Goal: Task Accomplishment & Management: Manage account settings

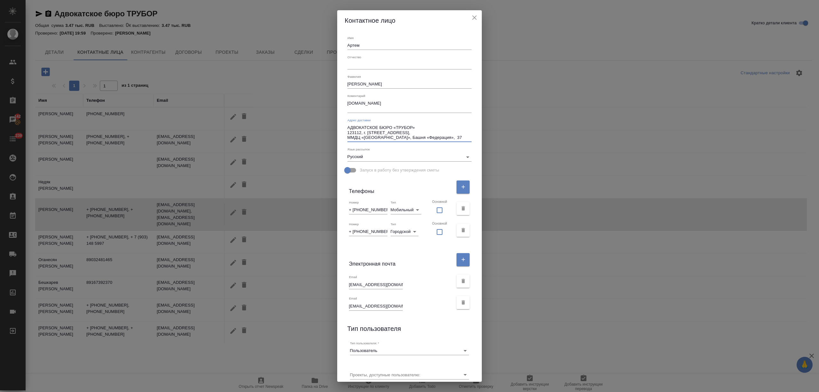
select select "RU"
click at [470, 14] on icon "close" at bounding box center [474, 18] width 8 height 8
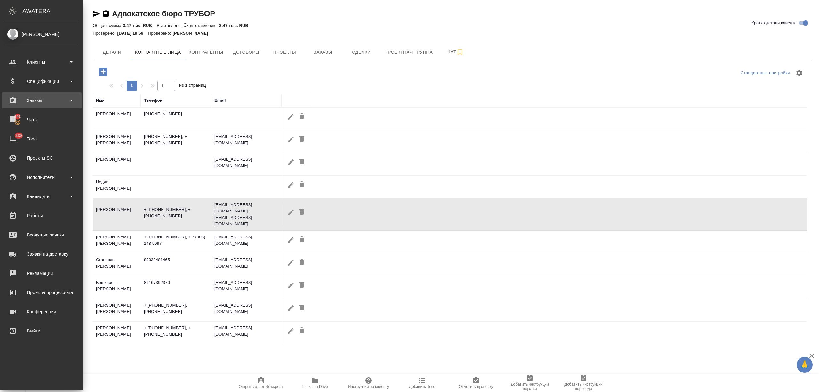
click at [36, 101] on div "Заказы" at bounding box center [42, 101] width 74 height 10
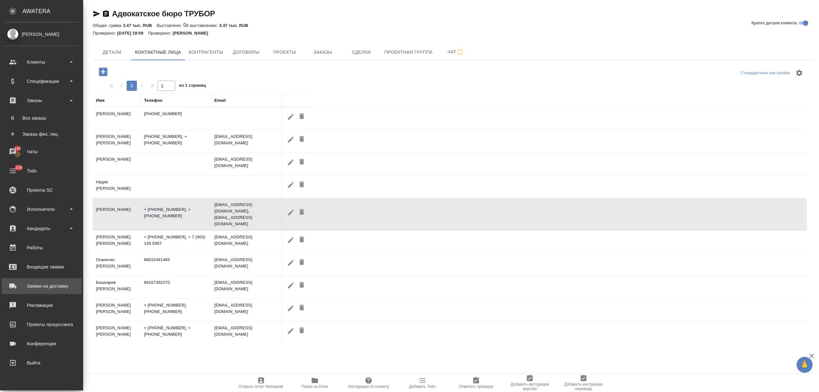
click at [58, 284] on div "Заявки на доставку" at bounding box center [42, 286] width 74 height 10
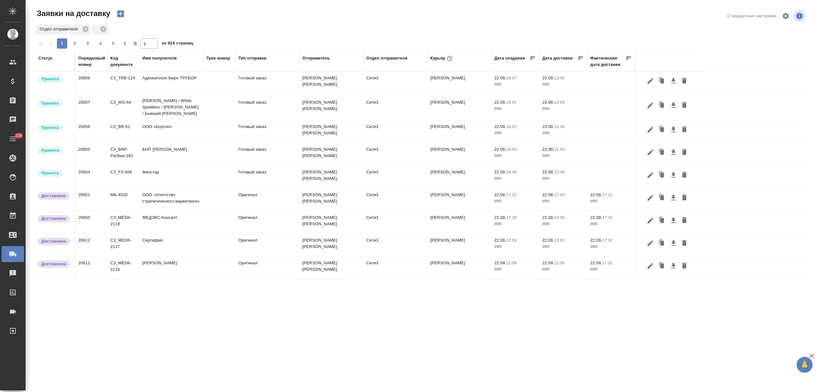
click at [163, 178] on td "Финстар" at bounding box center [171, 177] width 64 height 22
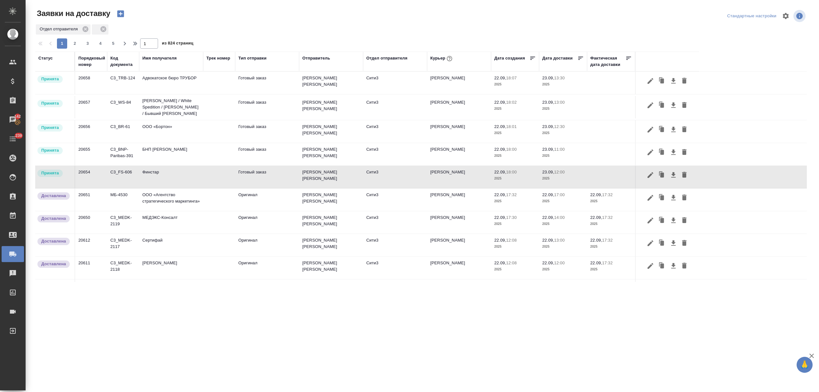
click at [163, 178] on td "Финстар" at bounding box center [171, 177] width 64 height 22
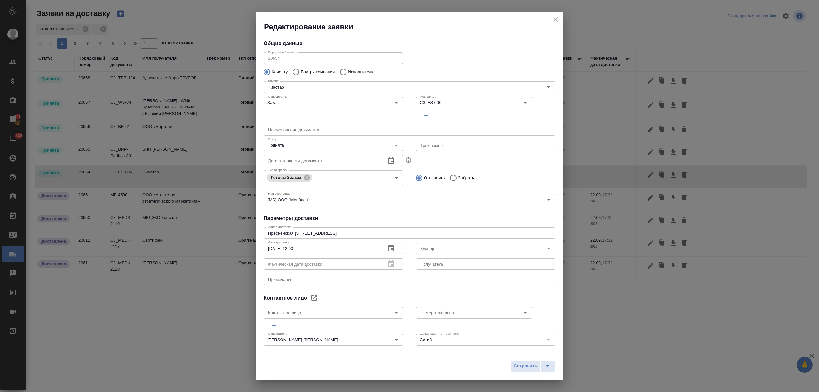
type input "Бородулин Антон"
type input "Шагаева Амина"
type input "+7(926) 599-71-15 , ext.2645"
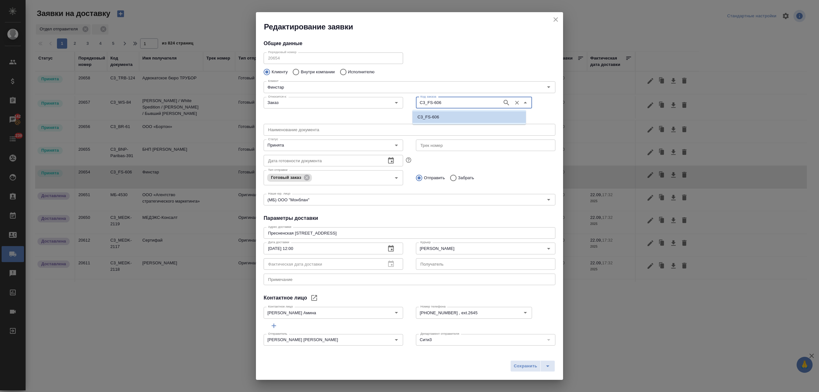
drag, startPoint x: 448, startPoint y: 102, endPoint x: 416, endPoint y: 102, distance: 31.7
click at [418, 102] on input "C3_FS-606" at bounding box center [458, 103] width 81 height 8
click at [554, 19] on icon "close" at bounding box center [556, 20] width 8 height 8
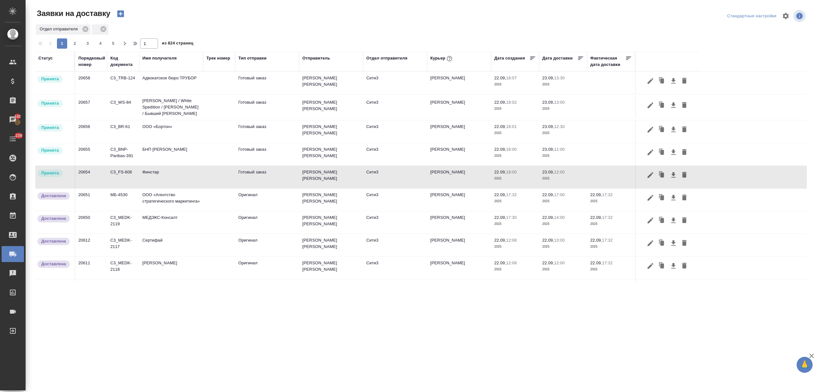
click at [122, 15] on icon "button" at bounding box center [120, 14] width 7 height 7
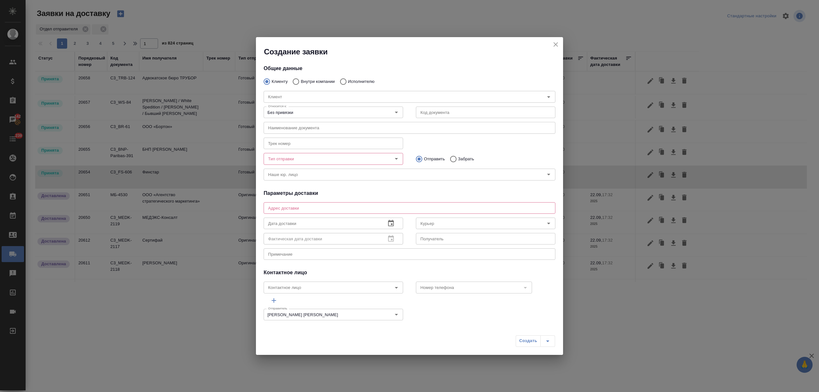
click at [294, 82] on input "Внутри компании" at bounding box center [295, 81] width 12 height 13
radio input "true"
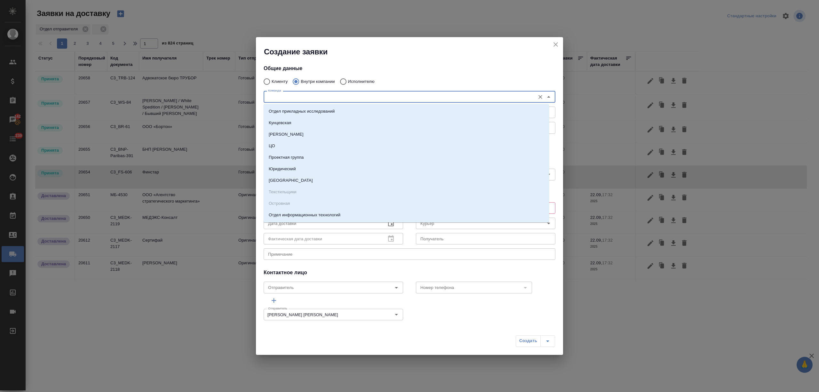
click at [292, 95] on input "Команда" at bounding box center [398, 97] width 266 height 8
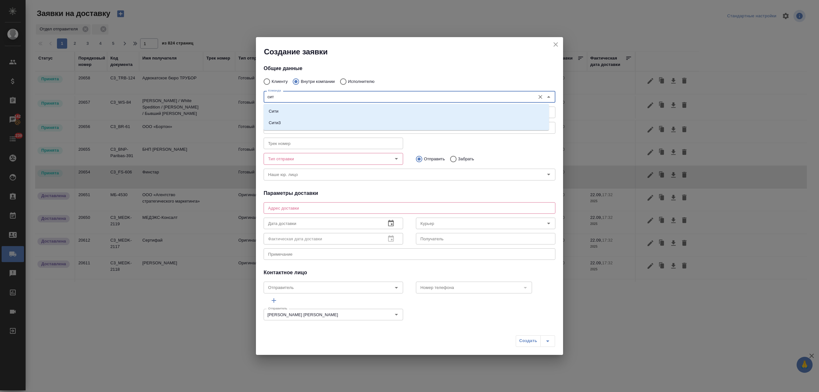
type input "сити"
click at [289, 124] on li "Сити3" at bounding box center [406, 123] width 285 height 12
type textarea "Огородный проезд 16/1, строение 4, этаж 3, офис 302"
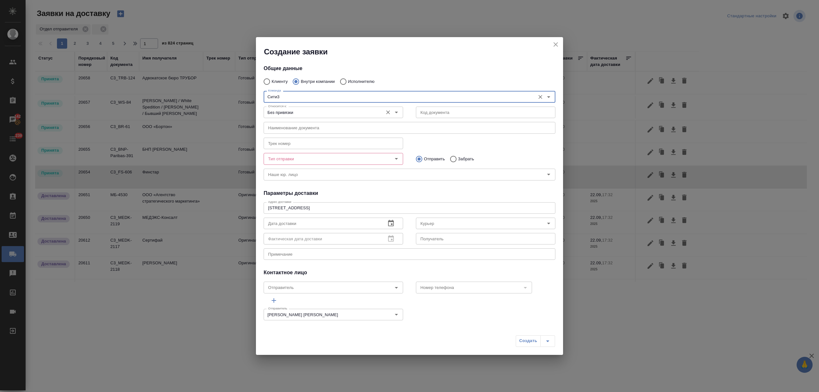
type input "Сити3"
click at [291, 109] on input "Без привязки" at bounding box center [322, 112] width 114 height 8
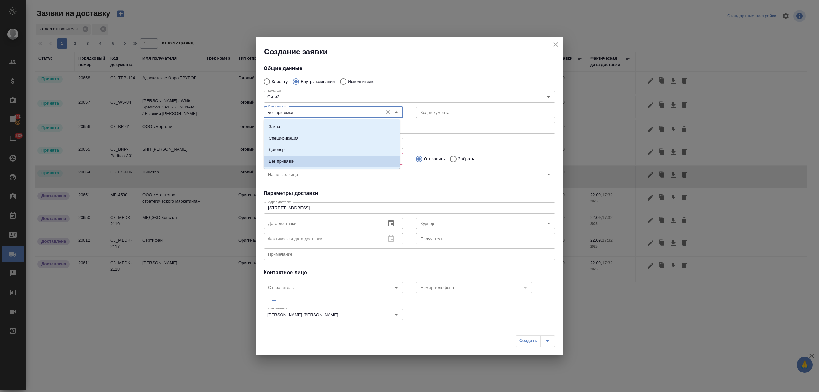
click at [295, 127] on li "Заказ" at bounding box center [332, 127] width 136 height 12
type input "Заказ"
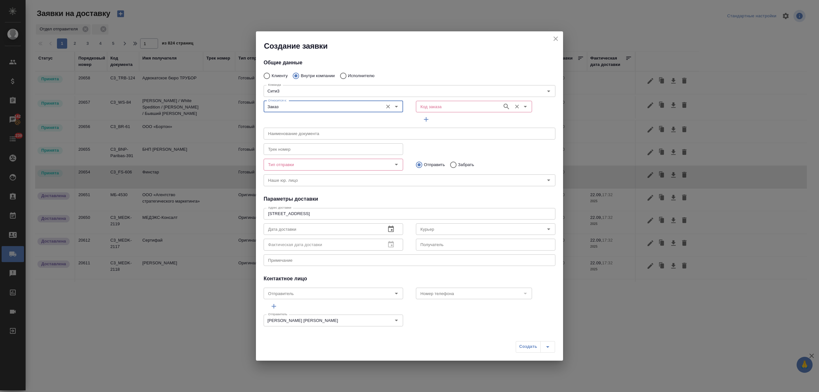
click at [430, 106] on input "Код заказа" at bounding box center [458, 107] width 81 height 8
paste input "C3_FS-606"
type input "C3_FS-606"
click at [441, 120] on li "C3_FS-606" at bounding box center [469, 121] width 114 height 12
type input "(МБ) ООО "Монблан""
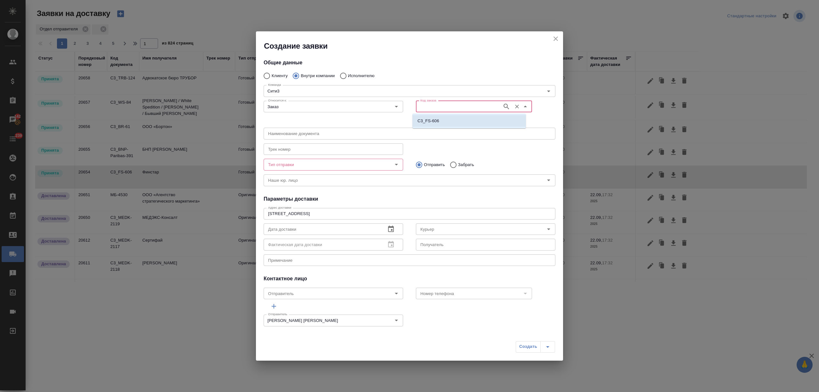
type input "C3_FS-606"
click at [339, 161] on input "Тип отправки" at bounding box center [322, 165] width 114 height 8
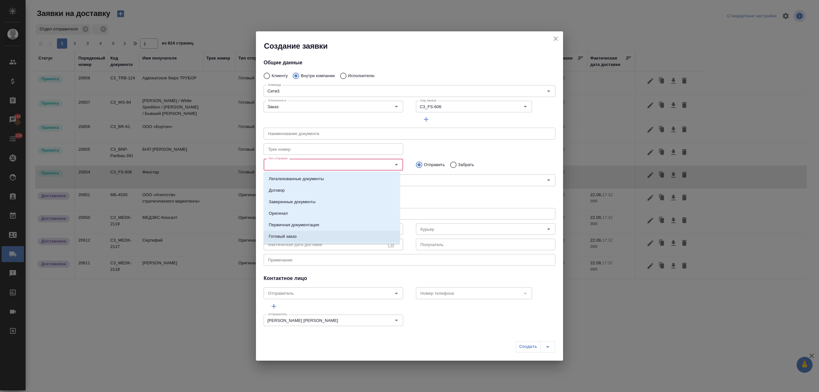
click at [314, 234] on li "Готовый заказ" at bounding box center [332, 237] width 136 height 12
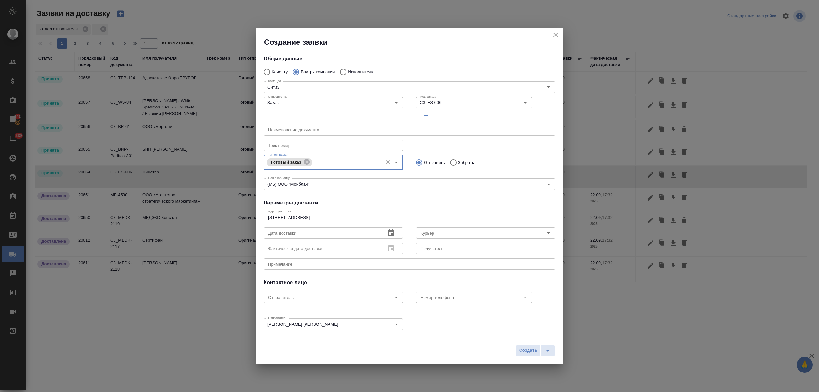
click at [448, 159] on input "Забрать" at bounding box center [452, 162] width 12 height 13
radio input "true"
click at [388, 232] on icon "button" at bounding box center [391, 233] width 8 height 8
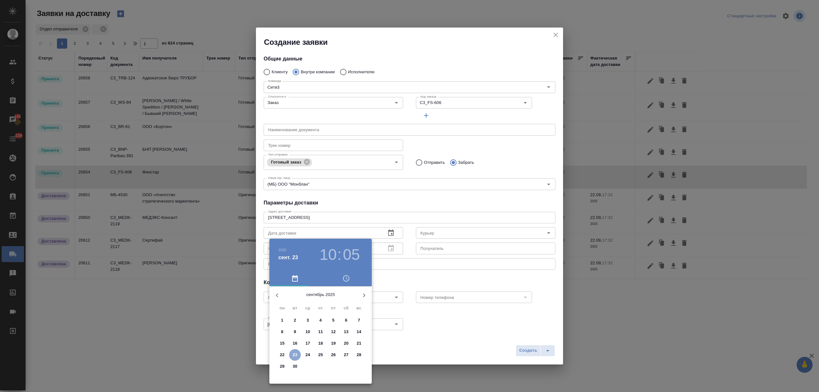
click at [291, 354] on span "23" at bounding box center [295, 354] width 12 height 6
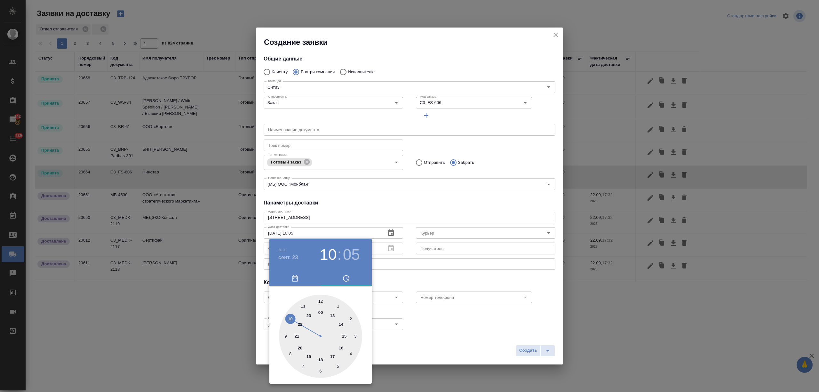
click at [288, 316] on div at bounding box center [320, 336] width 83 height 83
click at [356, 335] on div at bounding box center [320, 336] width 83 height 83
type input "23.09.2025 10:15"
drag, startPoint x: 385, startPoint y: 335, endPoint x: 411, endPoint y: 280, distance: 60.7
click at [386, 335] on div at bounding box center [409, 196] width 819 height 392
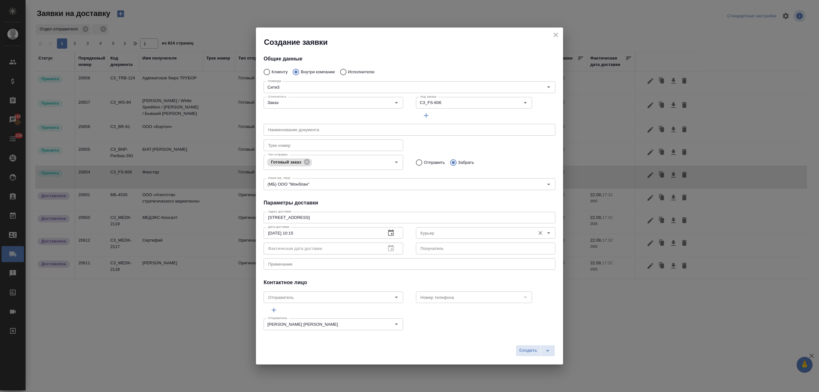
click at [432, 234] on input "Курьер" at bounding box center [475, 233] width 114 height 8
click at [443, 247] on p "Бородулин Антон" at bounding box center [435, 247] width 35 height 6
type input "Бородулин Антон"
click at [526, 351] on span "Создать" at bounding box center [528, 350] width 18 height 7
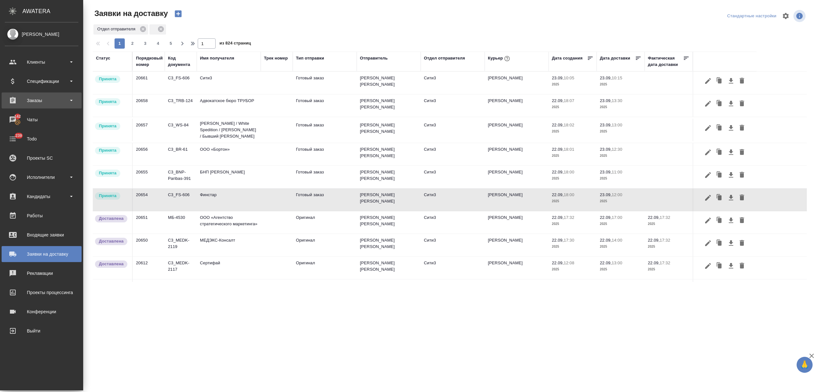
click at [40, 98] on div "Заказы" at bounding box center [42, 101] width 74 height 10
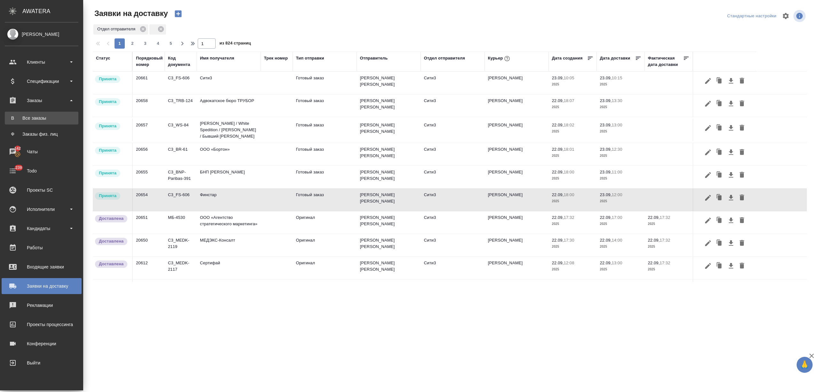
click at [42, 122] on link "В Все заказы" at bounding box center [42, 118] width 74 height 13
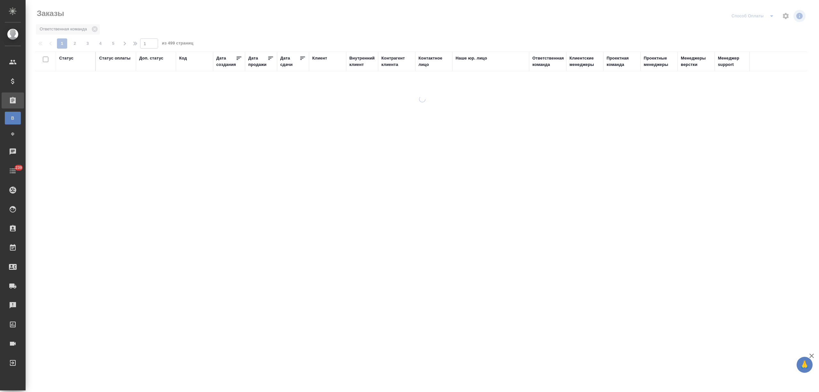
click at [285, 64] on div "Дата сдачи" at bounding box center [289, 61] width 19 height 13
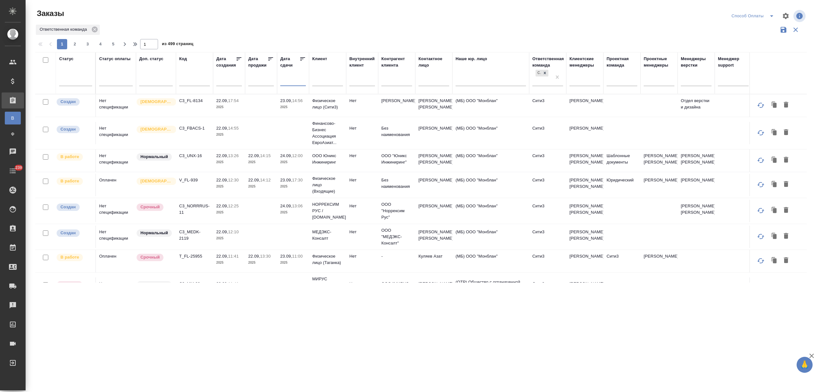
click at [293, 80] on input "text" at bounding box center [295, 80] width 22 height 9
click at [300, 148] on span "23" at bounding box center [302, 151] width 14 height 12
type div "2025-09-22T21:00:00.000Z"
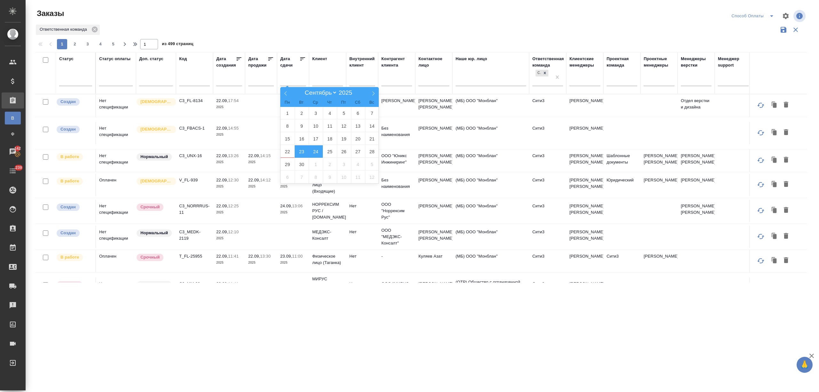
click at [315, 151] on span "24" at bounding box center [316, 151] width 14 height 12
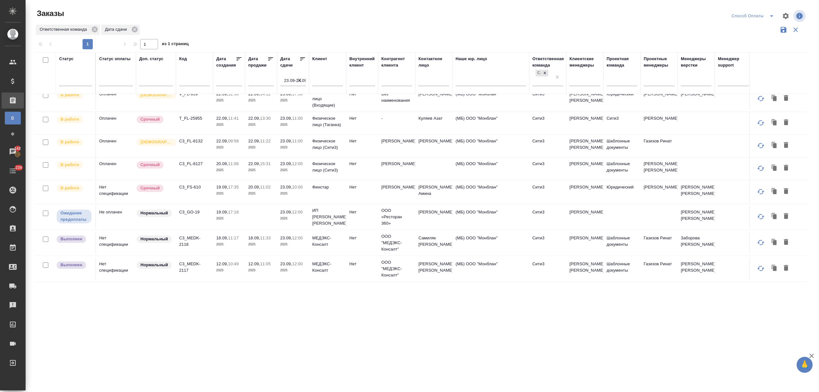
scroll to position [74, 0]
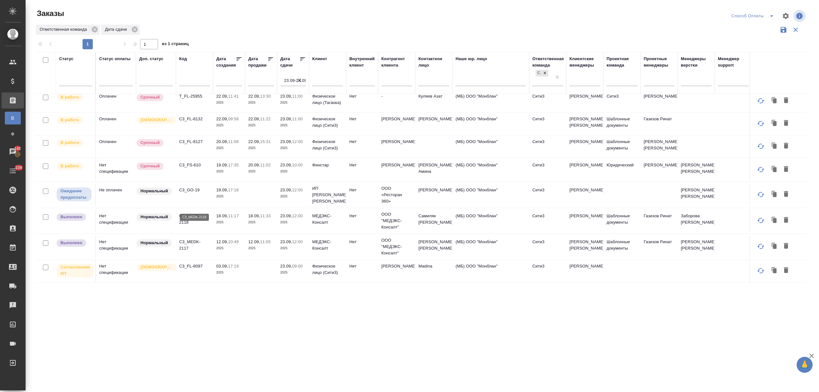
click at [204, 213] on p "C3_MEDK-2118" at bounding box center [194, 219] width 31 height 13
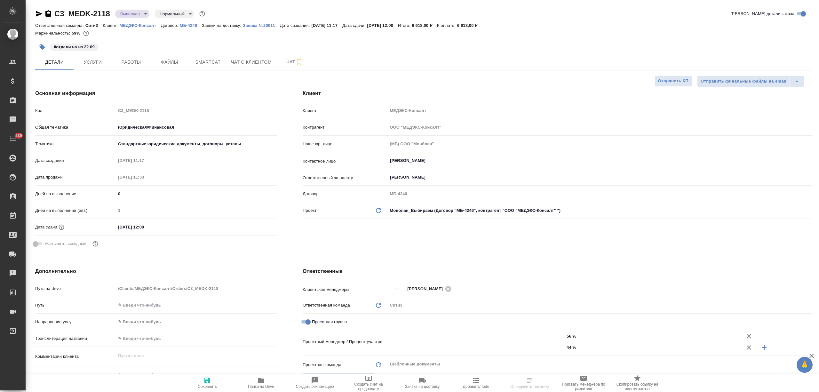
select select "RU"
type input "Газизов Ринат"
type input "[PERSON_NAME]"
click at [100, 64] on span "Услуги" at bounding box center [92, 62] width 31 height 8
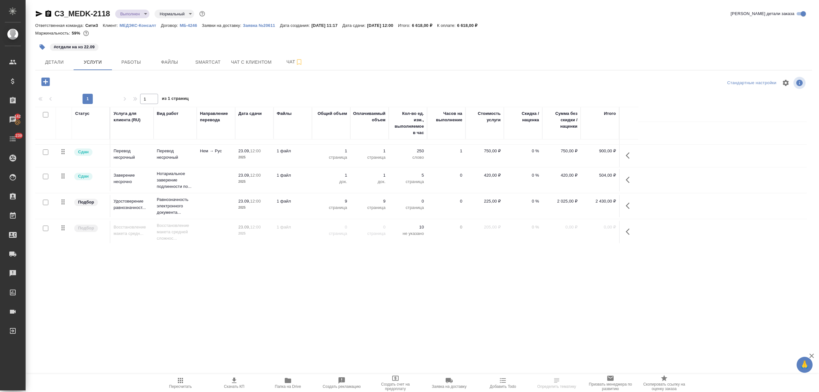
scroll to position [3, 0]
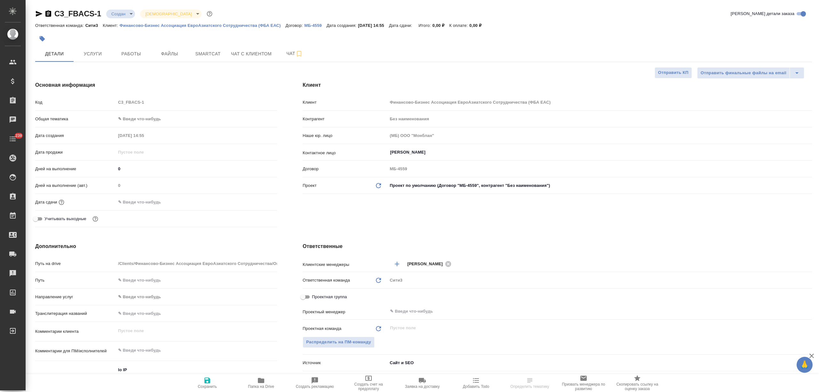
select select "RU"
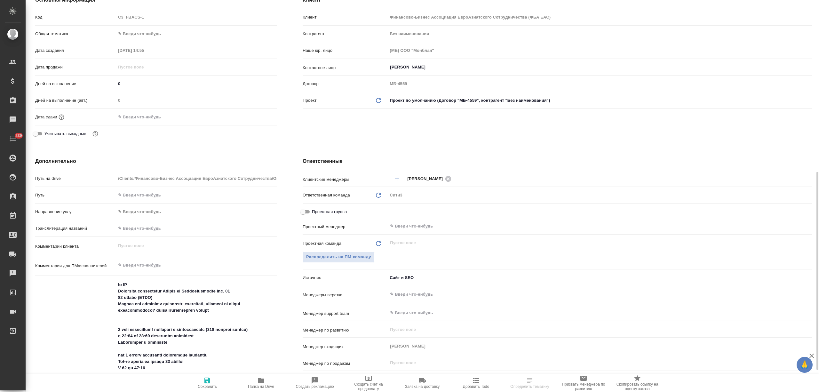
scroll to position [170, 0]
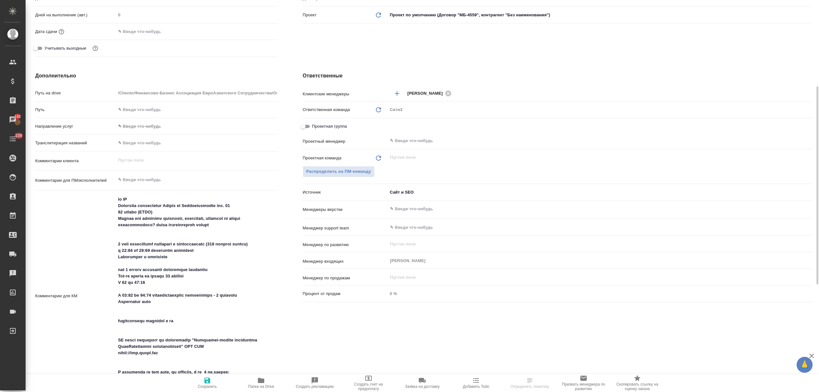
select select "RU"
type textarea "x"
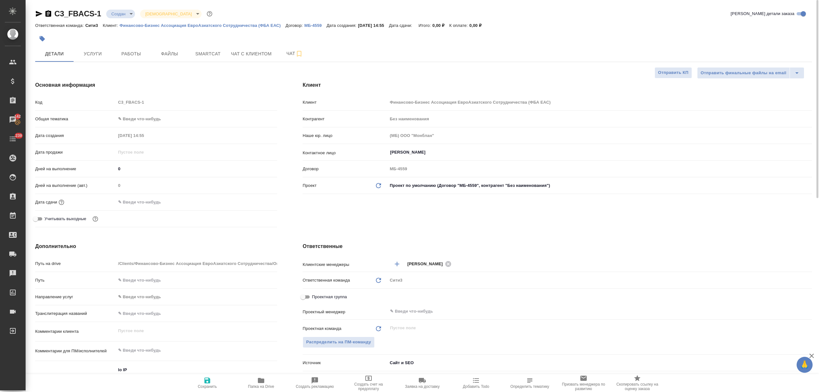
click at [165, 119] on body "🙏 .cls-1 fill:#fff; AWATERA Nikitina Tatiana Клиенты Спецификации Заказы 142 Ча…" at bounding box center [409, 221] width 819 height 443
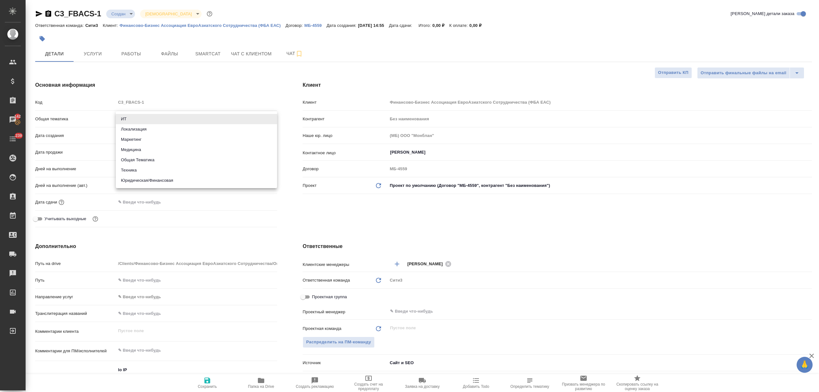
click at [172, 72] on div at bounding box center [409, 196] width 819 height 392
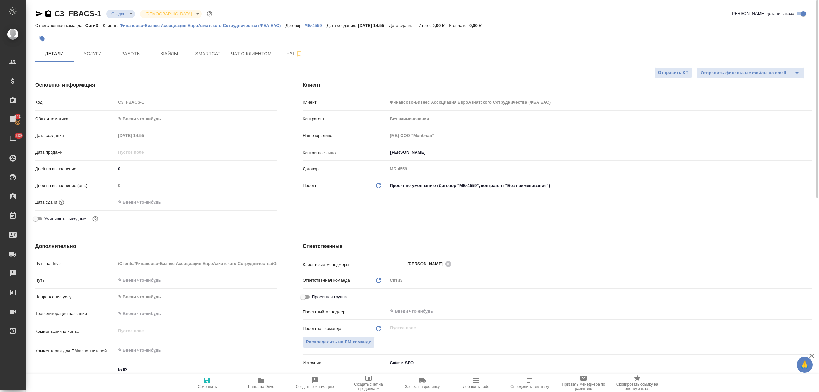
type textarea "x"
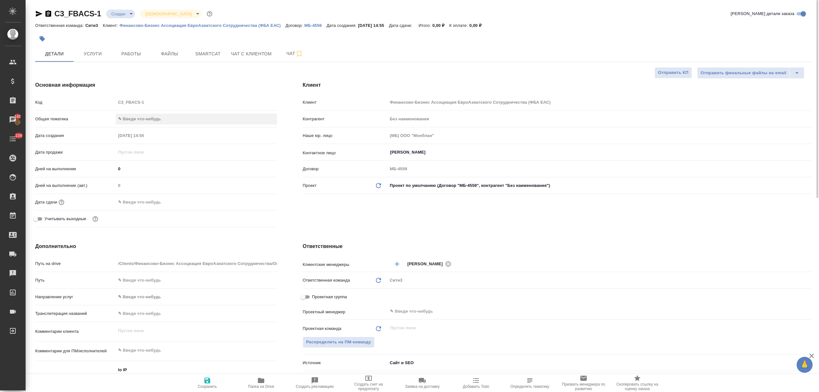
type textarea "x"
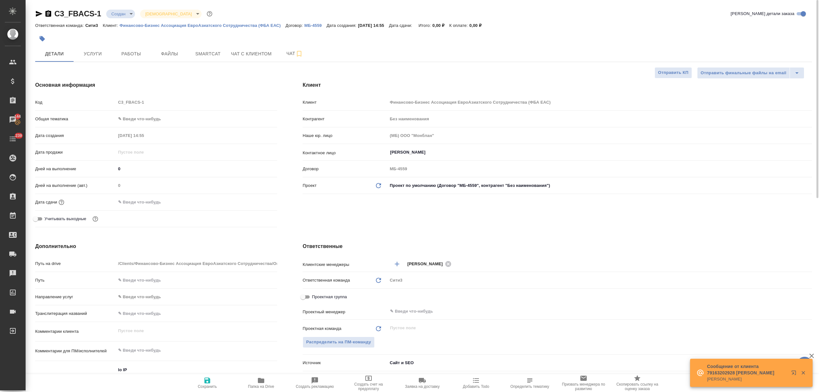
type textarea "x"
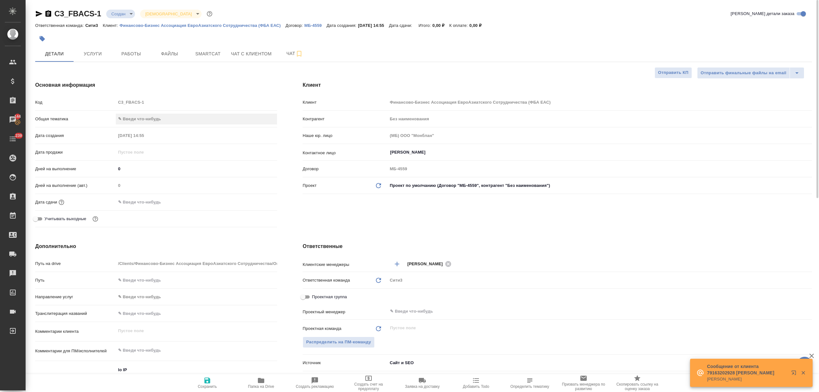
type textarea "x"
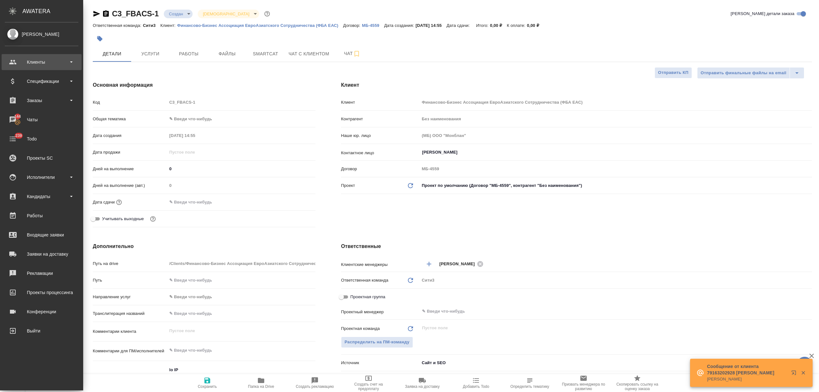
click at [20, 58] on div "Клиенты" at bounding box center [42, 62] width 74 height 10
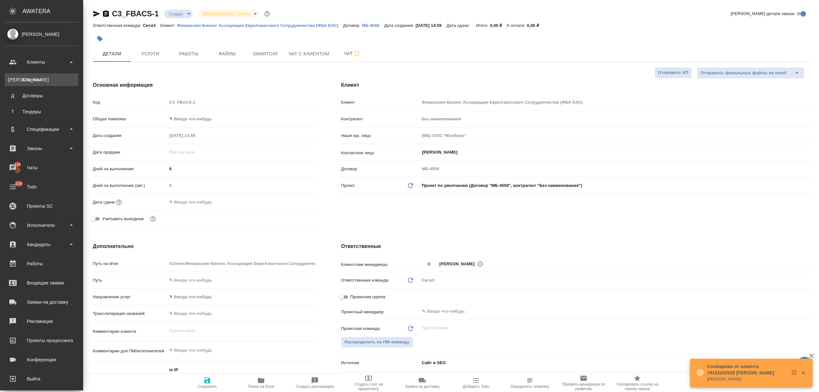
type textarea "x"
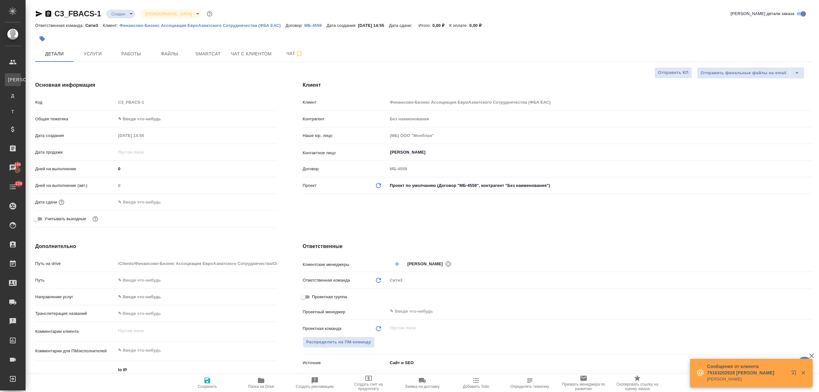
click at [21, 84] on link "К Клиенты" at bounding box center [13, 79] width 16 height 13
select select "RU"
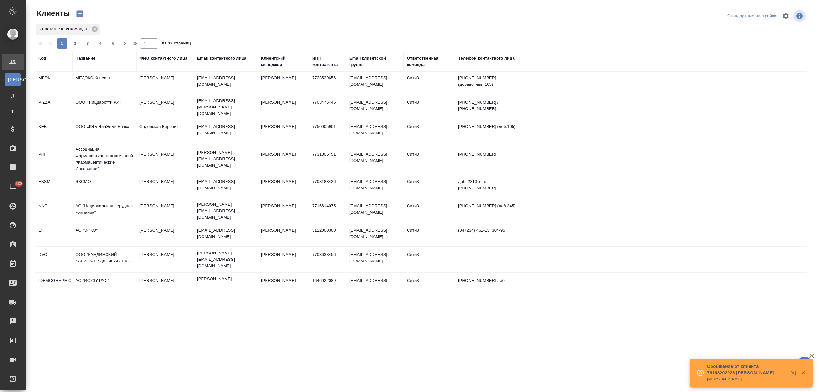
click at [88, 59] on div "Название" at bounding box center [85, 58] width 20 height 6
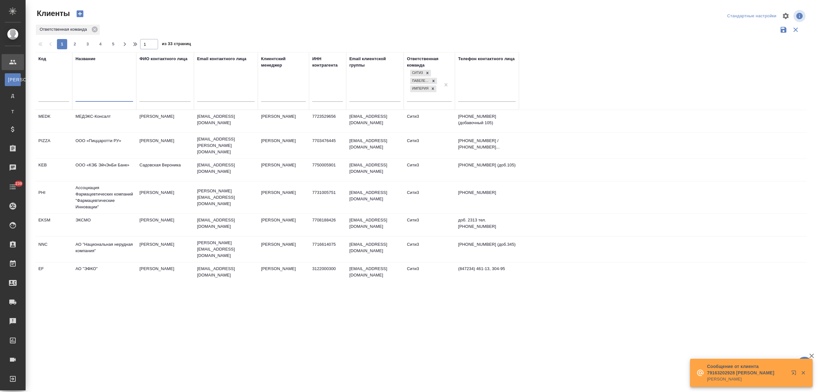
click at [93, 100] on input "text" at bounding box center [104, 97] width 58 height 8
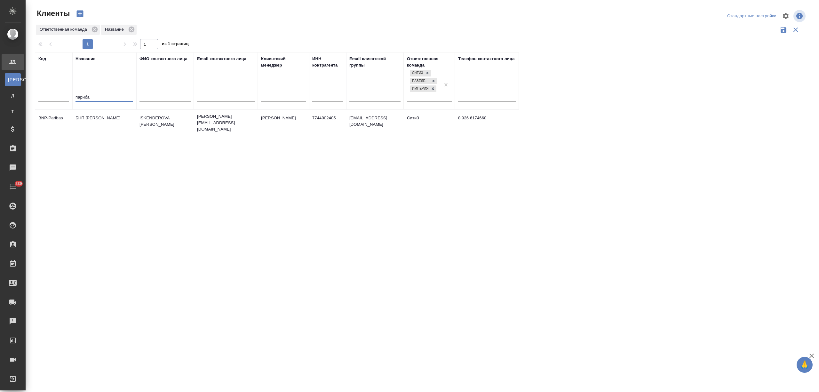
type input "париба"
click at [98, 125] on td "БНП [PERSON_NAME]" at bounding box center [104, 123] width 64 height 22
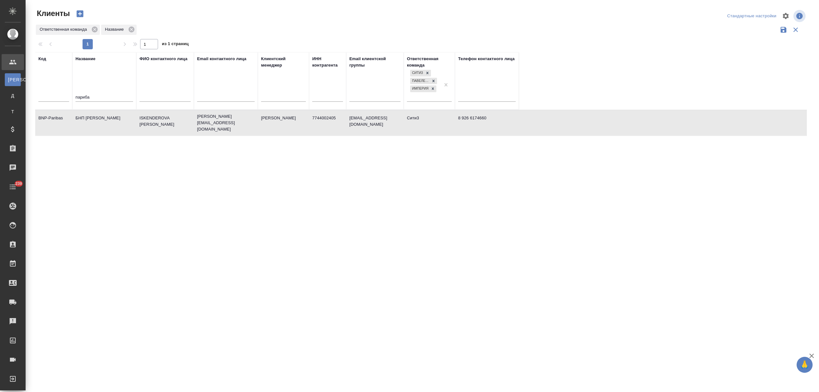
click at [98, 125] on td "БНП [PERSON_NAME]" at bounding box center [104, 123] width 64 height 22
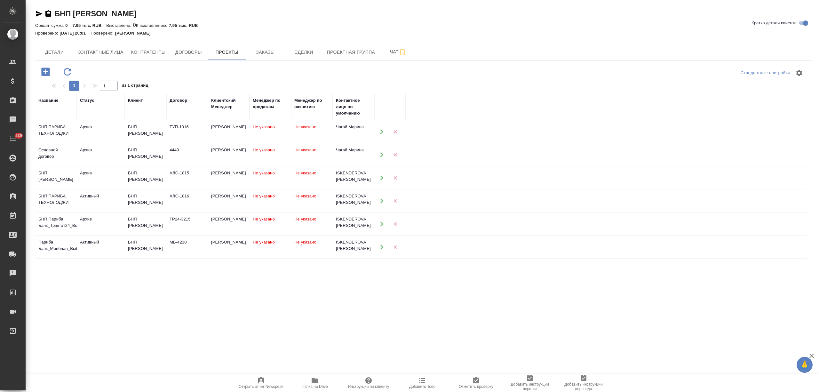
click at [150, 204] on div "БНП [PERSON_NAME]" at bounding box center [145, 199] width 35 height 13
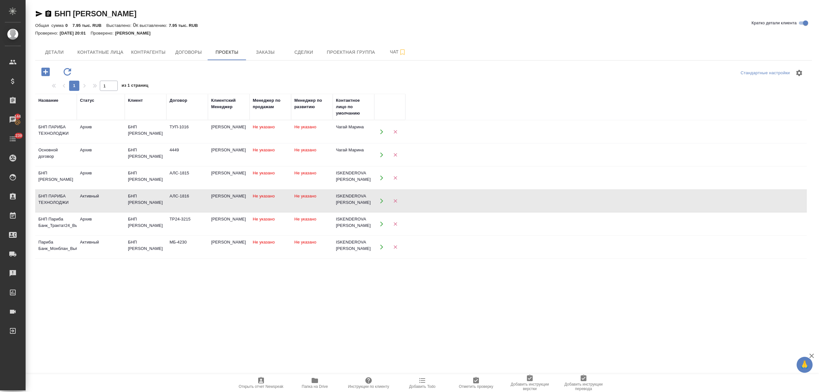
click at [144, 247] on div "БНП [PERSON_NAME]" at bounding box center [145, 245] width 35 height 13
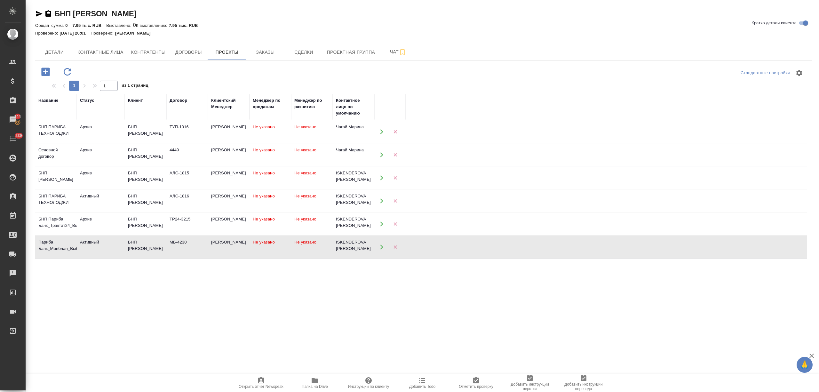
click at [143, 247] on div "БНП Париба Банк" at bounding box center [145, 245] width 35 height 13
click at [140, 222] on div "БНП Париба Банк" at bounding box center [145, 222] width 35 height 13
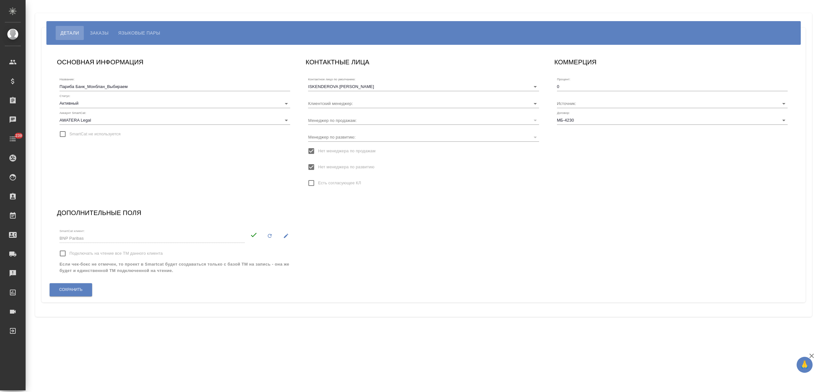
type input "[PERSON_NAME]"
click at [150, 33] on span "Языковые пары" at bounding box center [139, 33] width 42 height 8
type input "[PERSON_NAME]"
click at [136, 29] on span "Языковые пары" at bounding box center [139, 33] width 42 height 8
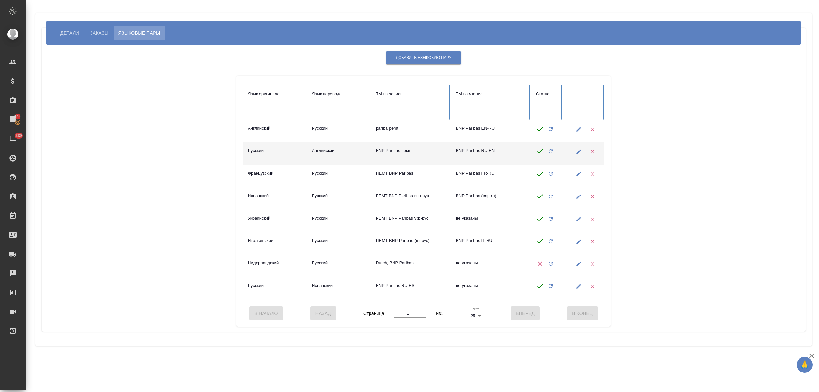
click at [398, 145] on td "BNP Paribas пемт" at bounding box center [411, 153] width 80 height 22
click at [389, 159] on td "BNP Paribas пемт" at bounding box center [411, 153] width 80 height 22
click at [404, 161] on td "BNP Paribas пемт" at bounding box center [411, 153] width 80 height 22
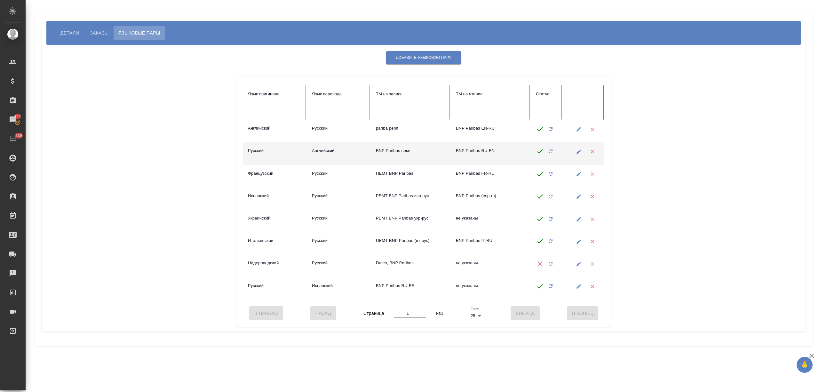
click at [501, 154] on td "BNP Paribas RU-EN" at bounding box center [491, 153] width 80 height 22
click at [475, 154] on td "BNP Paribas RU-EN" at bounding box center [491, 153] width 80 height 22
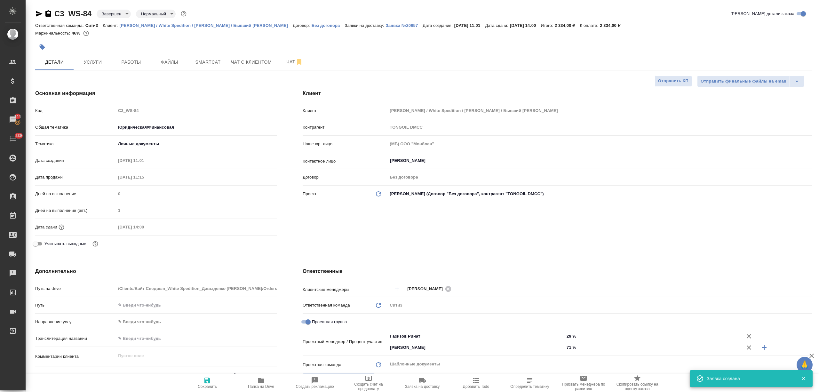
select select "RU"
click at [196, 61] on span "Smartcat" at bounding box center [208, 62] width 31 height 8
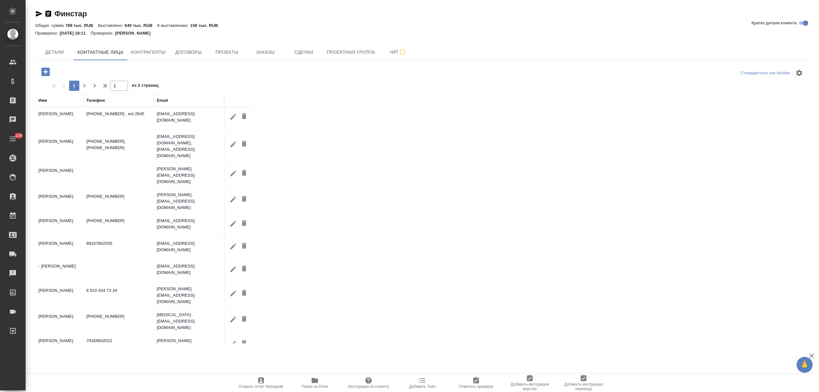
select select "RU"
click at [236, 55] on span "Проекты" at bounding box center [226, 52] width 31 height 8
click at [268, 54] on span "Заказы" at bounding box center [265, 52] width 31 height 8
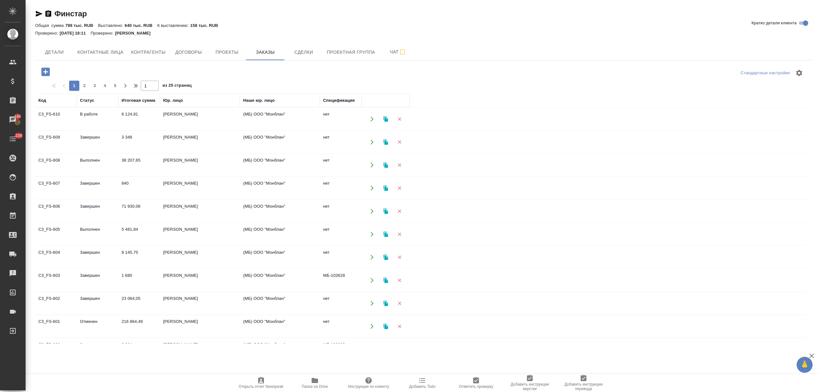
click at [151, 120] on td "6 124,81" at bounding box center [139, 119] width 42 height 22
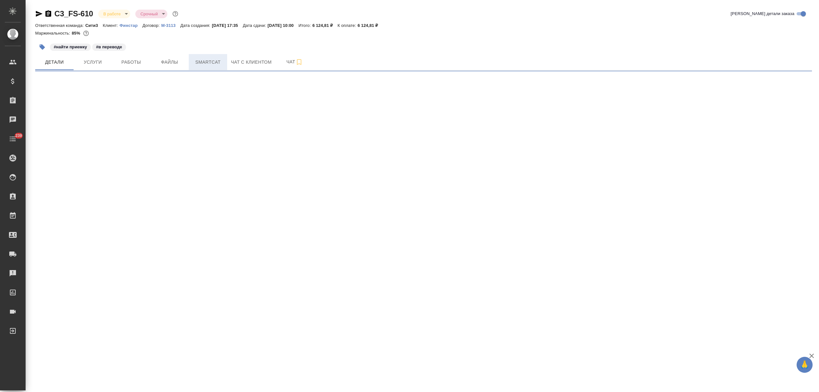
select select "RU"
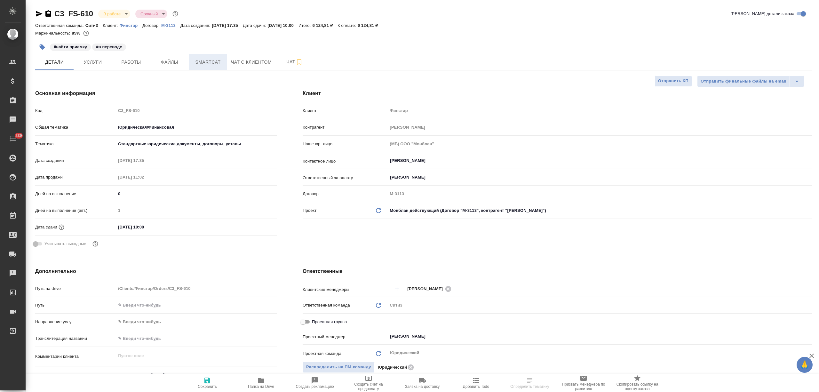
type textarea "x"
click at [194, 65] on span "Smartcat" at bounding box center [208, 62] width 31 height 8
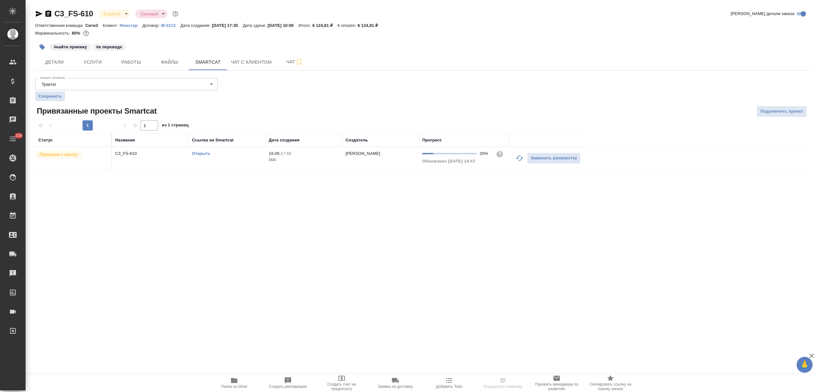
click at [196, 155] on link "Открыть" at bounding box center [201, 153] width 18 height 5
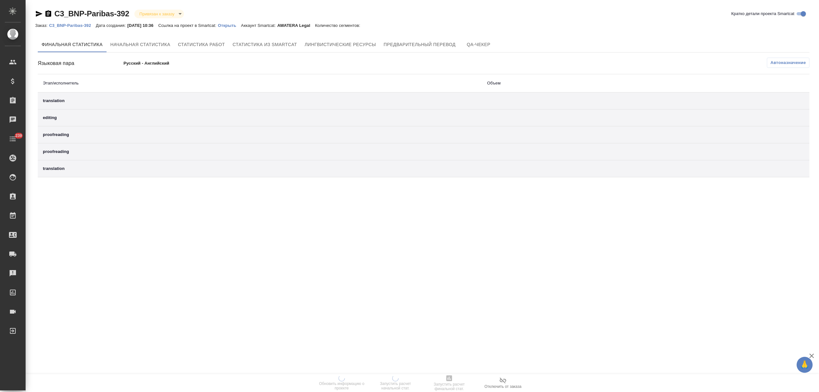
click at [233, 27] on p "Открыть" at bounding box center [229, 25] width 23 height 5
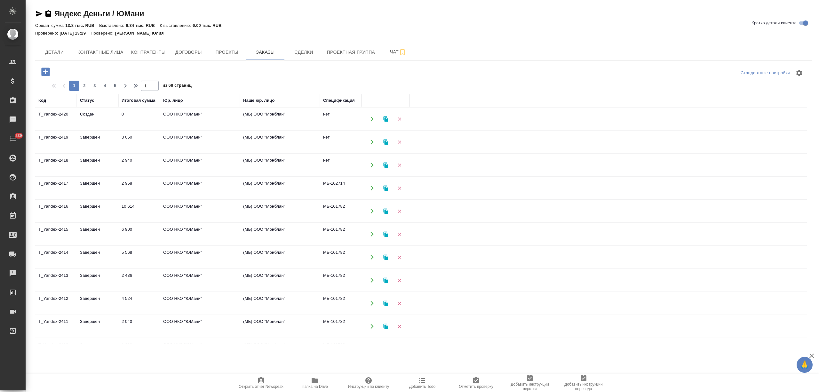
click at [121, 215] on td "10 614" at bounding box center [139, 211] width 42 height 22
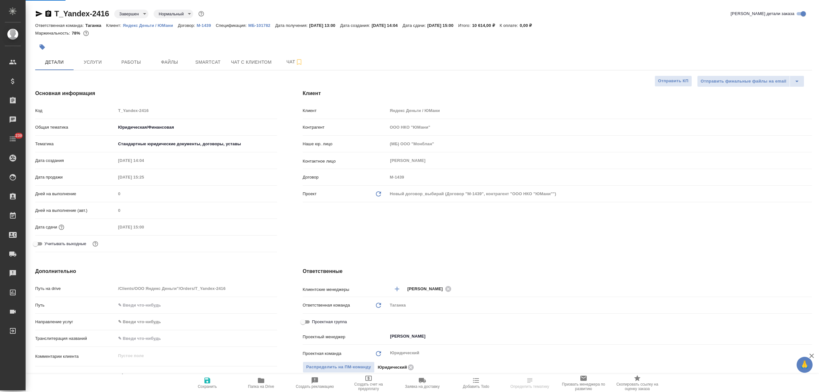
select select "RU"
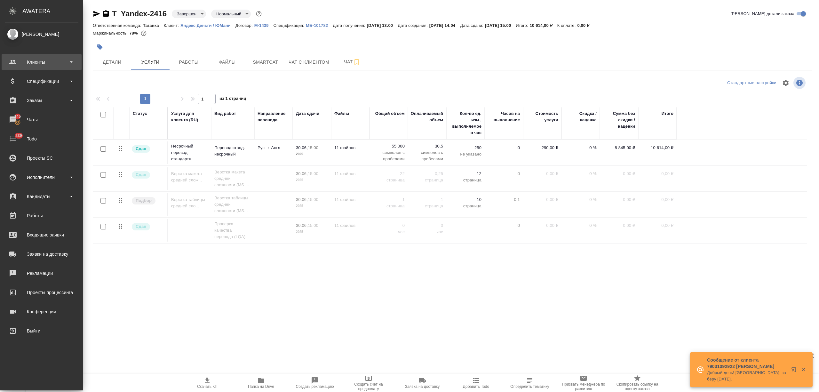
click at [17, 60] on div "Клиенты" at bounding box center [42, 62] width 74 height 10
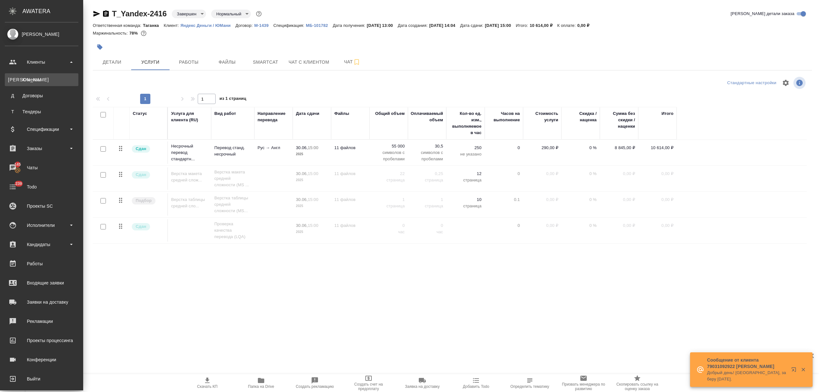
click at [29, 79] on div "Клиенты" at bounding box center [41, 79] width 67 height 6
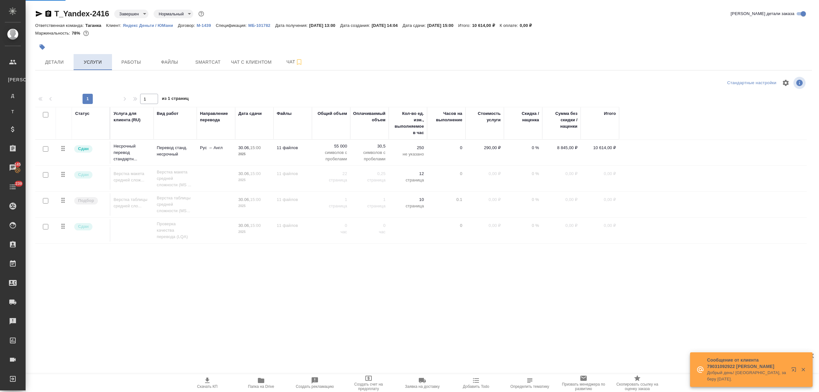
select select "RU"
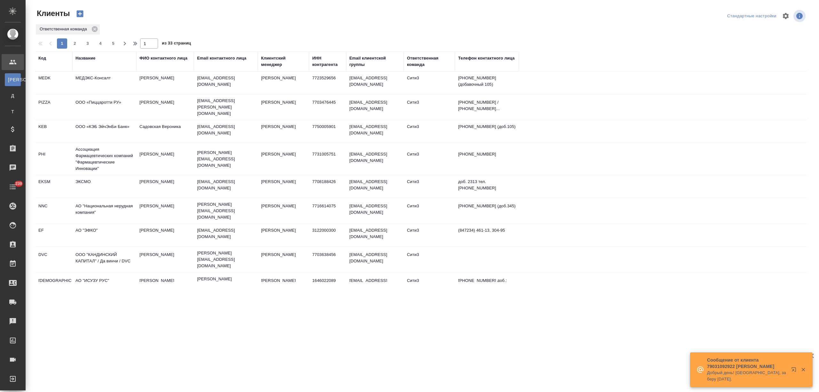
click at [82, 58] on div "Название" at bounding box center [85, 58] width 20 height 6
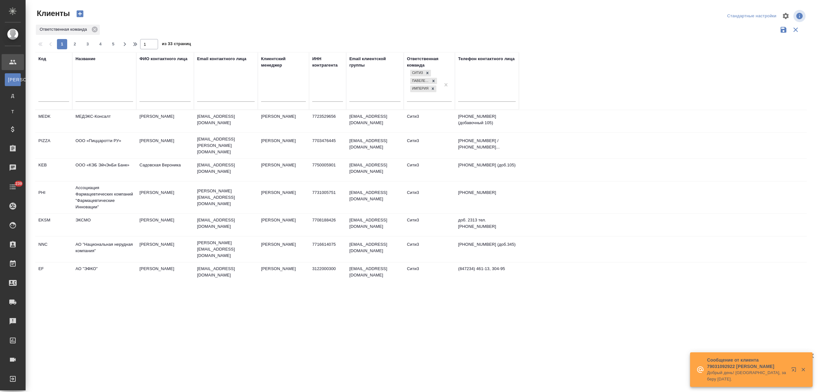
click at [87, 95] on input "text" at bounding box center [104, 97] width 58 height 8
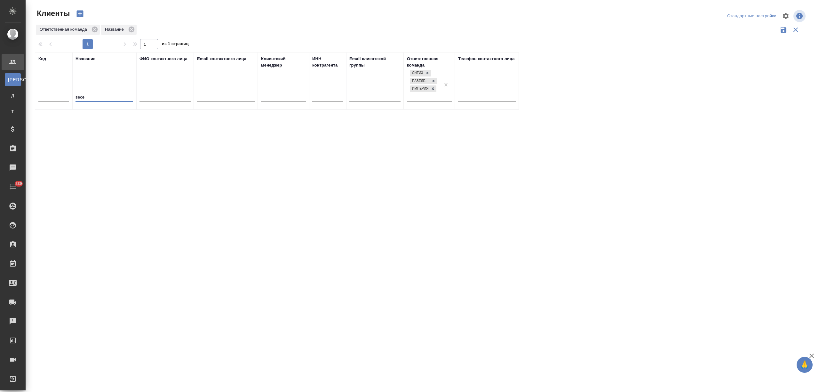
drag, startPoint x: 68, startPoint y: 97, endPoint x: 65, endPoint y: 96, distance: 3.3
click at [65, 96] on tr "Код Название весе ФИО контактного лица Email контактного лица Клиентский менедж…" at bounding box center [277, 81] width 484 height 58
type input "вуден"
click at [87, 121] on td "Представительство компании с ограниченной ответственностью «ВУДЕН [PERSON_NAME]»" at bounding box center [104, 126] width 64 height 32
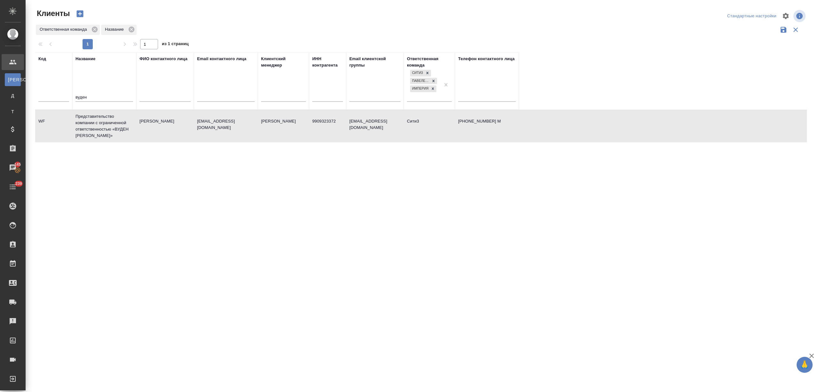
click at [87, 121] on td "Представительство компании с ограниченной ответственностью «ВУДЕН [PERSON_NAME]»" at bounding box center [104, 126] width 64 height 32
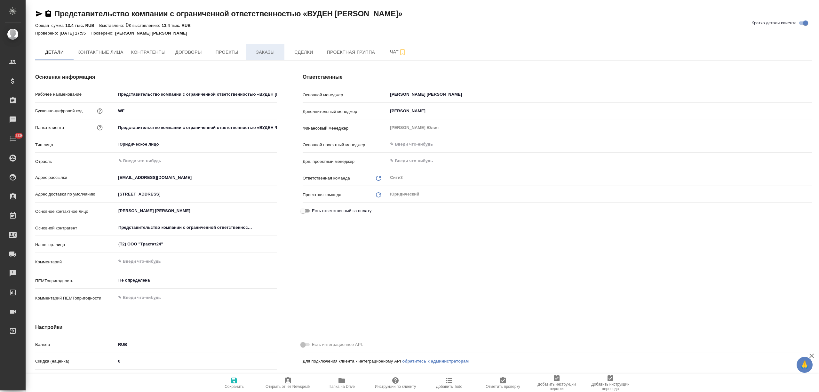
click at [261, 53] on span "Заказы" at bounding box center [265, 52] width 31 height 8
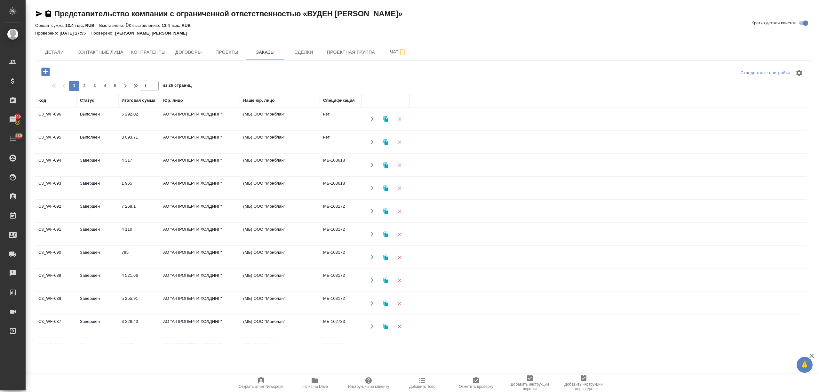
click at [117, 139] on td "Выполнен" at bounding box center [98, 142] width 42 height 22
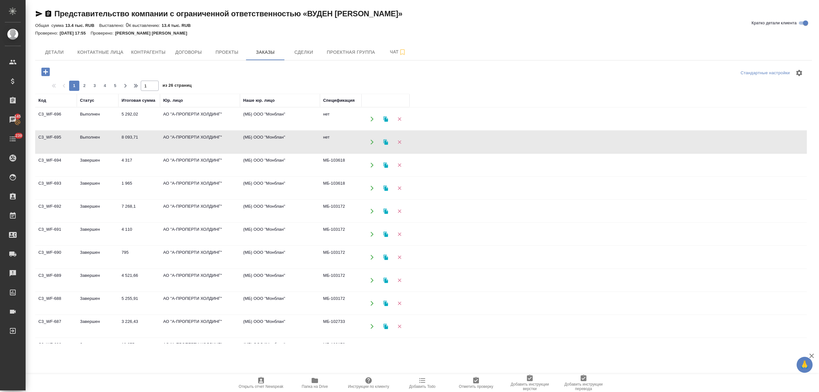
click at [117, 139] on td "Выполнен" at bounding box center [98, 142] width 42 height 22
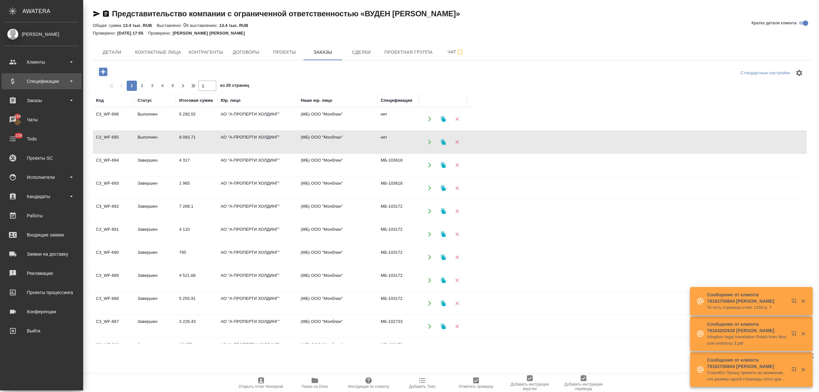
click at [56, 84] on div "Спецификации" at bounding box center [42, 81] width 74 height 10
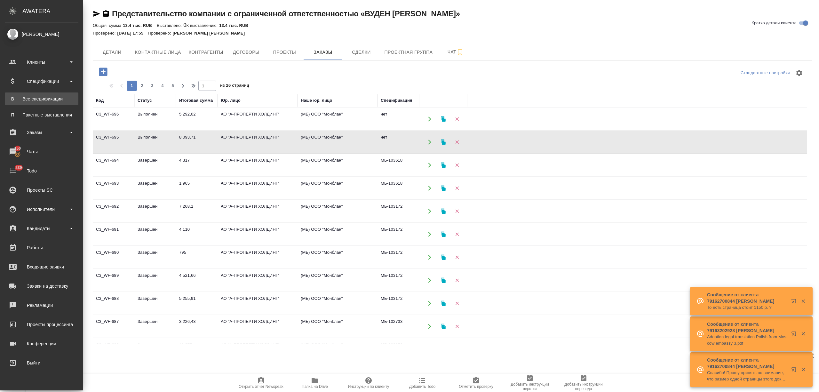
click at [51, 97] on div "Все спецификации" at bounding box center [41, 99] width 67 height 6
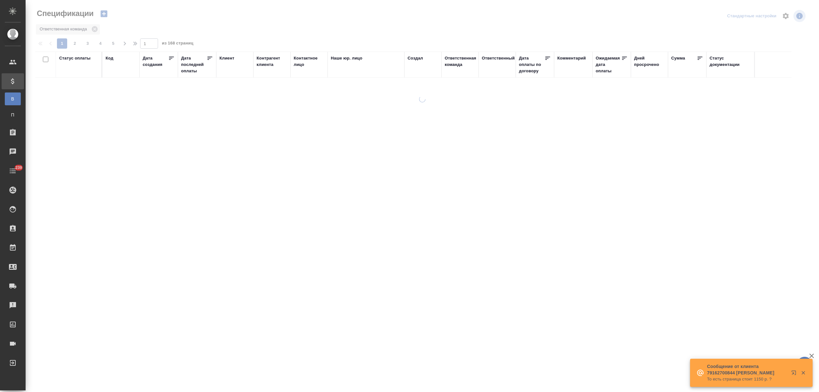
click at [233, 57] on div "Клиент" at bounding box center [226, 58] width 15 height 6
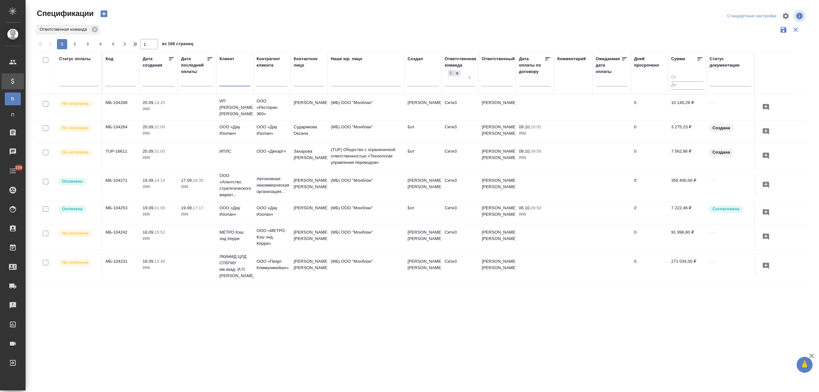
click at [236, 83] on input "text" at bounding box center [234, 82] width 31 height 8
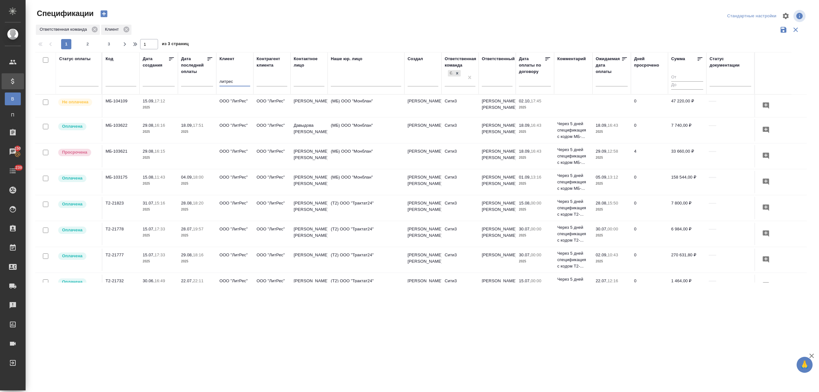
type input "литрес"
click at [164, 103] on p "17:12" at bounding box center [159, 100] width 11 height 5
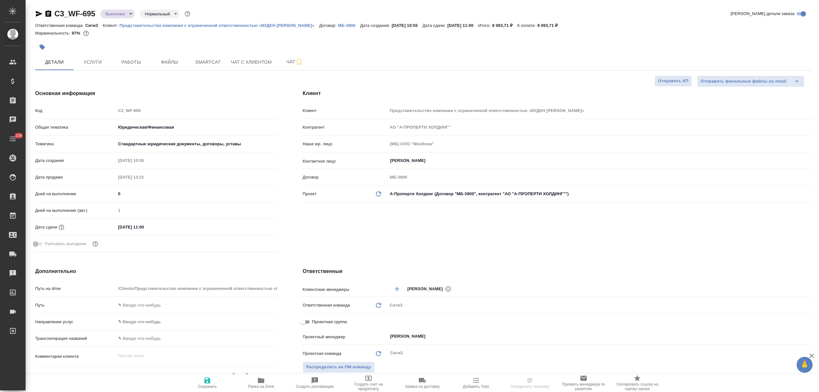
select select "RU"
click at [94, 51] on div at bounding box center [294, 47] width 518 height 14
click at [96, 58] on button "Услуги" at bounding box center [93, 62] width 38 height 16
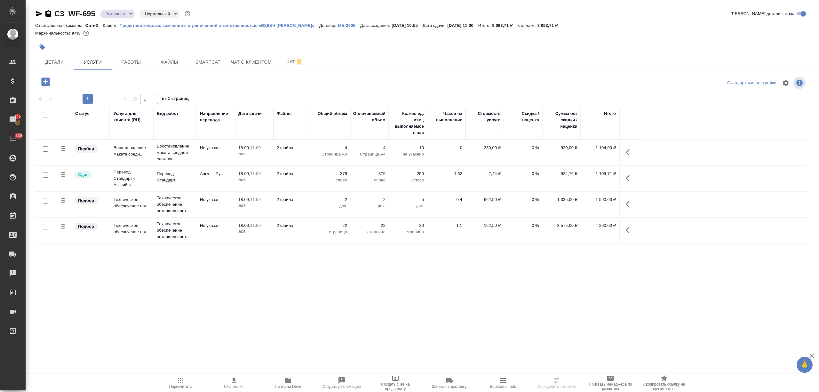
click at [38, 13] on icon "button" at bounding box center [39, 14] width 7 height 6
click at [54, 67] on button "Детали" at bounding box center [54, 62] width 38 height 16
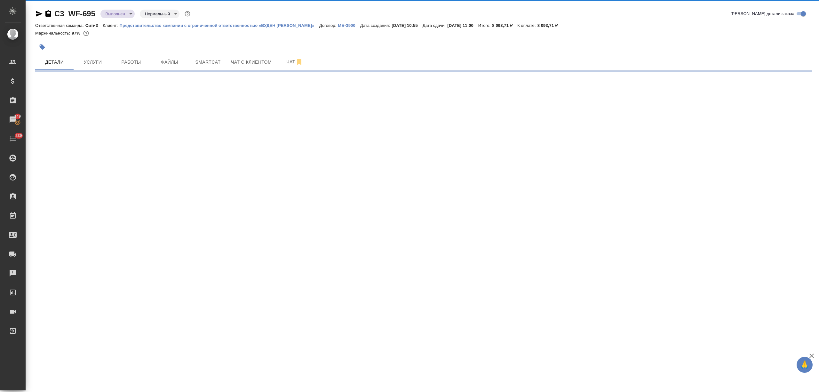
select select "RU"
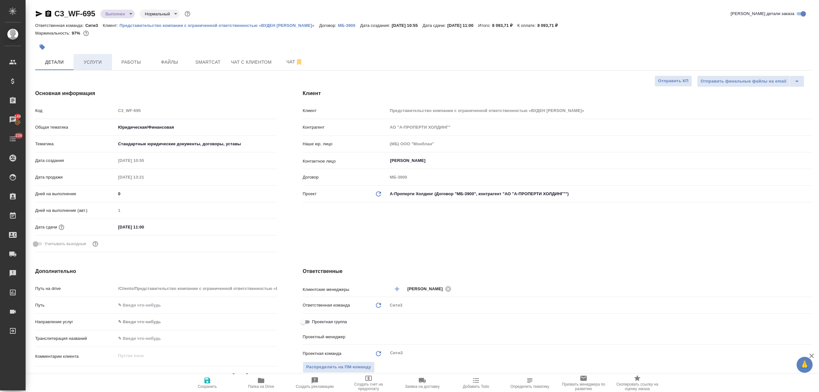
type textarea "x"
click at [107, 62] on span "Услуги" at bounding box center [92, 62] width 31 height 8
type input "[PERSON_NAME]"
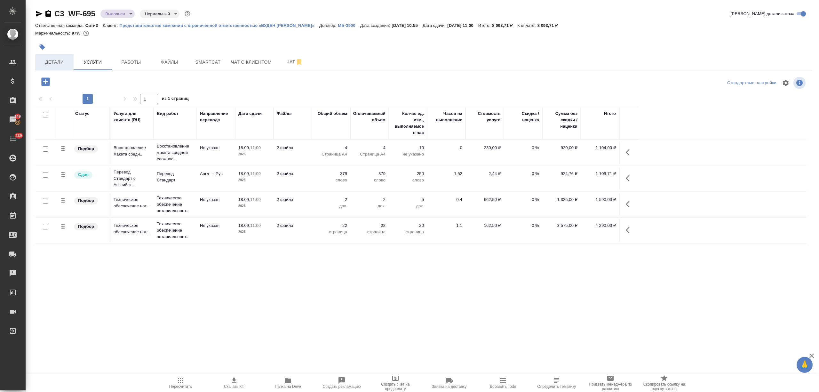
click at [70, 62] on button "Детали" at bounding box center [54, 62] width 38 height 16
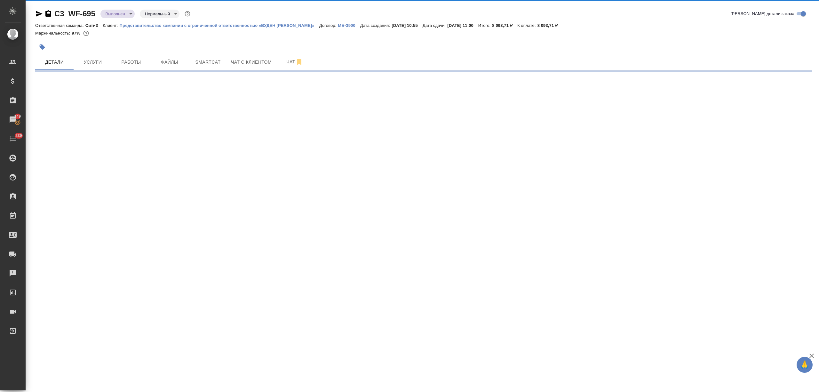
select select "RU"
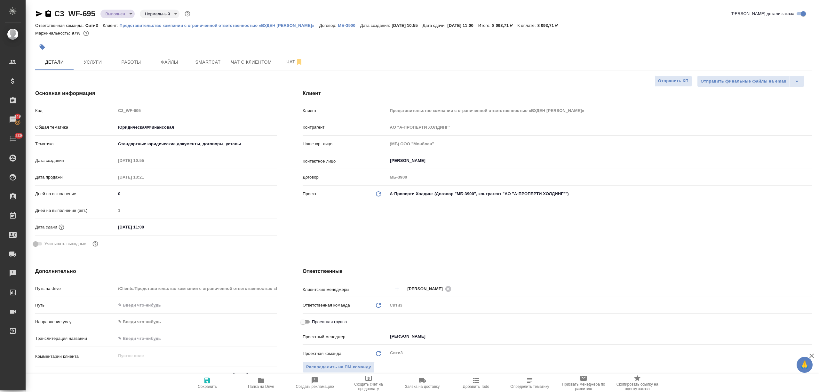
type textarea "x"
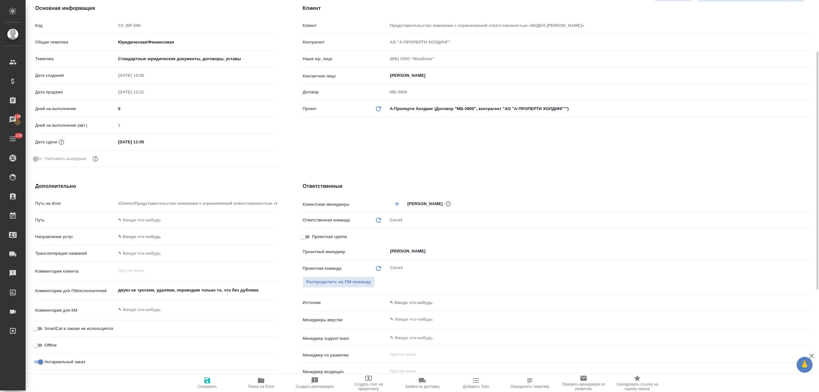
click at [321, 237] on span "Проектная группа" at bounding box center [329, 236] width 35 height 6
click at [314, 237] on input "Проектная группа" at bounding box center [302, 237] width 23 height 8
checkbox input "true"
type textarea "x"
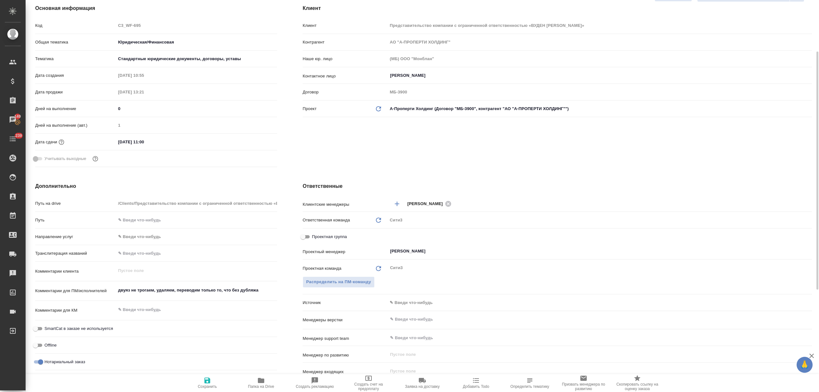
type textarea "x"
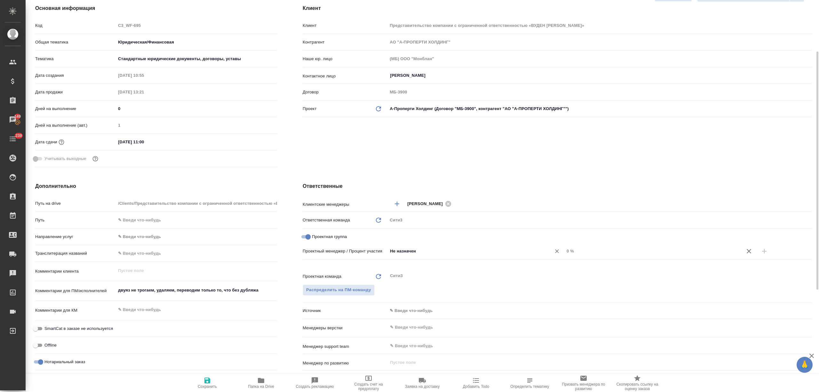
click at [412, 247] on input "Не назначен" at bounding box center [465, 251] width 152 height 8
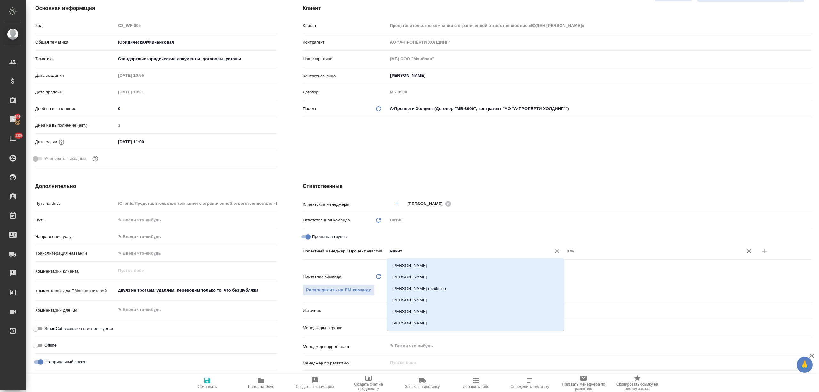
type input "никити"
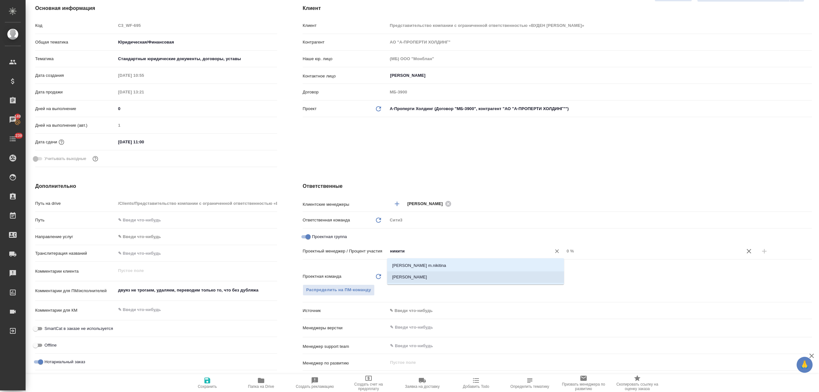
click at [431, 281] on li "[PERSON_NAME]" at bounding box center [475, 277] width 177 height 12
type textarea "x"
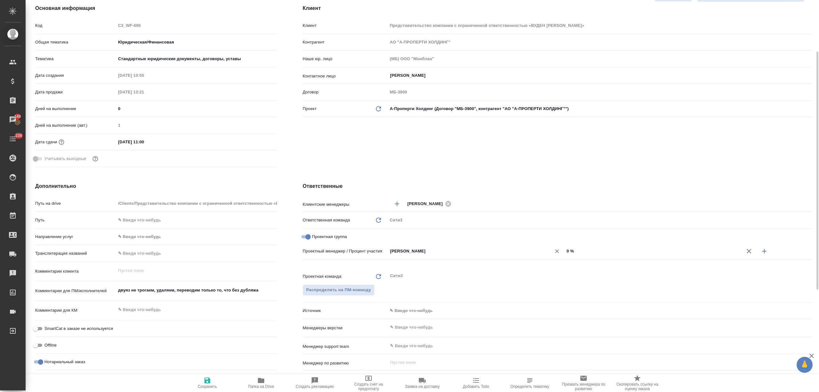
drag, startPoint x: 544, startPoint y: 252, endPoint x: 527, endPoint y: 252, distance: 16.3
click at [527, 252] on div "Никитина Татьяна ​ 0 %" at bounding box center [599, 250] width 424 height 11
type input "2 %"
type textarea "x"
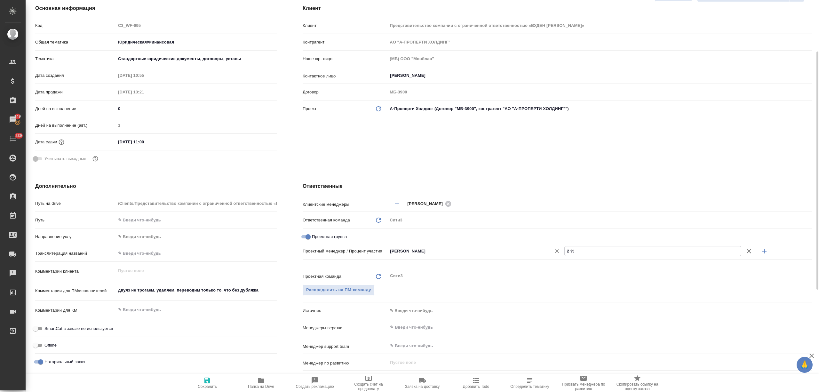
type textarea "x"
type input "27 %"
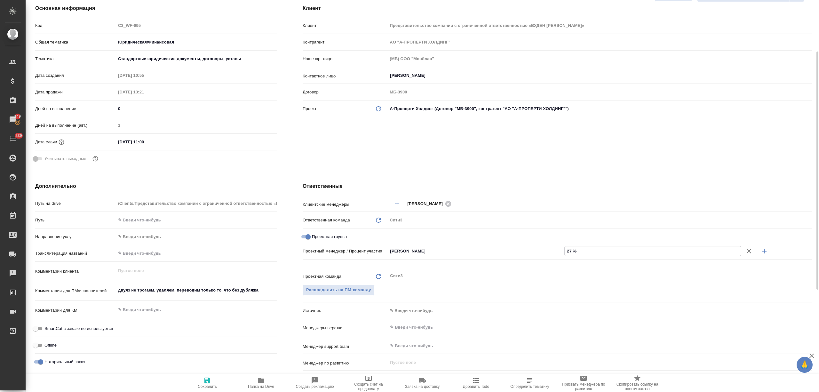
click at [758, 250] on button "button" at bounding box center [763, 250] width 15 height 15
type textarea "x"
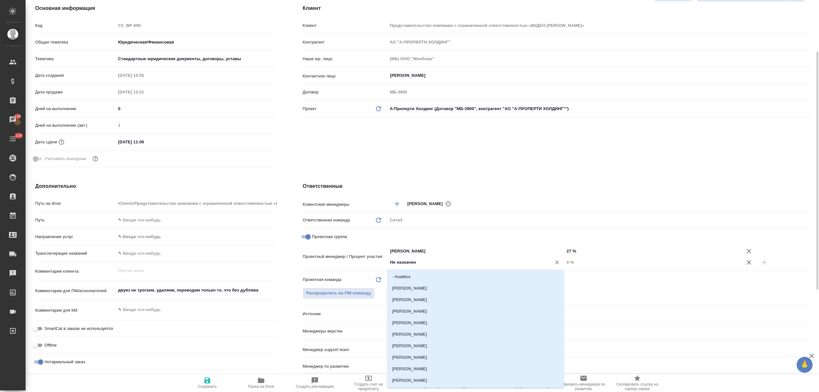
click at [448, 260] on input "Не назначен" at bounding box center [465, 262] width 152 height 8
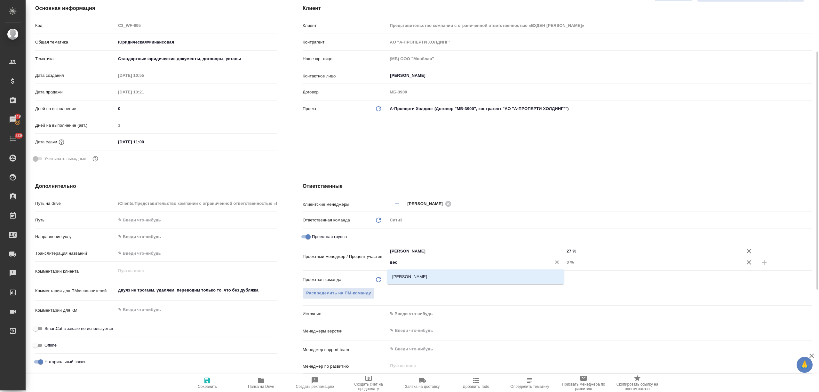
type input "весе"
click at [450, 275] on li "Веселова Юлия" at bounding box center [475, 277] width 177 height 12
type textarea "x"
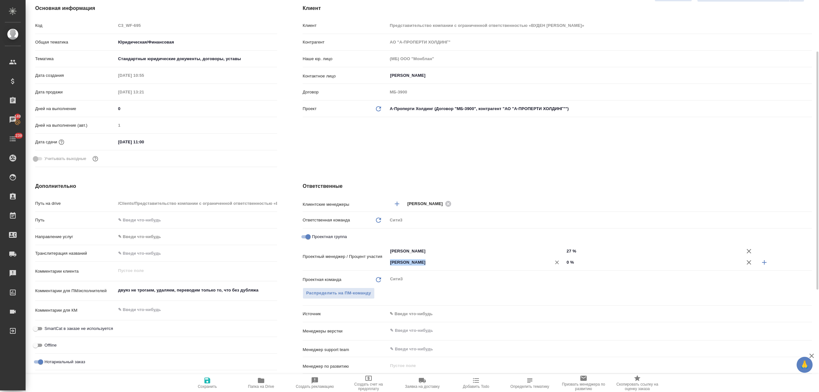
drag, startPoint x: 609, startPoint y: 256, endPoint x: 540, endPoint y: 257, distance: 68.8
click at [540, 257] on div "Веселова Юлия ​ 0 %" at bounding box center [599, 261] width 424 height 11
drag, startPoint x: 618, startPoint y: 260, endPoint x: 560, endPoint y: 261, distance: 58.2
click at [560, 261] on div "Веселова Юлия ​ 0 %" at bounding box center [599, 261] width 424 height 11
type input "7 %"
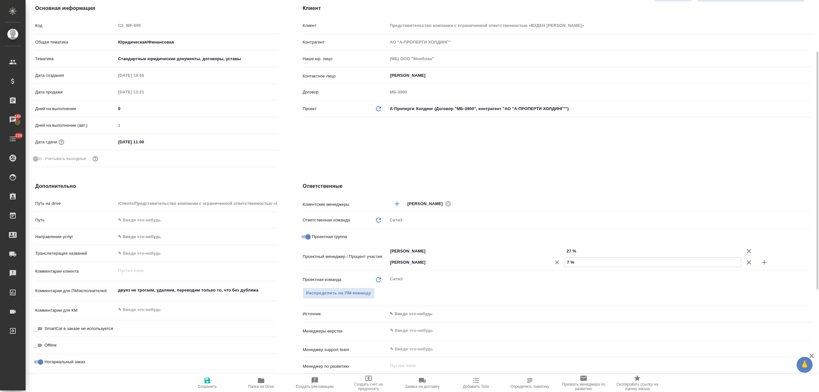
type textarea "x"
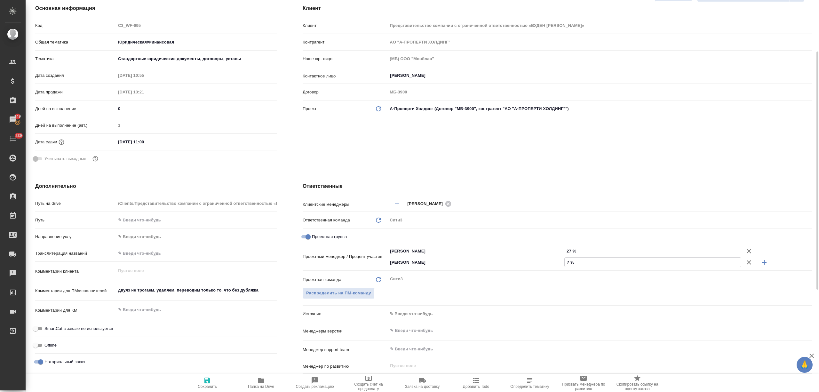
type textarea "x"
type input "73 %"
click at [210, 384] on icon "button" at bounding box center [207, 380] width 8 height 8
type textarea "x"
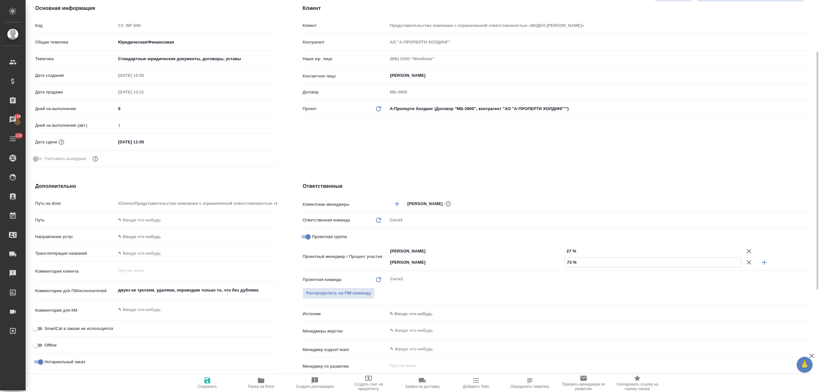
type textarea "x"
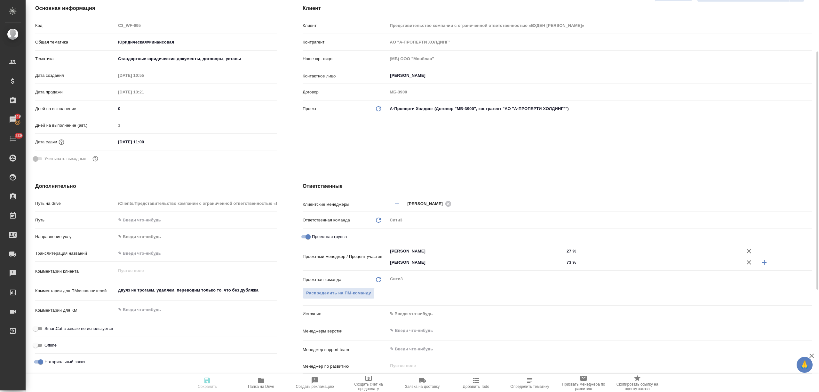
type textarea "x"
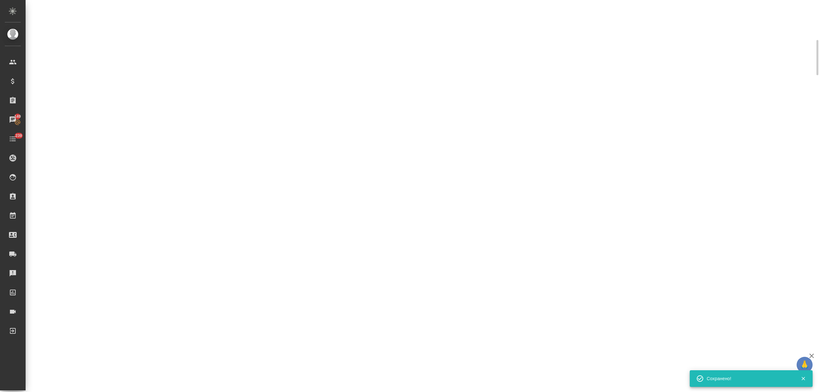
select select "RU"
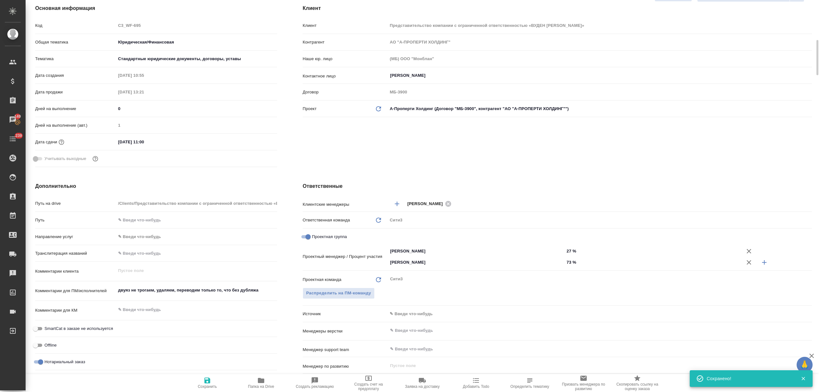
type textarea "x"
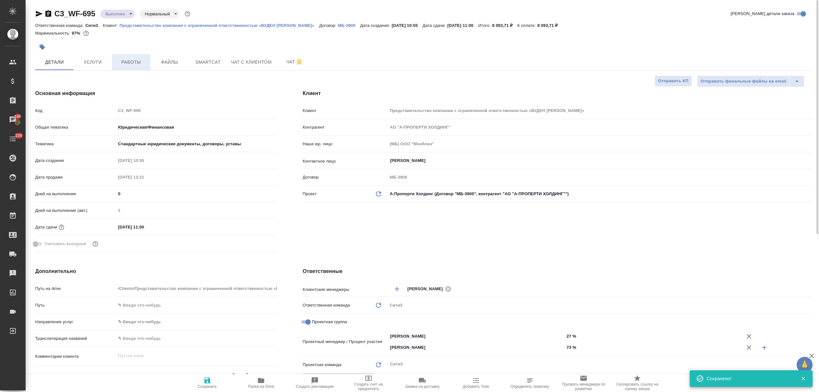
click at [143, 60] on span "Работы" at bounding box center [131, 62] width 31 height 8
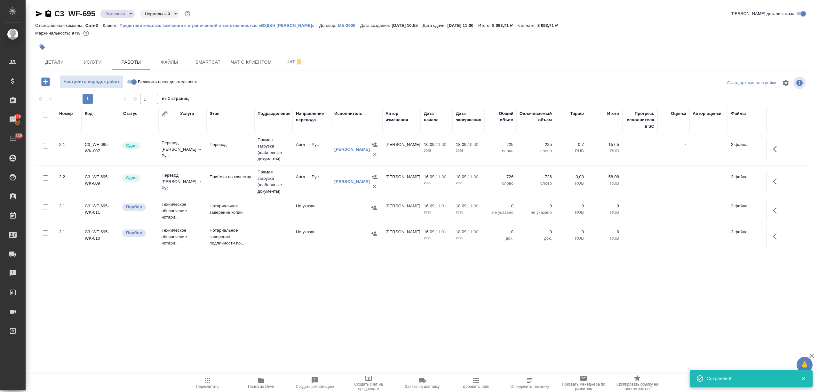
click at [37, 12] on icon "button" at bounding box center [39, 14] width 7 height 6
click at [133, 81] on input "Включить последовательность" at bounding box center [133, 82] width 23 height 8
checkbox input "true"
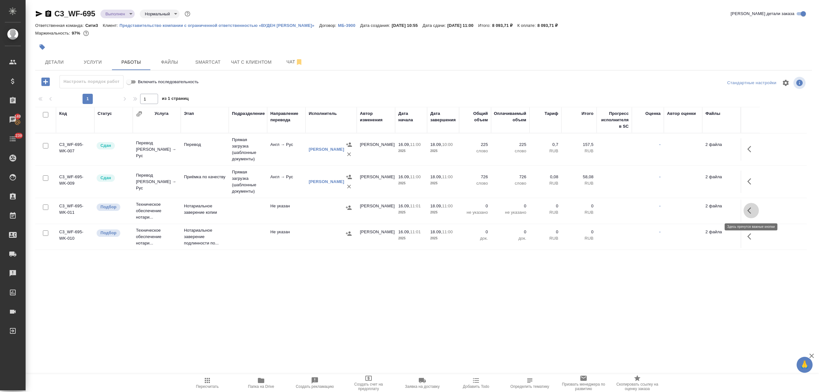
click at [758, 207] on button "button" at bounding box center [750, 210] width 15 height 15
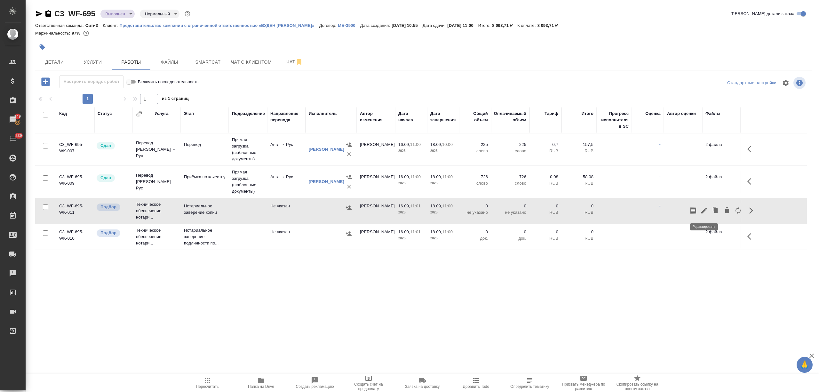
click at [704, 209] on icon "button" at bounding box center [704, 211] width 8 height 8
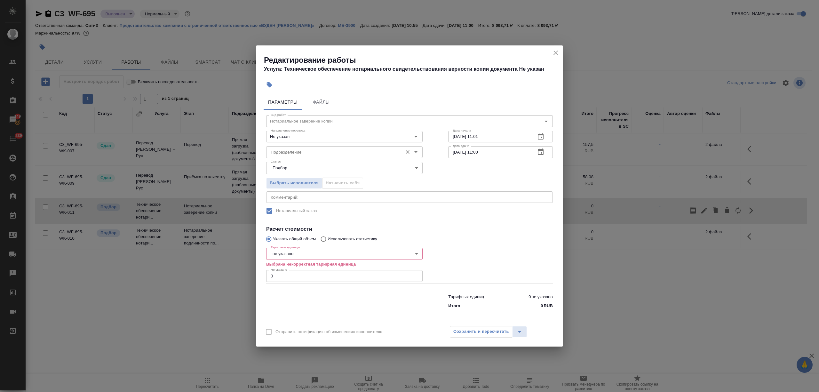
click at [294, 149] on input "Подразделение" at bounding box center [333, 152] width 131 height 8
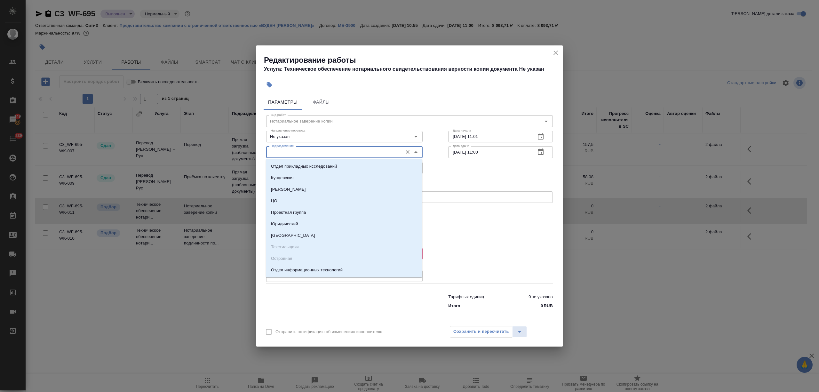
click at [490, 193] on div "x Комментарий:" at bounding box center [409, 197] width 287 height 12
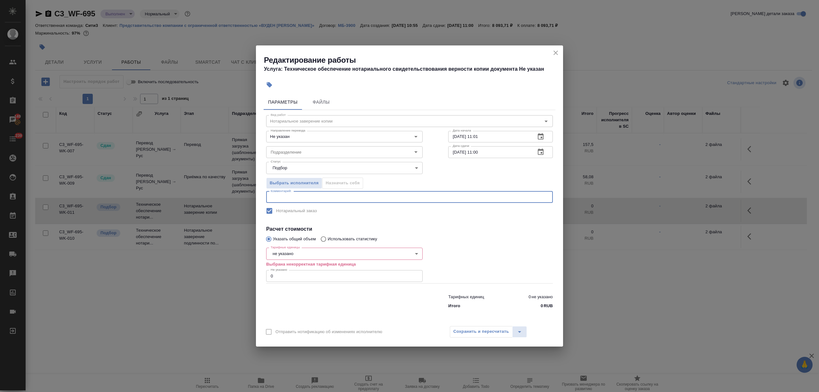
click at [321, 252] on body "🙏 .cls-1 fill:#fff; AWATERA Nikitina Tatiana Клиенты Спецификации Заказы 149 Ча…" at bounding box center [409, 221] width 819 height 443
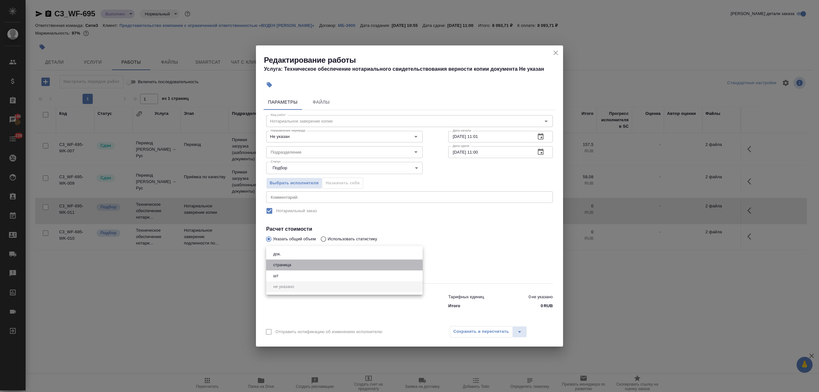
click at [317, 265] on li "страница" at bounding box center [344, 264] width 156 height 11
type input "5a8b1489cc6b4906c91bfdb2"
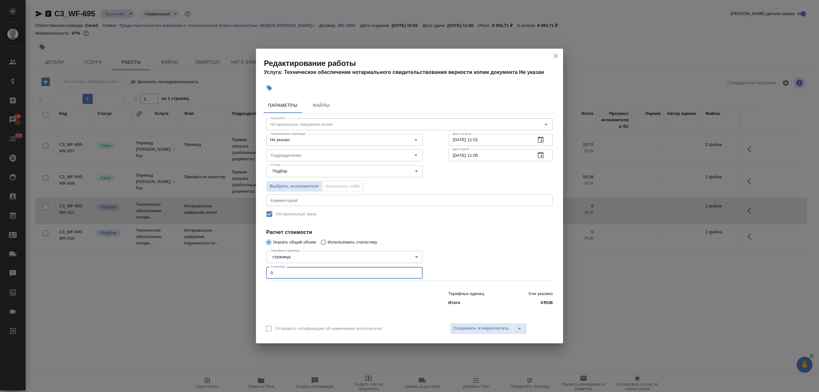
drag, startPoint x: 285, startPoint y: 274, endPoint x: 266, endPoint y: 273, distance: 18.9
click at [266, 273] on input "0" at bounding box center [344, 273] width 156 height 12
type input "22"
click at [478, 327] on span "Сохранить и пересчитать" at bounding box center [481, 328] width 56 height 7
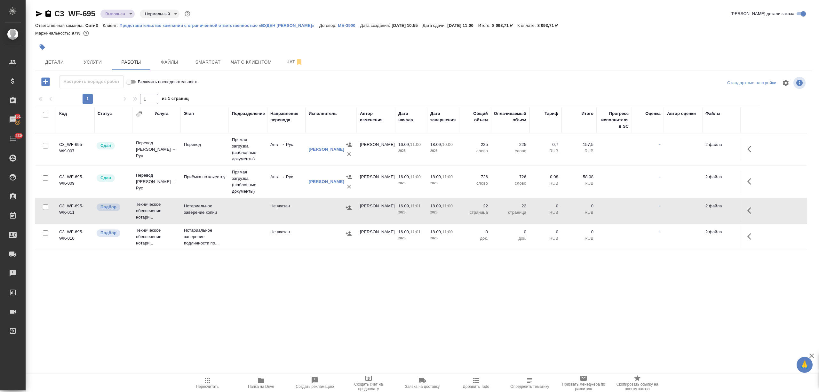
click at [382, 217] on td "[PERSON_NAME]" at bounding box center [376, 211] width 38 height 22
click at [196, 234] on p "Нотариальное заверение подлинности по..." at bounding box center [205, 236] width 42 height 19
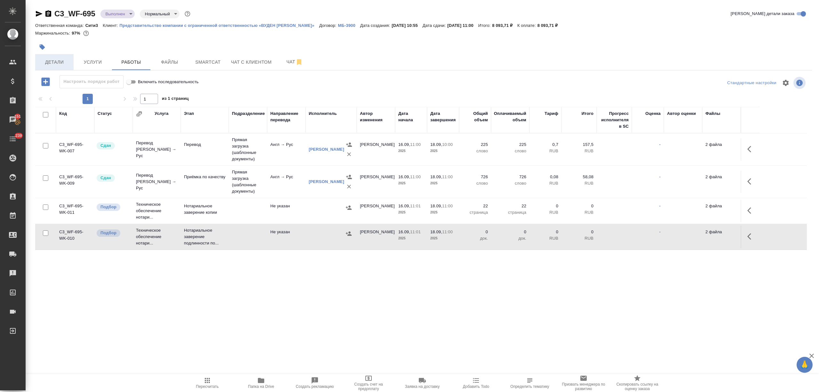
click at [41, 58] on button "Детали" at bounding box center [54, 62] width 38 height 16
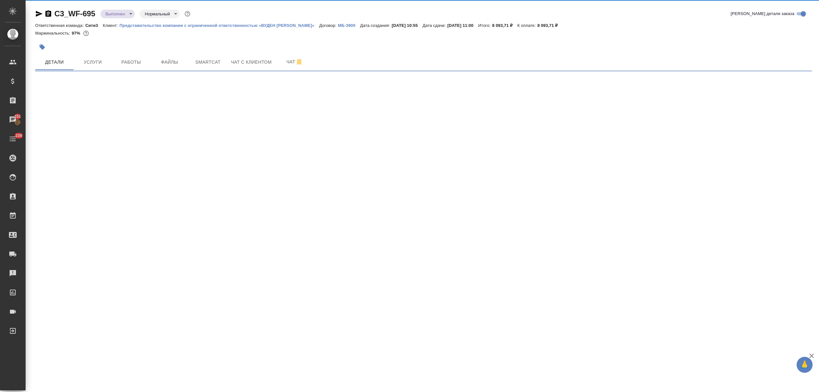
select select "RU"
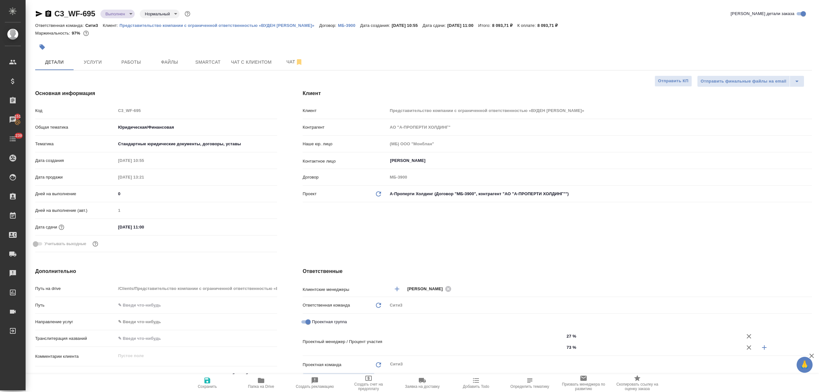
type textarea "x"
type input "[PERSON_NAME]"
type input "Веселова Юлия"
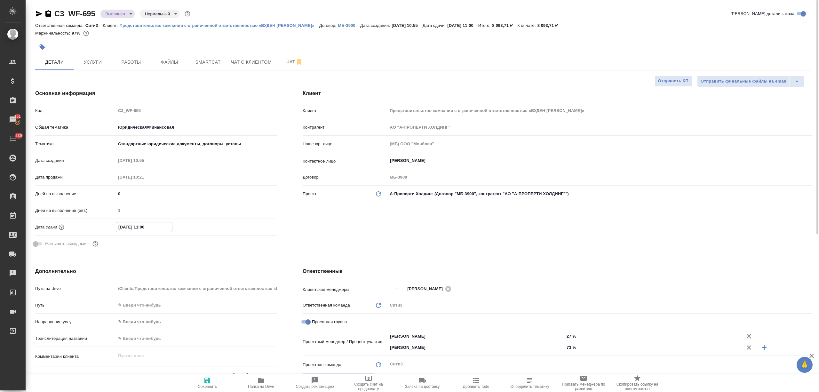
drag, startPoint x: 123, startPoint y: 225, endPoint x: 115, endPoint y: 225, distance: 7.7
click at [115, 225] on div "Дата сдачи 18.09.2025 11:00" at bounding box center [156, 226] width 242 height 11
type input "20.92.0251 10:0_"
type textarea "x"
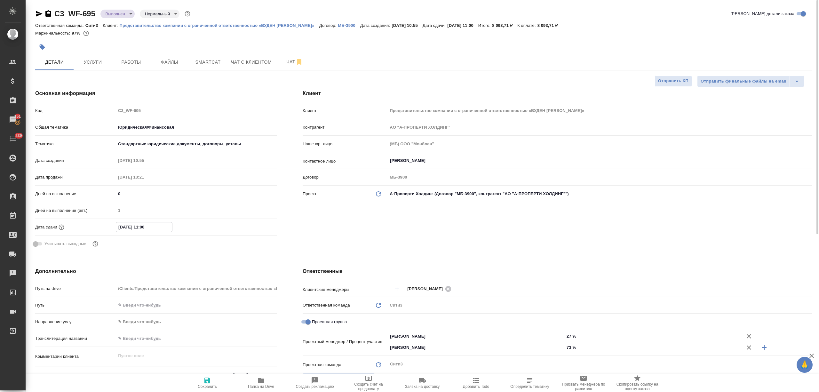
type textarea "x"
type input "23.09.2025 11:00"
type textarea "x"
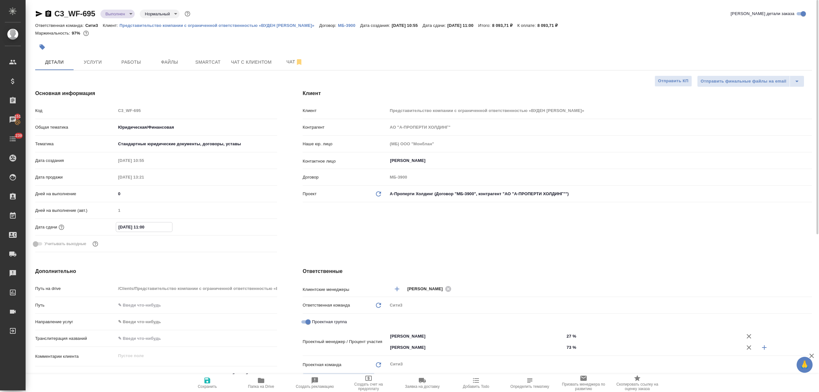
type input "23.09.2025 11:00"
click at [218, 382] on span "Сохранить" at bounding box center [207, 382] width 46 height 12
type textarea "x"
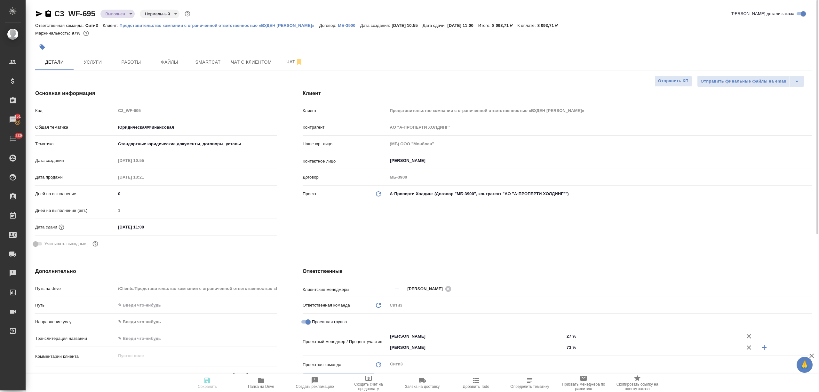
type textarea "x"
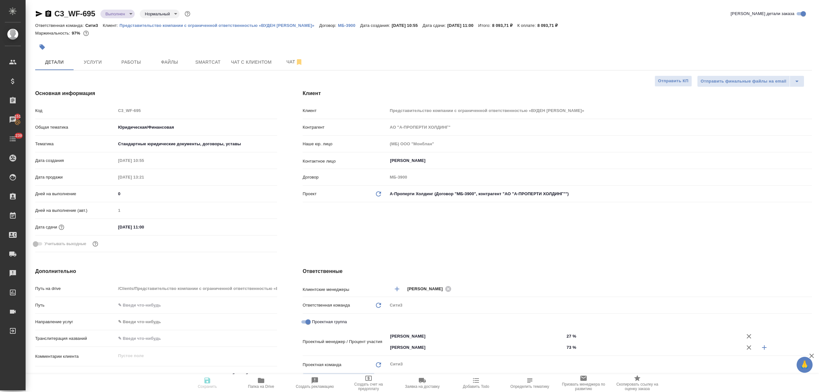
type textarea "x"
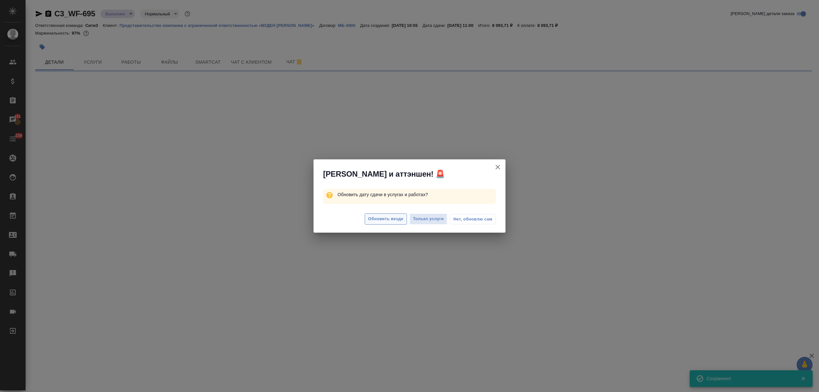
select select "RU"
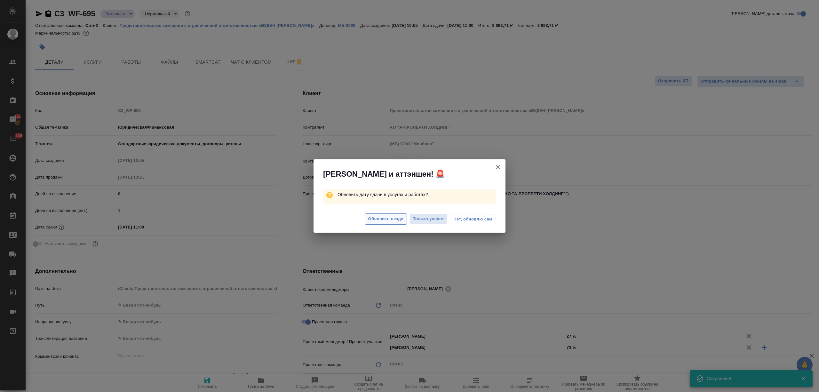
type textarea "x"
click at [397, 218] on span "Обновить везде" at bounding box center [385, 218] width 35 height 7
type textarea "x"
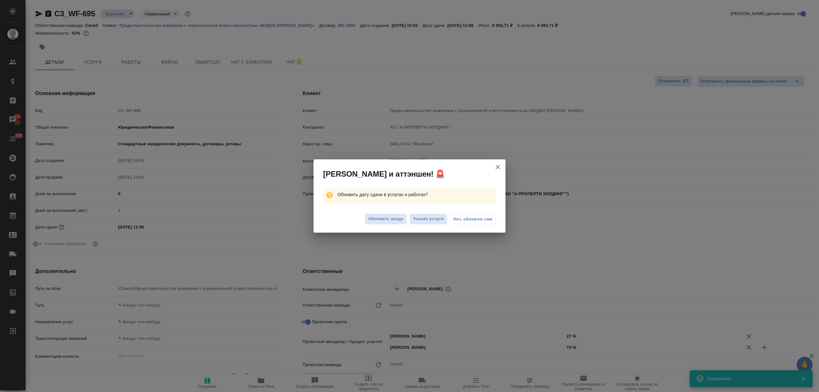
type textarea "x"
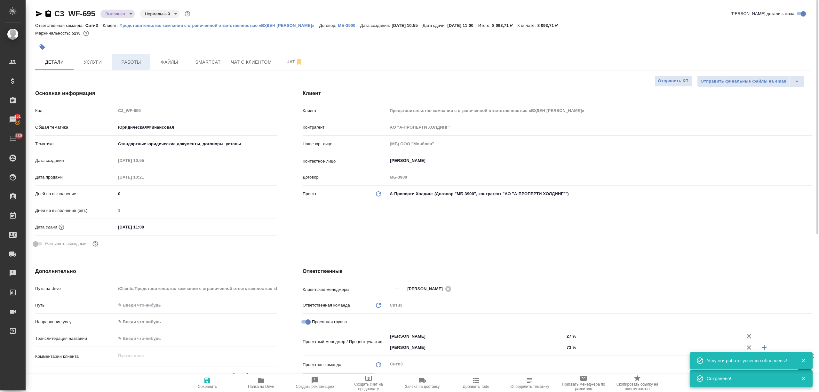
click at [136, 58] on button "Работы" at bounding box center [131, 62] width 38 height 16
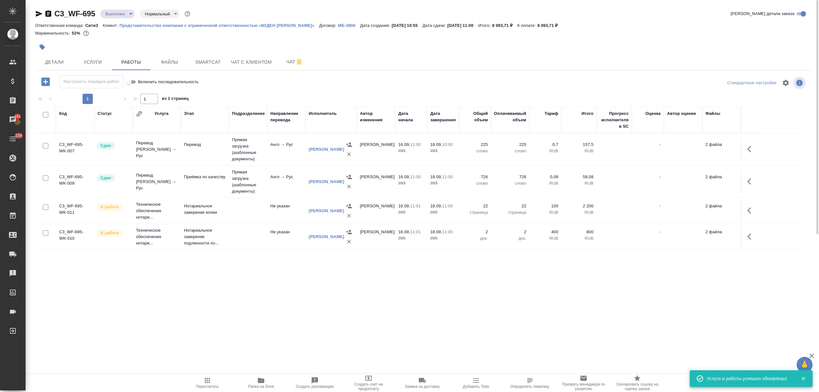
click at [752, 209] on icon "button" at bounding box center [751, 211] width 8 height 8
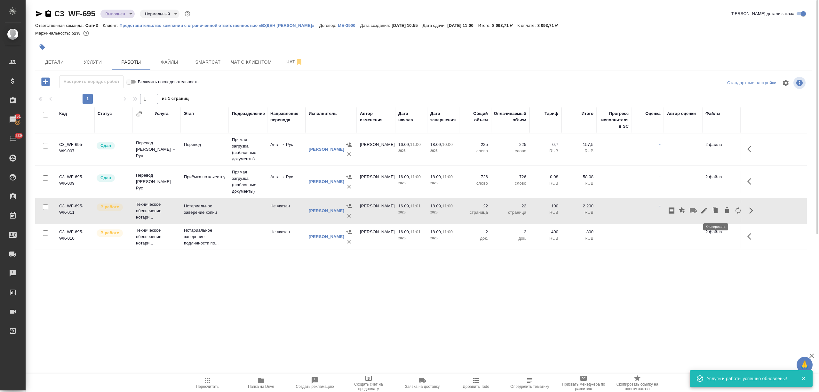
click at [706, 210] on icon "button" at bounding box center [704, 211] width 8 height 8
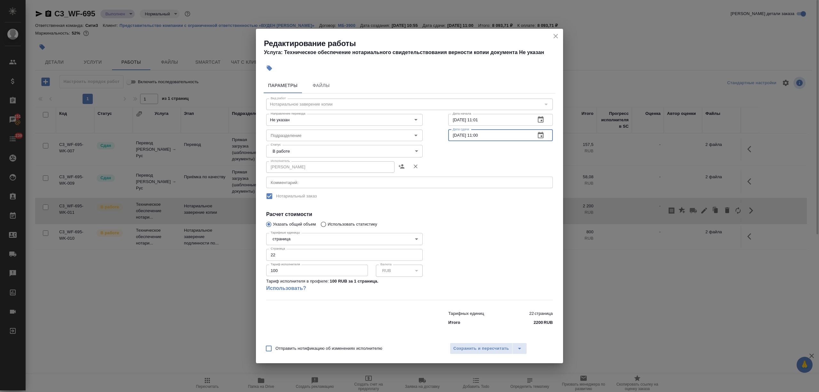
drag, startPoint x: 457, startPoint y: 134, endPoint x: 448, endPoint y: 134, distance: 8.3
click at [448, 134] on input "[DATE] 11:00" at bounding box center [489, 136] width 82 height 12
type input "23.09.2025 11:00"
click at [491, 348] on span "Сохранить и пересчитать" at bounding box center [481, 348] width 56 height 7
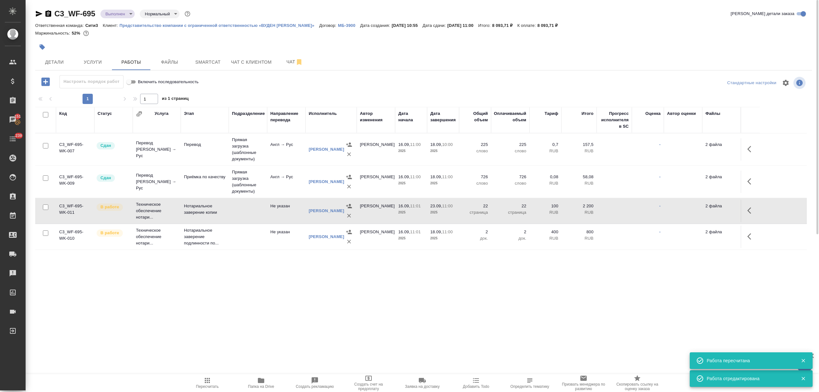
click at [751, 234] on icon "button" at bounding box center [751, 236] width 8 height 8
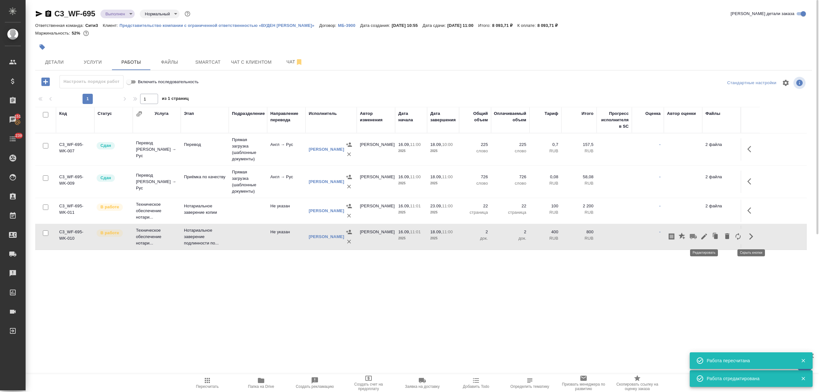
click at [703, 237] on icon "button" at bounding box center [704, 236] width 6 height 6
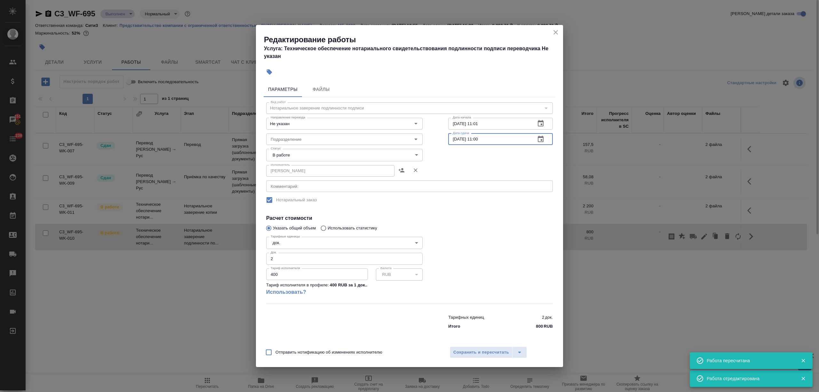
click at [447, 138] on div "Вид работ Нотариальное заверение подлинности подписи Вид работ Направление пере…" at bounding box center [410, 214] width 292 height 235
type input "23.09.2025 11:00"
click at [469, 349] on span "Сохранить и пересчитать" at bounding box center [481, 352] width 56 height 7
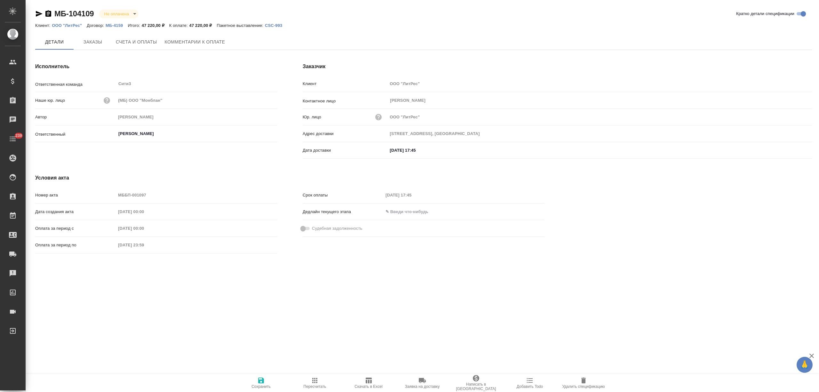
click at [145, 42] on span "Счета и оплаты" at bounding box center [136, 42] width 41 height 8
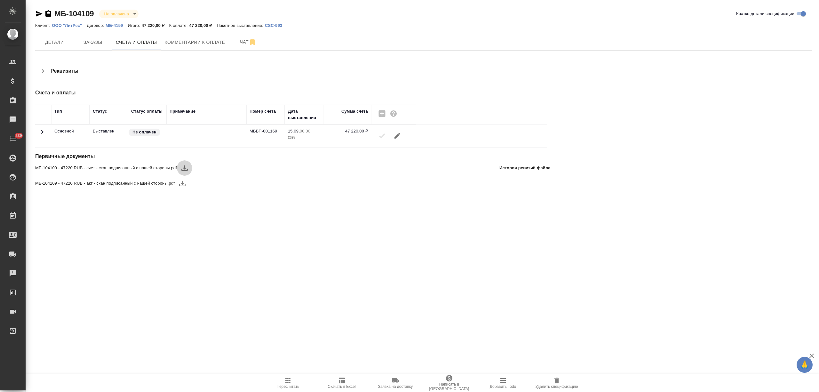
click at [184, 168] on icon "button" at bounding box center [184, 167] width 6 height 5
click at [181, 184] on icon "button" at bounding box center [182, 183] width 6 height 5
click at [339, 379] on icon "button" at bounding box center [342, 380] width 8 height 8
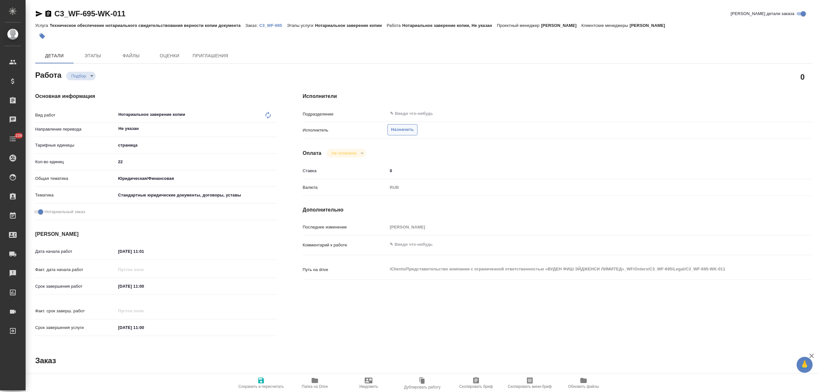
click at [405, 130] on span "Назначить" at bounding box center [402, 129] width 23 height 7
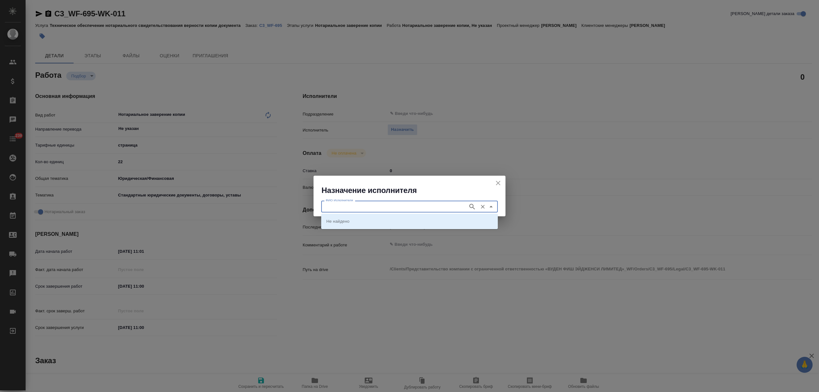
click at [399, 202] on input "ФИО Исполнителя" at bounding box center [394, 206] width 142 height 8
type input "ар"
type input "истова"
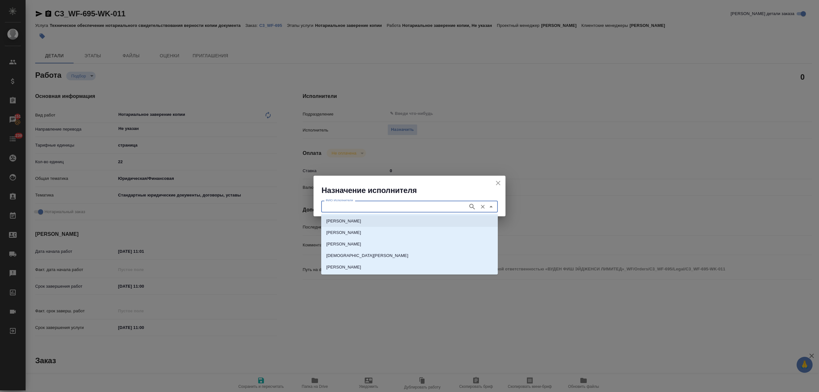
click at [361, 219] on p "[PERSON_NAME]" at bounding box center [343, 221] width 35 height 6
type input "[PERSON_NAME]"
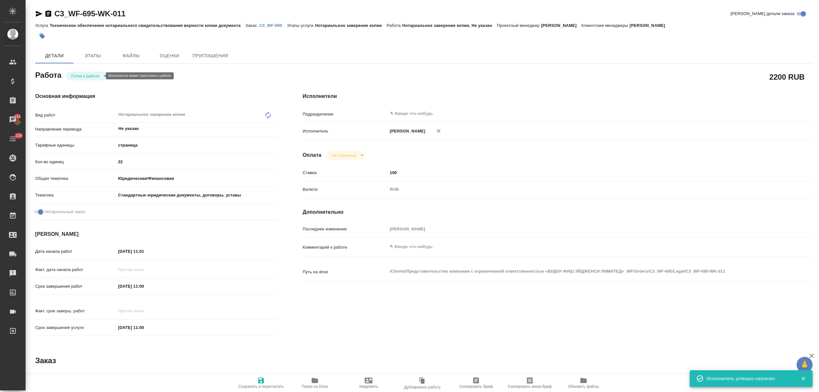
type textarea "x"
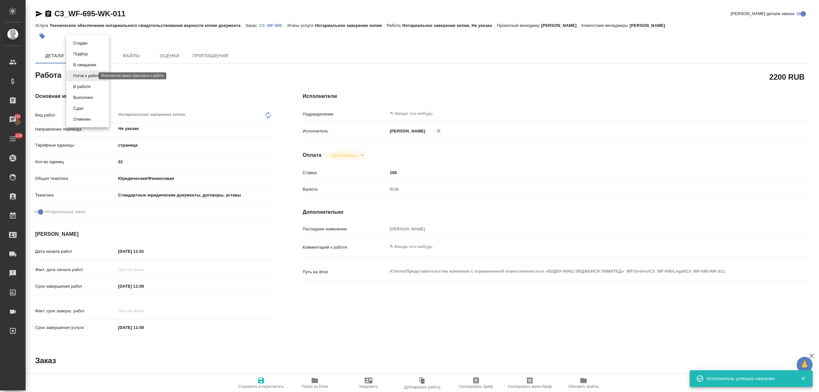
click at [85, 74] on body "🙏 .cls-1 fill:#fff; AWATERA [PERSON_NAME] Спецификации Заказы 151 Чаты 239 Todo…" at bounding box center [409, 221] width 819 height 443
type textarea "x"
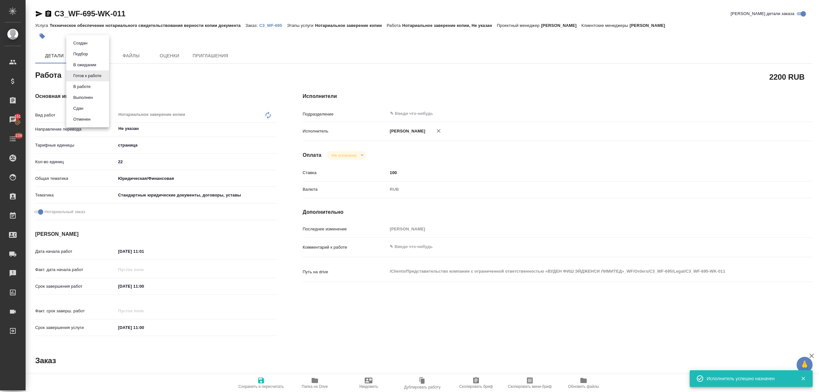
type textarea "x"
click at [87, 88] on button "В работе" at bounding box center [81, 86] width 21 height 7
type textarea "x"
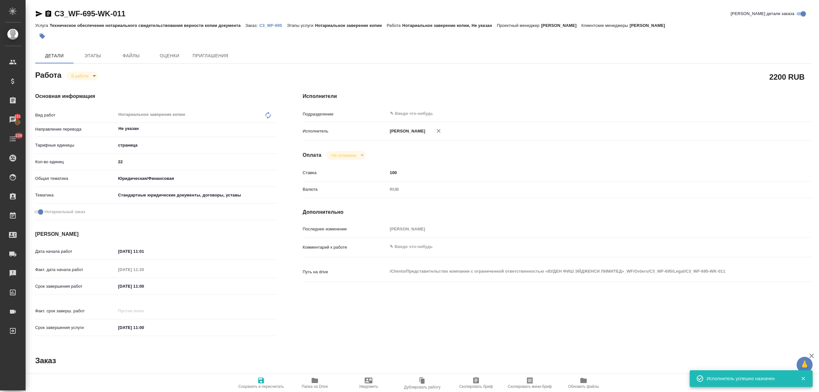
type textarea "x"
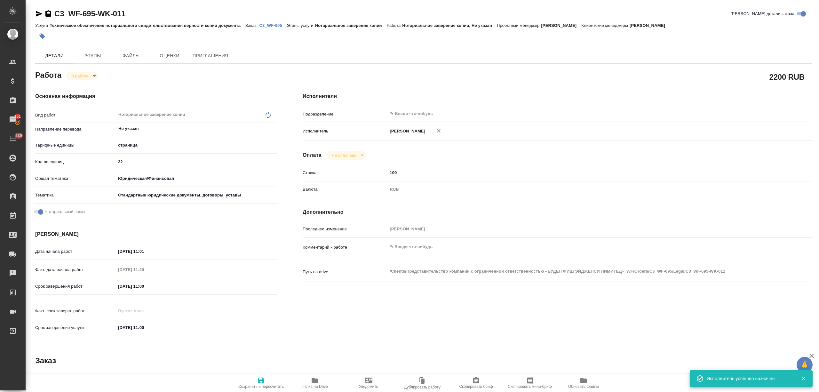
type textarea "x"
click at [267, 381] on span "Сохранить и пересчитать" at bounding box center [261, 382] width 46 height 12
type textarea "x"
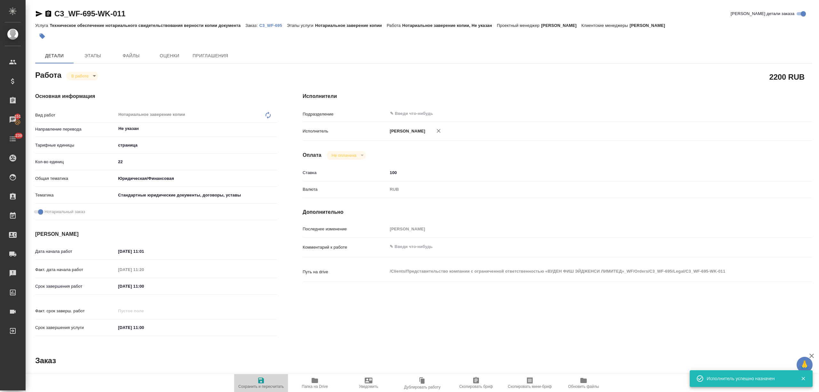
type textarea "x"
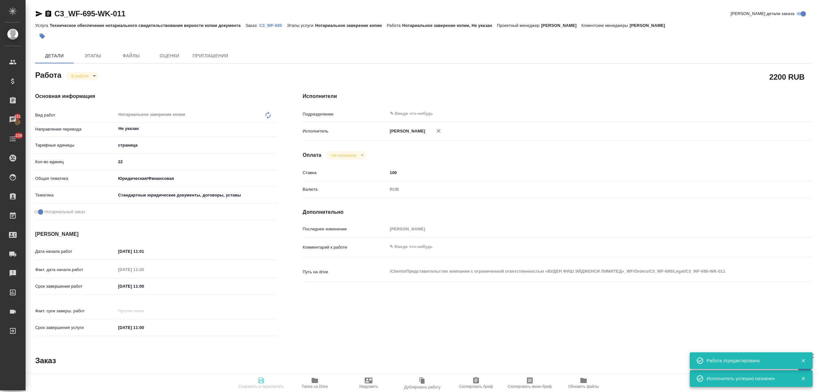
type textarea "x"
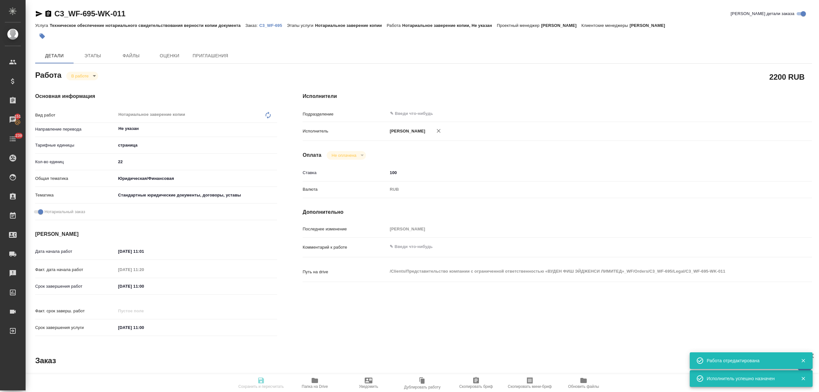
type input "inProgress"
type textarea "Нотариальное заверение копии"
type textarea "x"
type input "Не указан"
type input "5a8b1489cc6b4906c91bfdb2"
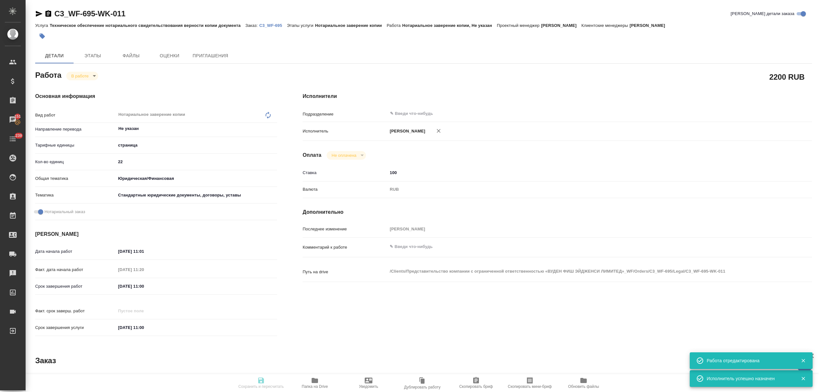
type input "22"
type input "yr-fn"
type input "5f647205b73bc97568ca66bf"
checkbox input "true"
type input "[DATE] 11:01"
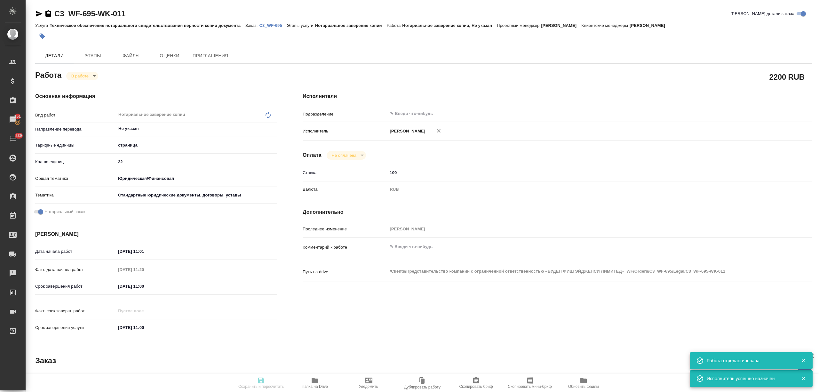
type input "[DATE] 11:20"
type input "[DATE] 11:00"
type input "notPayed"
type input "100"
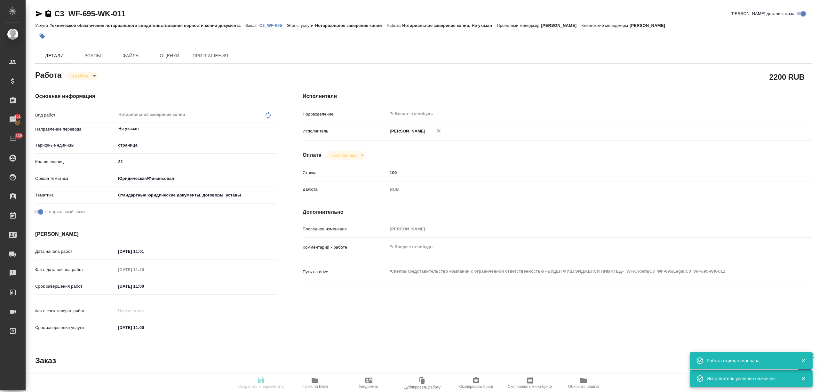
type input "RUB"
type input "[PERSON_NAME]"
type textarea "x"
type textarea "/Clients/Представительство компании с ограниченной ответственностью «ВУДЕН ФИШ …"
type textarea "x"
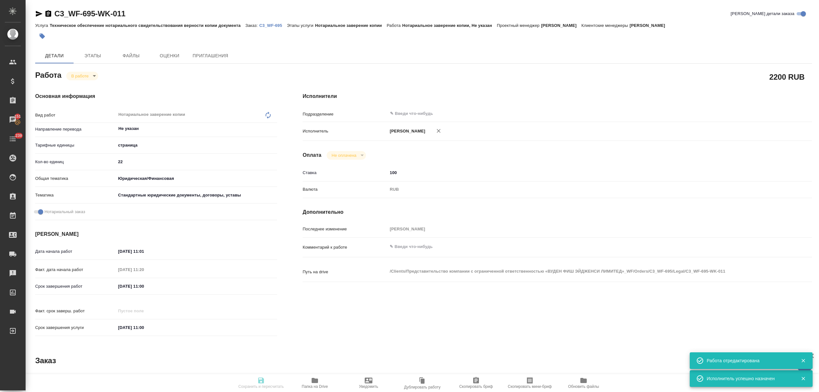
type input "C3_WF-695"
type input "Техническое обеспечение нотариального свидетельствования верности копии докумен…"
type input "Нотариальное заверение копии"
type input "[PERSON_NAME]"
type input "/Clients/Представительство компании с ограниченной ответственностью «ВУДЕН ФИШ …"
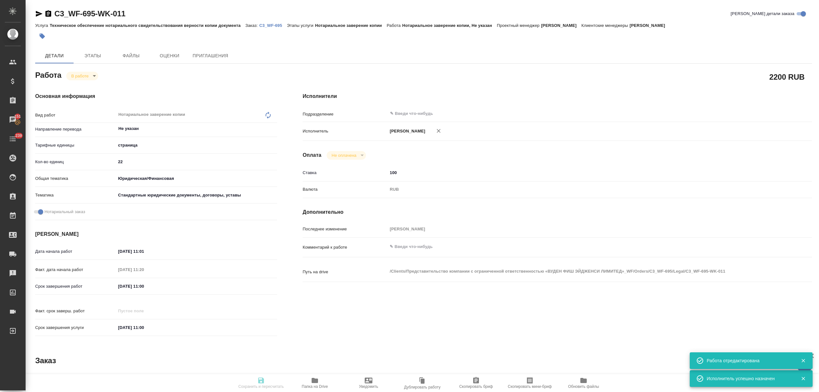
type textarea "x"
type textarea "двуяз не трогаем, удаляем, переводим только то, что без дубляжа"
type textarea "x"
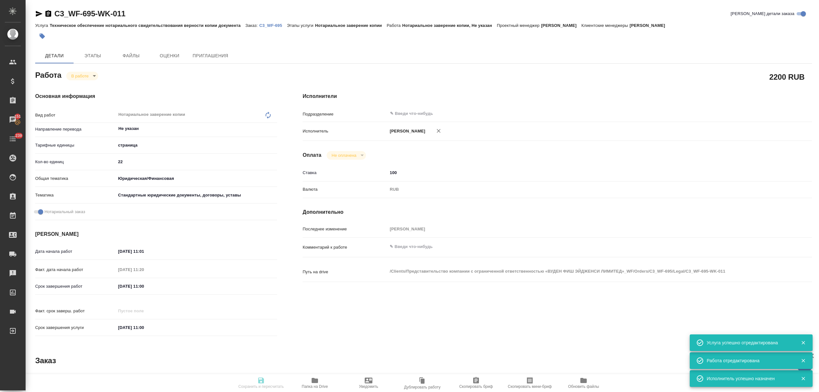
type textarea "x"
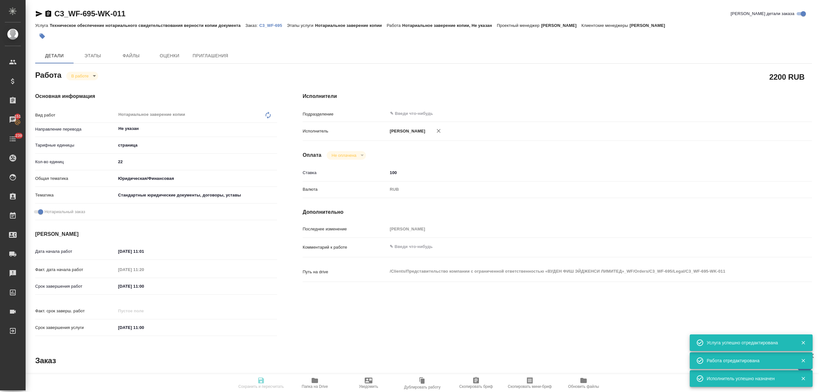
type textarea "x"
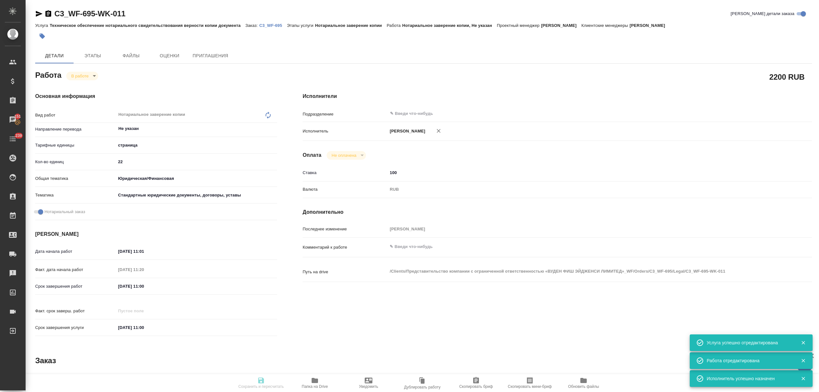
type textarea "x"
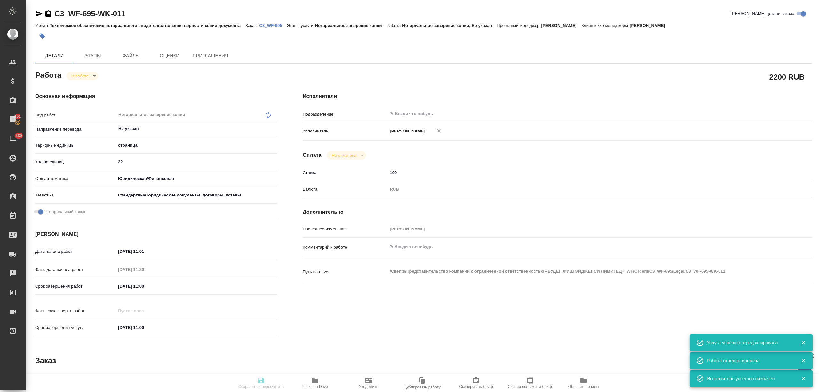
type textarea "x"
type input "inProgress"
type textarea "Нотариальное заверение копии"
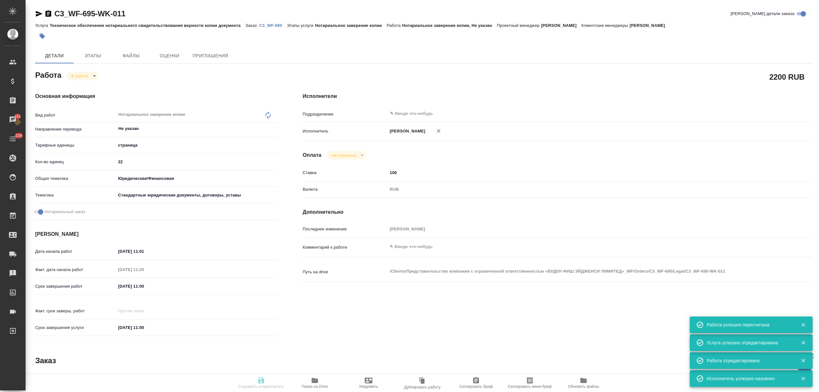
type textarea "x"
type input "Не указан"
type input "5a8b1489cc6b4906c91bfdb2"
type input "22"
type input "yr-fn"
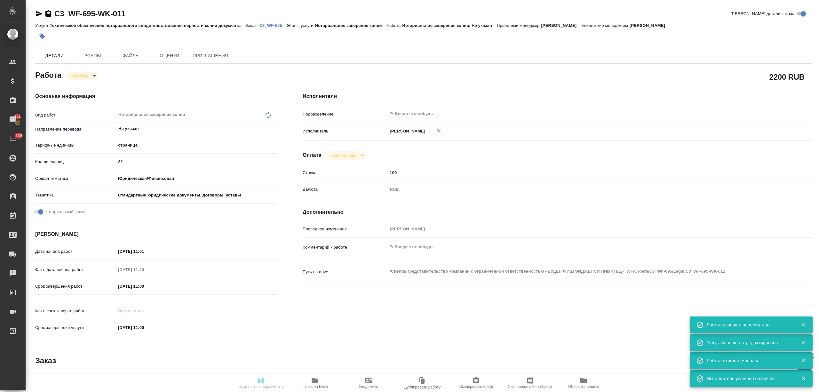
type input "5f647205b73bc97568ca66bf"
checkbox input "true"
type input "[DATE] 11:01"
type input "[DATE] 11:20"
type input "[DATE] 11:00"
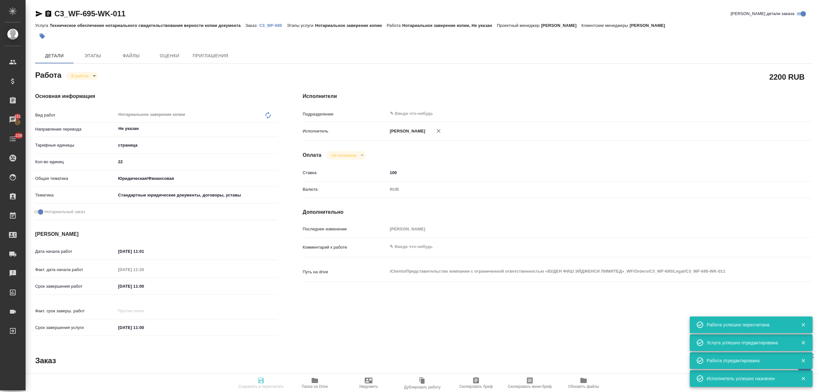
type input "[DATE] 11:00"
type input "notPayed"
type input "100"
type input "RUB"
type input "[PERSON_NAME]"
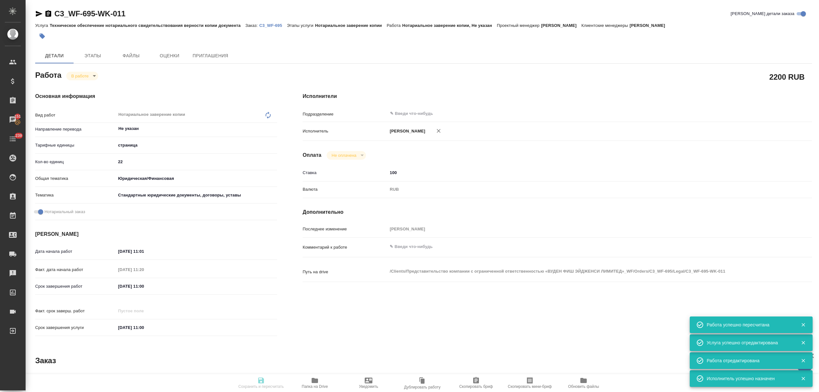
type textarea "x"
type textarea "/Clients/Представительство компании с ограниченной ответственностью «ВУДЕН ФИШ …"
type textarea "x"
type input "C3_WF-695"
type input "Техническое обеспечение нотариального свидетельствования верности копии докумен…"
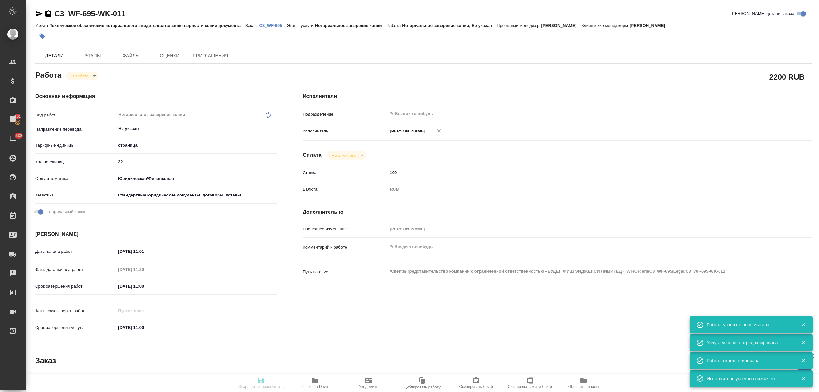
type input "Нотариальное заверение копии"
type input "[PERSON_NAME]"
type input "/Clients/Представительство компании с ограниченной ответственностью «ВУДЕН ФИШ …"
type textarea "x"
type textarea "двуяз не трогаем, удаляем, переводим только то, что без дубляжа"
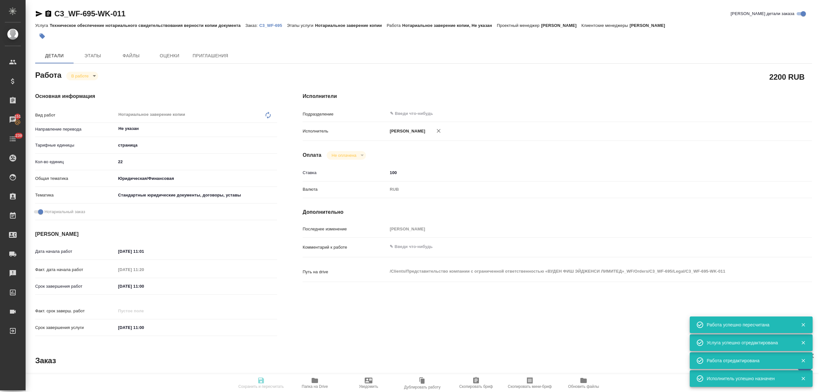
type textarea "x"
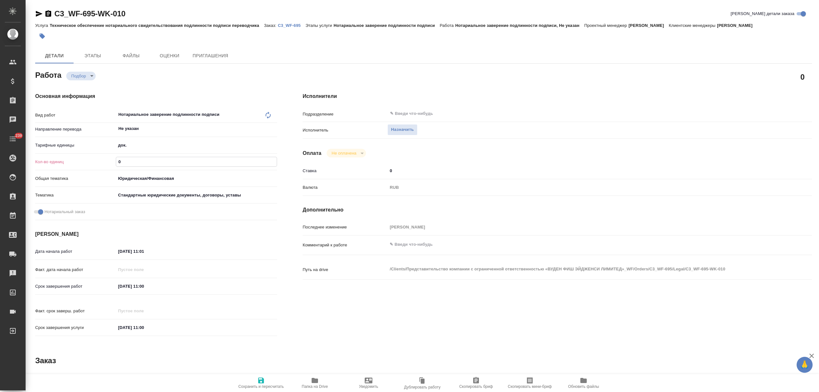
drag, startPoint x: 123, startPoint y: 162, endPoint x: 110, endPoint y: 159, distance: 13.5
click at [110, 159] on div "Кол-во единиц 0" at bounding box center [156, 161] width 242 height 11
type input "2"
click at [261, 383] on icon "button" at bounding box center [261, 380] width 6 height 6
type input "recruiting"
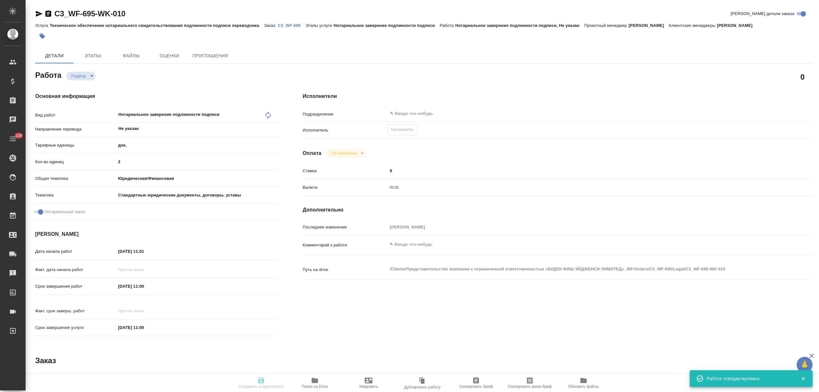
type input "Не указан"
type input "5a8b1489cc6b4906c91bfd8b"
type input "2"
type input "yr-fn"
type input "5f647205b73bc97568ca66bf"
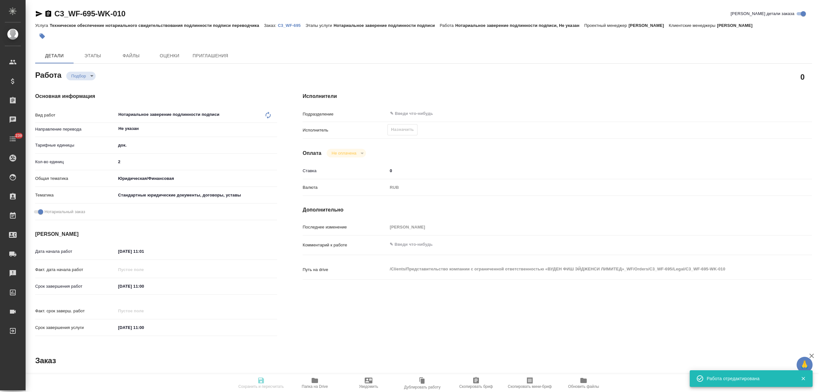
checkbox input "true"
type input "16.09.2025 11:01"
type input "18.09.2025 11:00"
type input "notPayed"
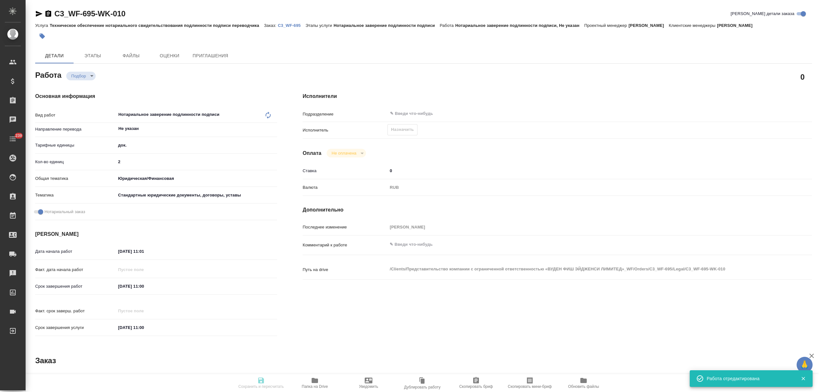
type input "0"
type input "RUB"
type input "[PERSON_NAME]"
type input "C3_WF-695"
type input "Техническое обеспечение нотариального свидетельствования подлинности подписи пе…"
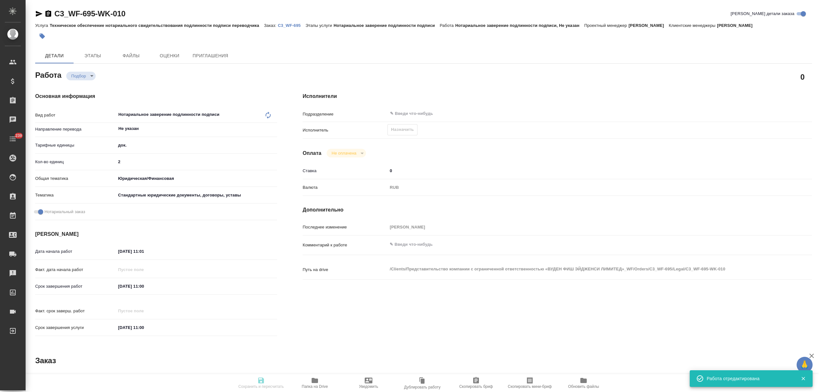
type input "Нотариальное заверение подлинности подписи"
type input "[PERSON_NAME]"
type input "/Clients/Представительство компании с ограниченной ответственностью «ВУДЕН ФИШ …"
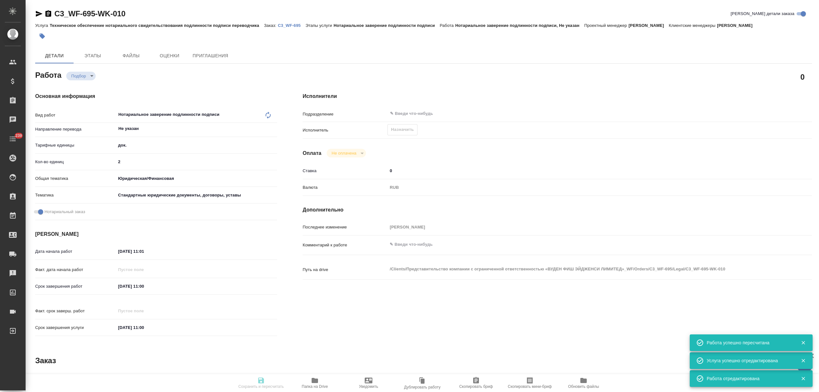
type input "recruiting"
type input "Не указан"
type input "5a8b1489cc6b4906c91bfd8b"
type input "2"
type input "yr-fn"
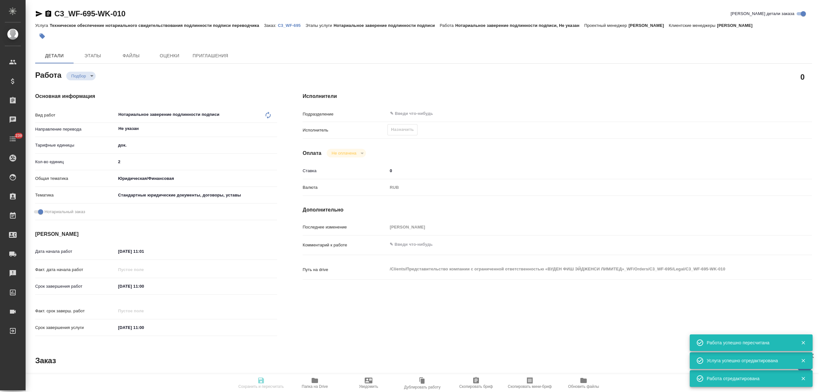
type input "5f647205b73bc97568ca66bf"
checkbox input "true"
type input "16.09.2025 11:01"
type input "18.09.2025 11:00"
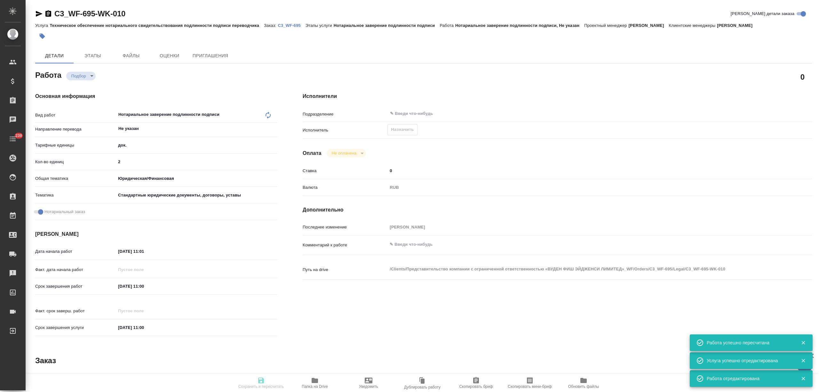
type input "notPayed"
type input "0"
type input "RUB"
type input "[PERSON_NAME]"
type input "C3_WF-695"
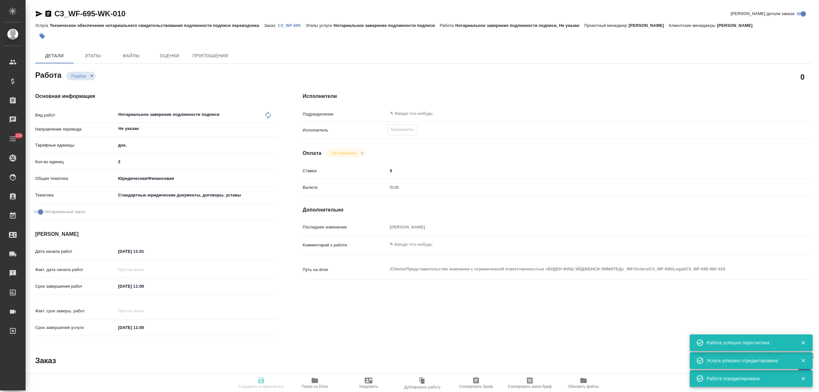
type input "Техническое обеспечение нотариального свидетельствования подлинности подписи пе…"
type input "Нотариальное заверение подлинности подписи"
type input "[PERSON_NAME]"
type input "/Clients/Представительство компании с ограниченной ответственностью «ВУДЕН ФИШ …"
click at [407, 127] on span "Назначить" at bounding box center [402, 129] width 23 height 7
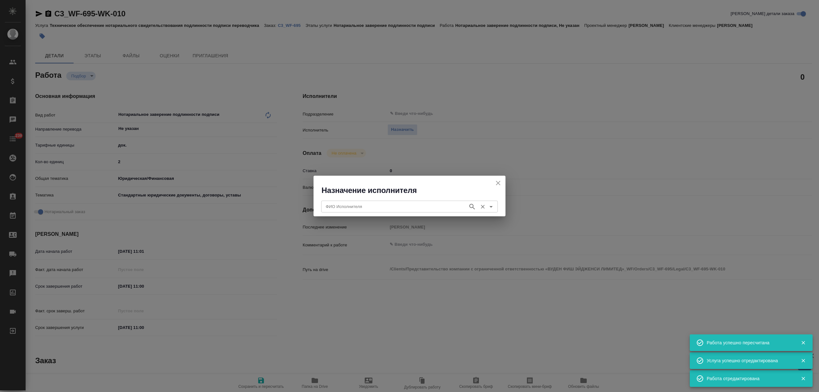
click at [392, 207] on input "ФИО Исполнителя" at bounding box center [394, 206] width 142 height 8
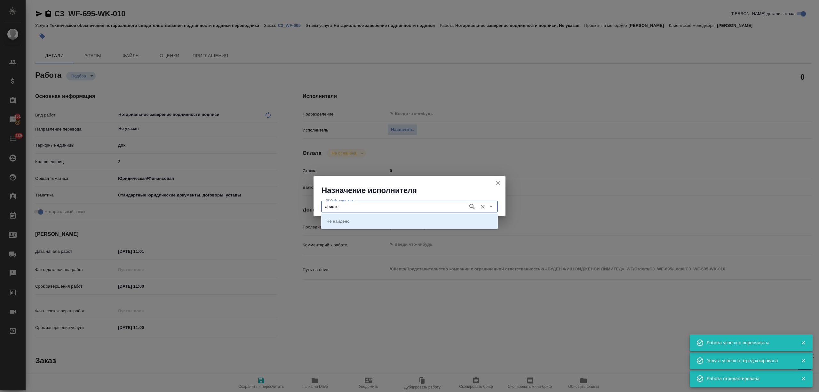
type input "аристов"
type input "аристова"
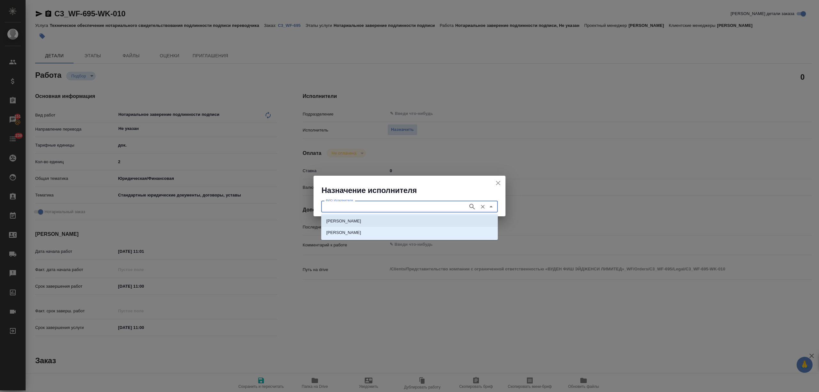
click at [361, 222] on p "НОТАРИУС Аристова Анна Дмитриевна" at bounding box center [343, 221] width 35 height 6
type input "НОТАРИУС Аристова Анна Дмитриевна"
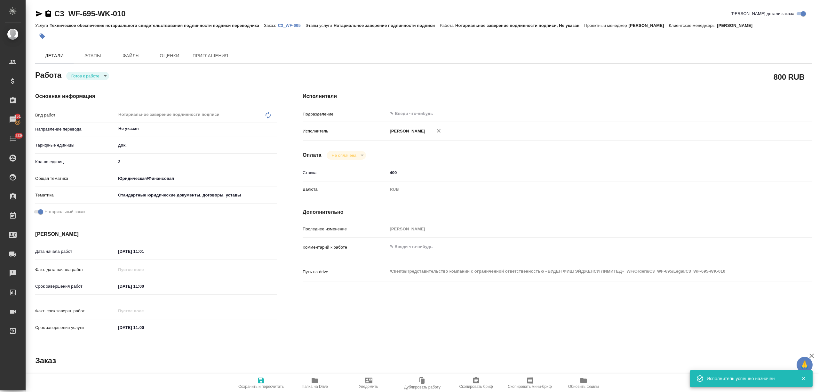
type textarea "x"
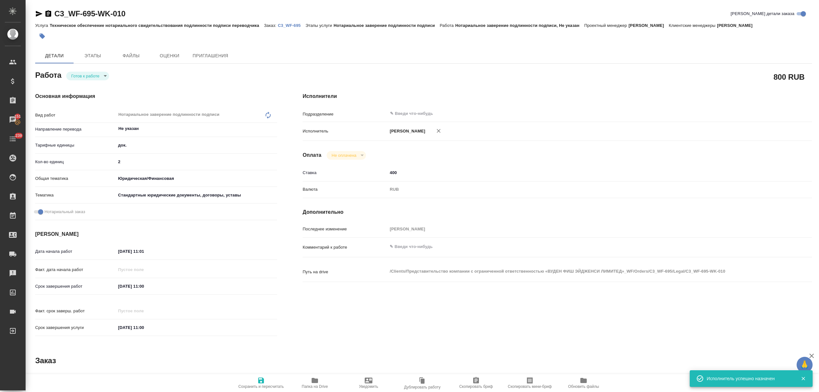
type textarea "x"
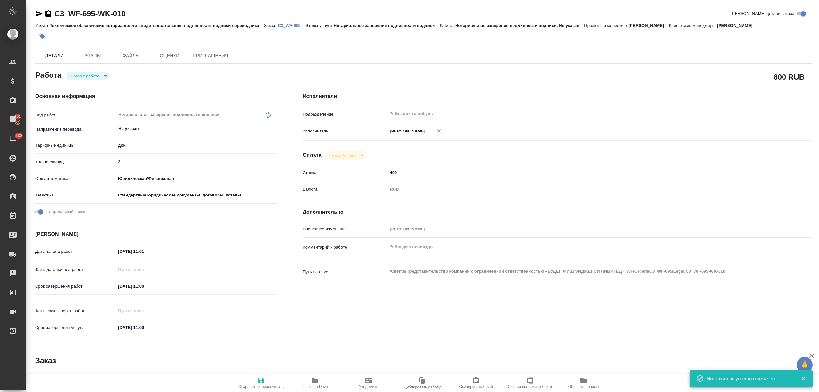
type textarea "x"
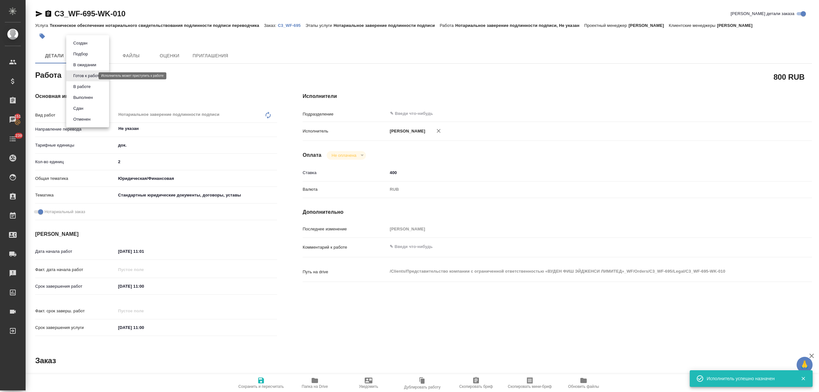
click at [82, 75] on body "🙏 .cls-1 fill:#fff; AWATERA Nikitina Tatiana Клиенты Спецификации Заказы 151 Ча…" at bounding box center [409, 221] width 819 height 443
click at [85, 85] on button "В работе" at bounding box center [81, 86] width 21 height 7
type textarea "x"
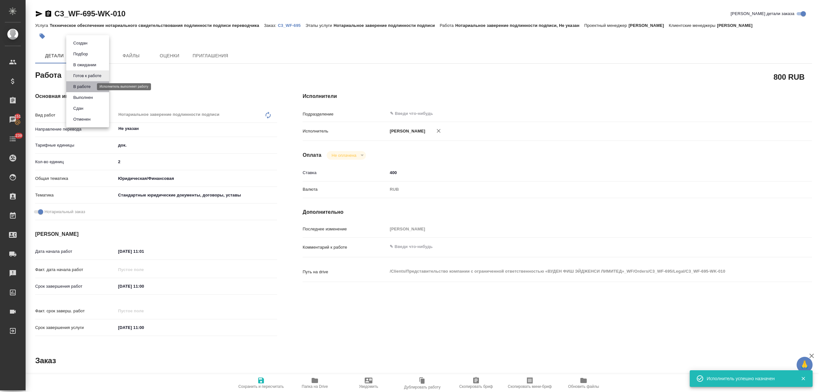
type textarea "x"
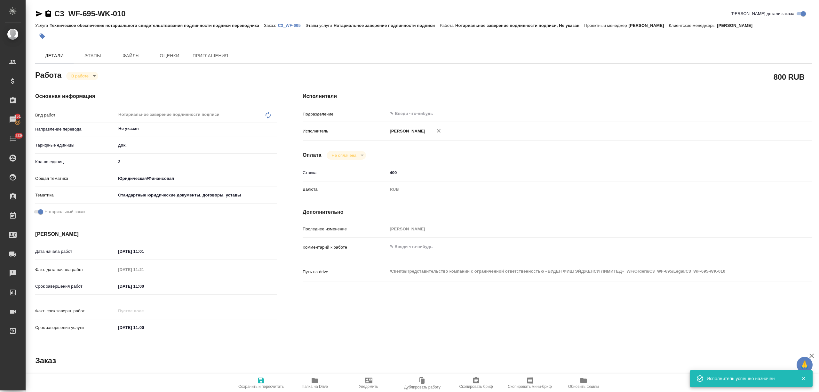
type textarea "x"
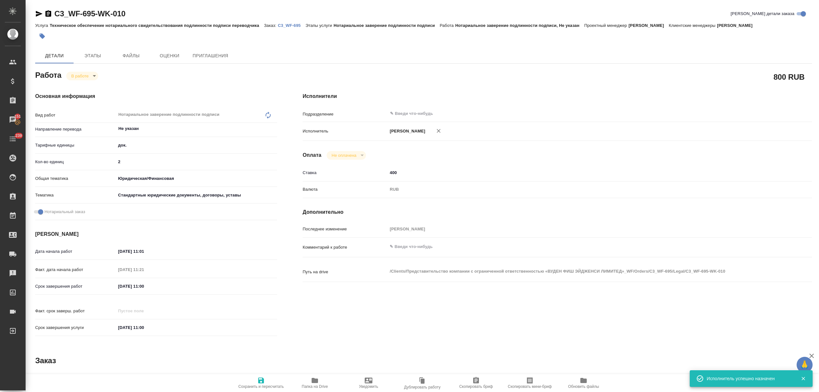
type textarea "x"
click at [265, 382] on span "Сохранить и пересчитать" at bounding box center [261, 382] width 46 height 12
type textarea "x"
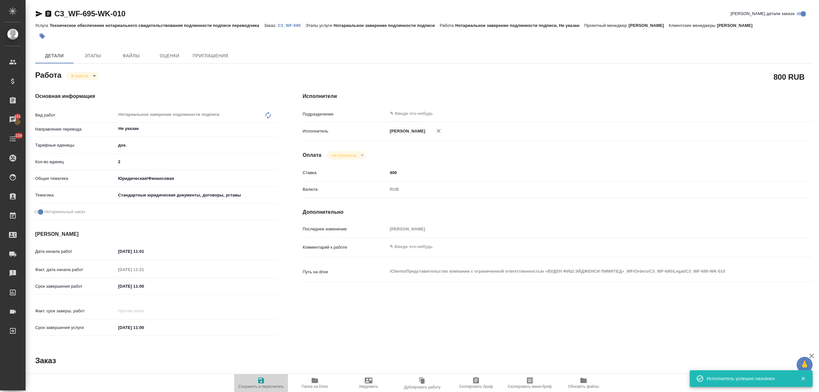
type textarea "x"
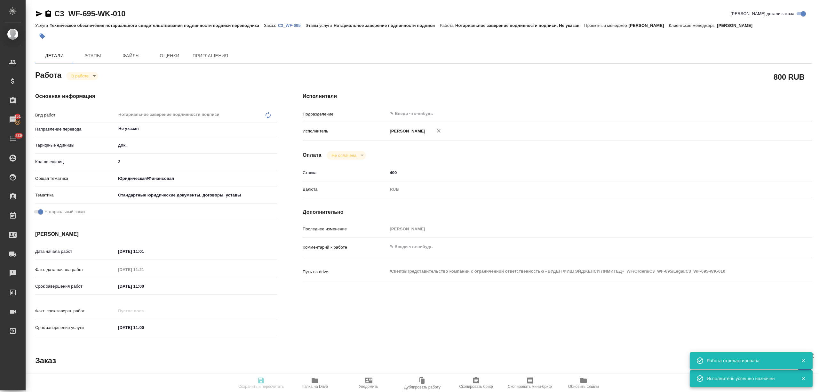
type textarea "x"
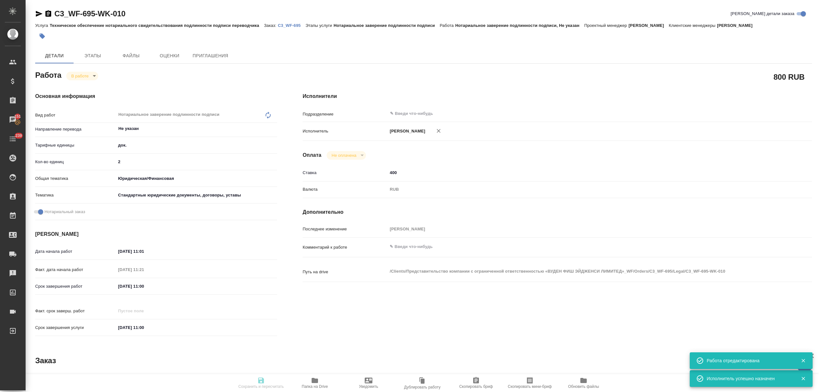
type input "inProgress"
type textarea "Нотариальное заверение подлинности подписи"
type textarea "x"
type input "Не указан"
type input "5a8b1489cc6b4906c91bfd8b"
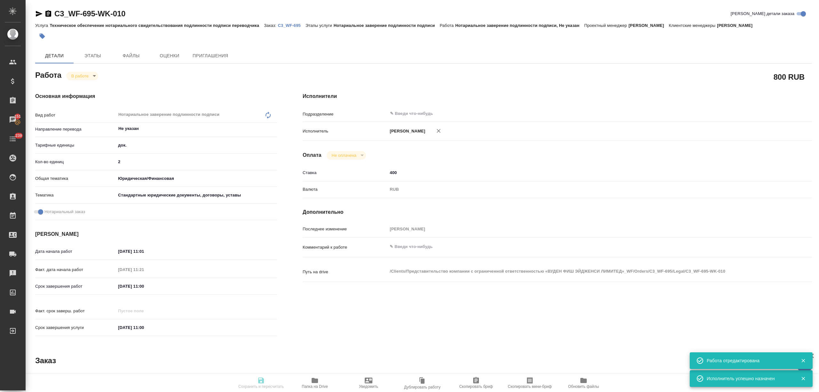
type input "2"
type input "yr-fn"
type input "5f647205b73bc97568ca66bf"
checkbox input "true"
type input "16.09.2025 11:01"
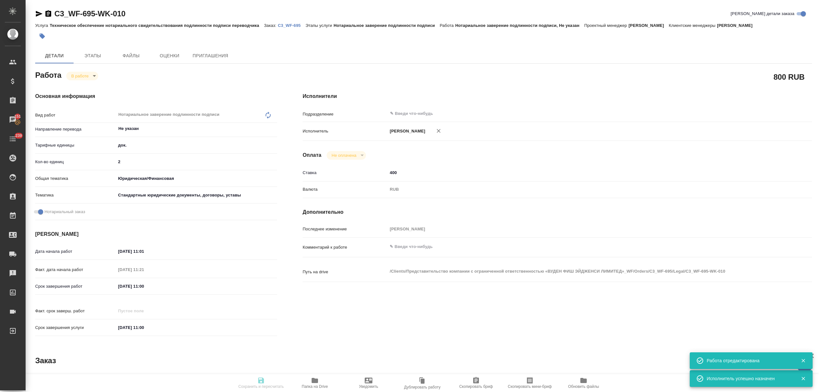
type input "23.09.2025 11:21"
type input "18.09.2025 11:00"
type input "notPayed"
type input "400"
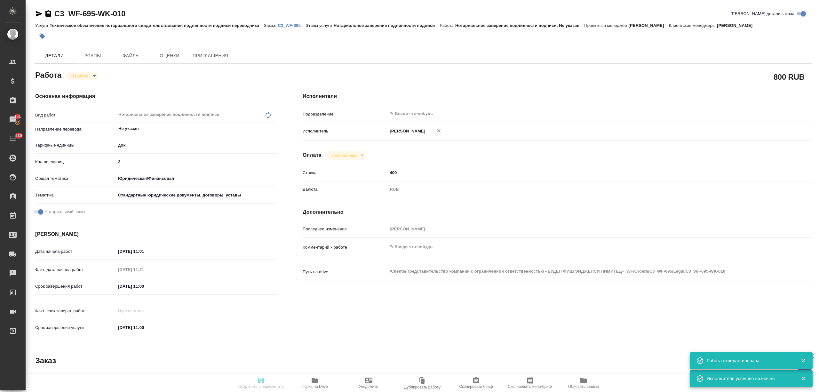
type input "RUB"
type input "[PERSON_NAME]"
type textarea "x"
type textarea "/Clients/Представительство компании с ограниченной ответственностью «ВУДЕН ФИШ …"
type textarea "x"
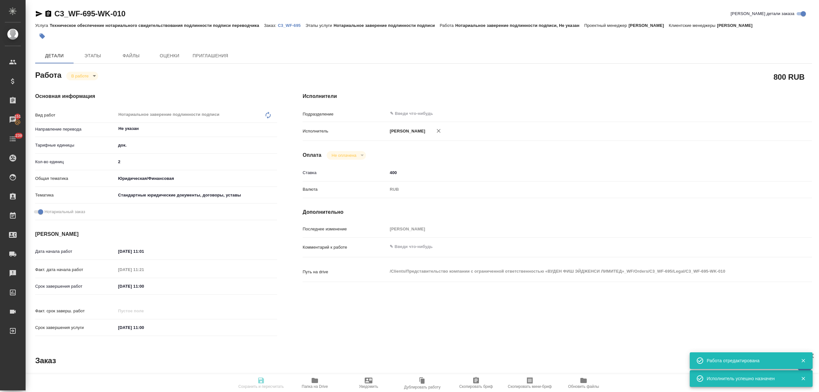
type input "C3_WF-695"
type input "Техническое обеспечение нотариального свидетельствования подлинности подписи пе…"
type input "Нотариальное заверение подлинности подписи"
type input "[PERSON_NAME]"
type input "/Clients/Представительство компании с ограниченной ответственностью «ВУДЕН ФИШ …"
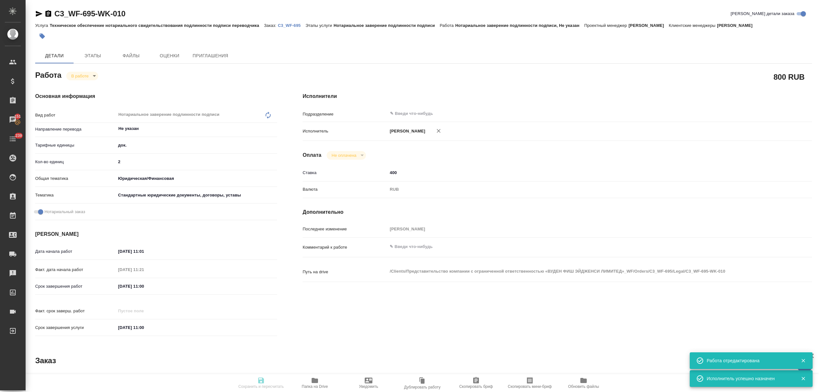
type textarea "x"
type textarea "двуяз не трогаем, удаляем, переводим только то, что без дубляжа"
type textarea "x"
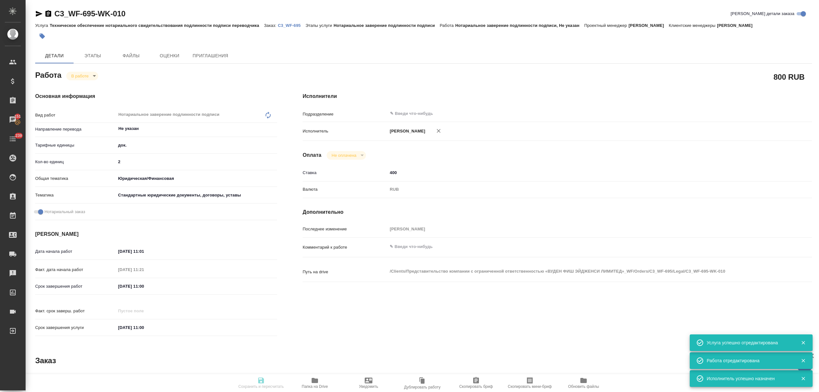
type textarea "x"
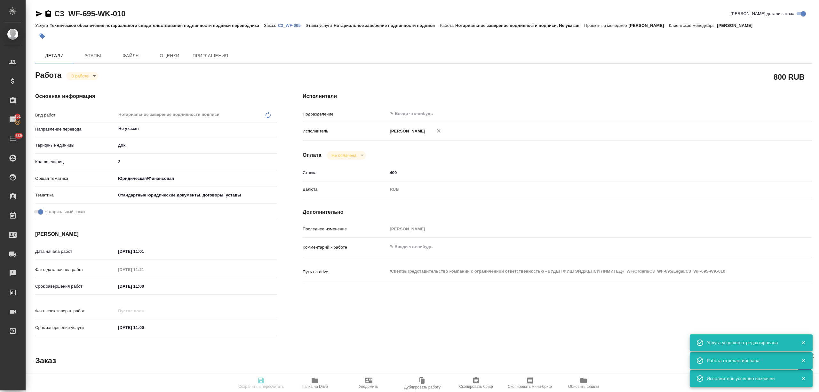
type textarea "x"
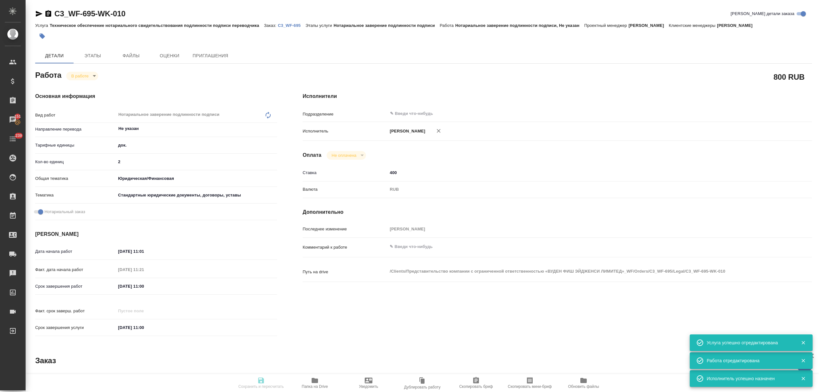
type textarea "x"
type input "inProgress"
type textarea "Нотариальное заверение подлинности подписи"
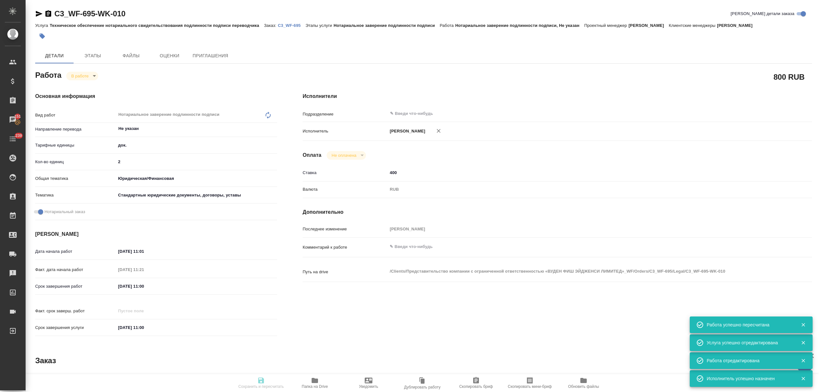
type textarea "x"
type input "Не указан"
type input "5a8b1489cc6b4906c91bfd8b"
type input "2"
type input "yr-fn"
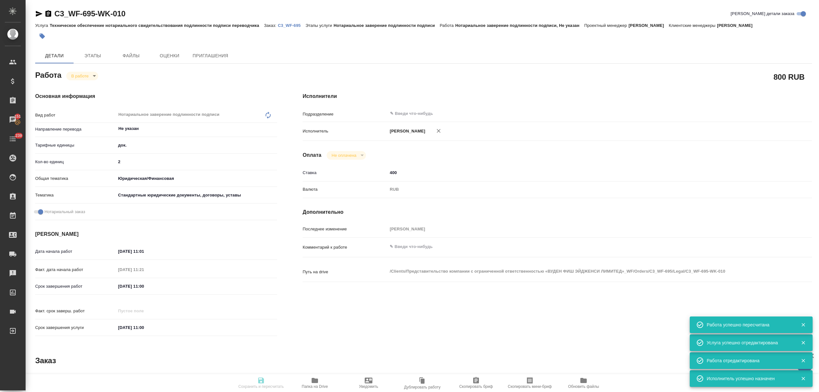
type input "5f647205b73bc97568ca66bf"
checkbox input "true"
type input "16.09.2025 11:01"
type input "23.09.2025 11:21"
type input "18.09.2025 11:00"
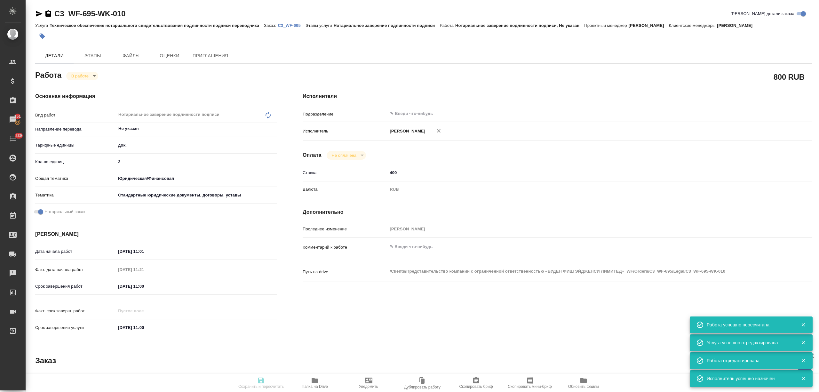
type input "18.09.2025 11:00"
type input "notPayed"
type input "400"
type input "RUB"
type input "[PERSON_NAME]"
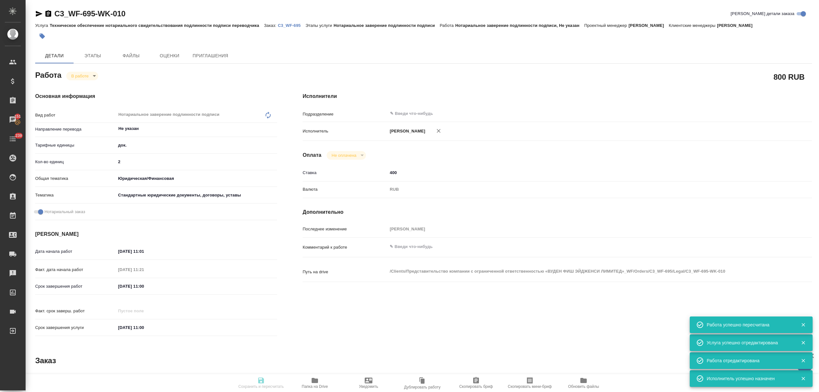
type textarea "x"
type textarea "/Clients/Представительство компании с ограниченной ответственностью «ВУДЕН ФИШ …"
type textarea "x"
type input "C3_WF-695"
type input "Техническое обеспечение нотариального свидетельствования подлинности подписи пе…"
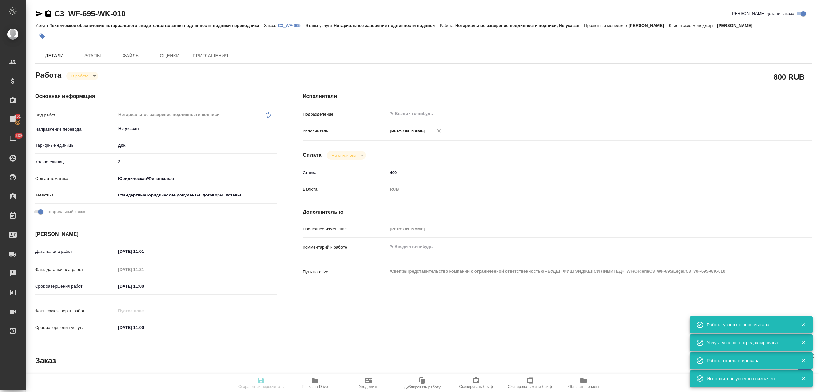
type input "Нотариальное заверение подлинности подписи"
type input "[PERSON_NAME]"
type input "/Clients/Представительство компании с ограниченной ответственностью «ВУДЕН ФИШ …"
type textarea "x"
type textarea "двуяз не трогаем, удаляем, переводим только то, что без дубляжа"
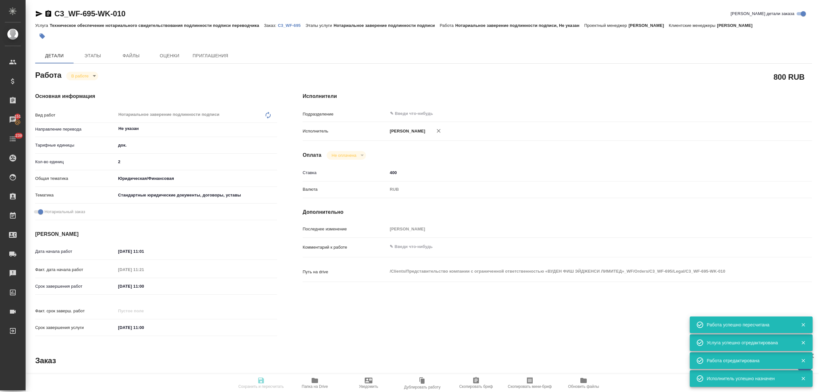
type textarea "x"
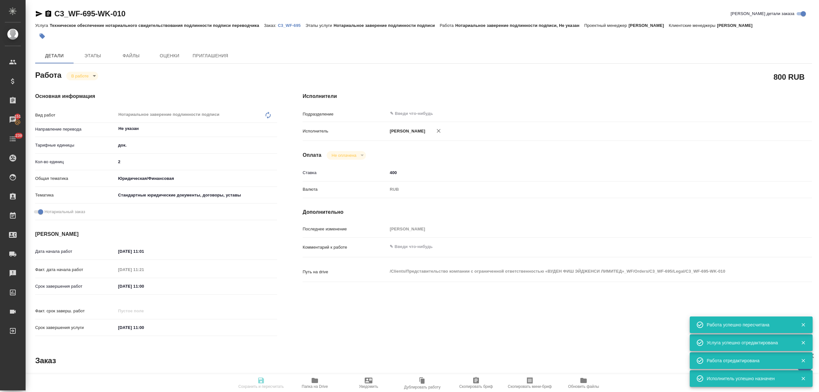
type textarea "x"
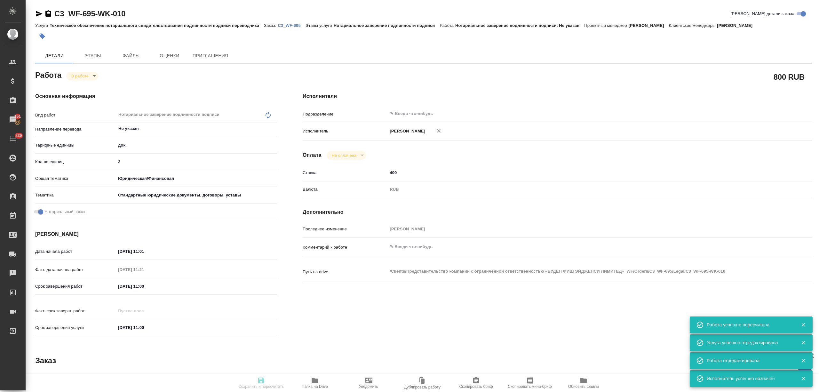
type textarea "x"
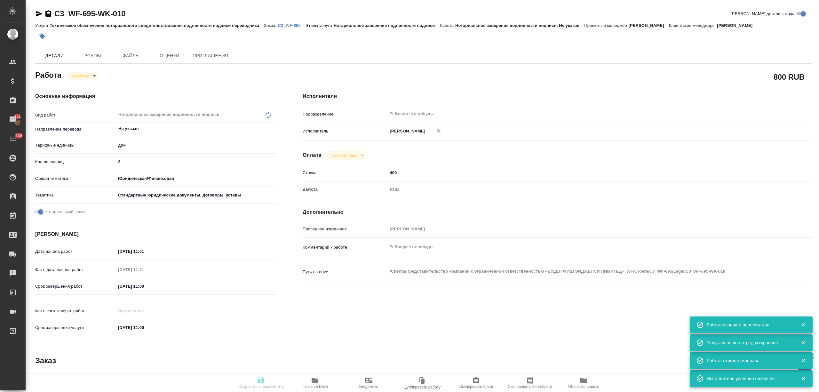
type textarea "x"
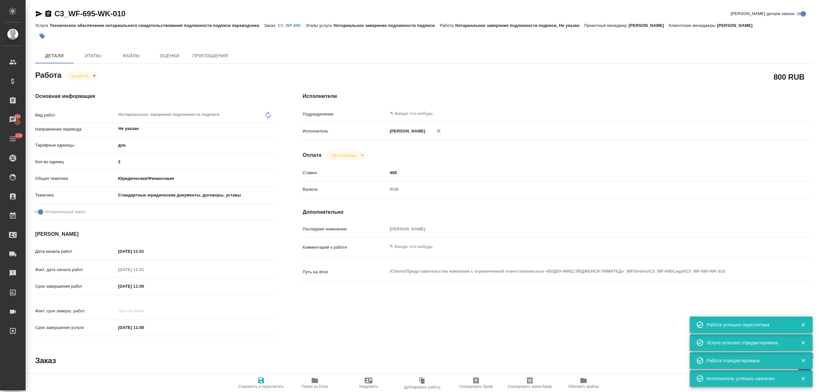
type textarea "x"
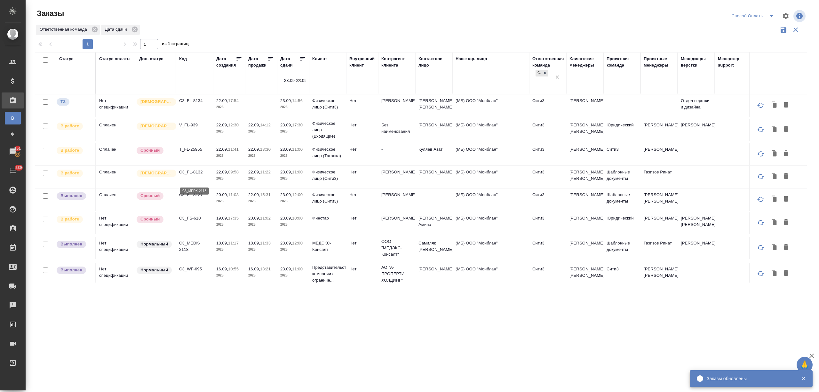
scroll to position [74, 0]
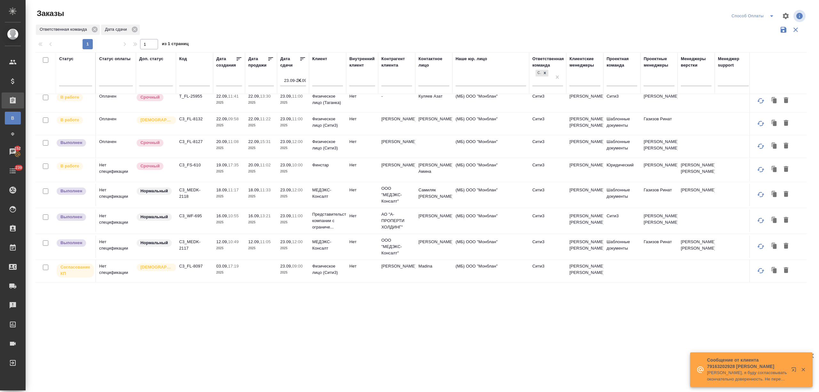
click at [299, 80] on icon "button" at bounding box center [299, 80] width 6 height 6
select select "8"
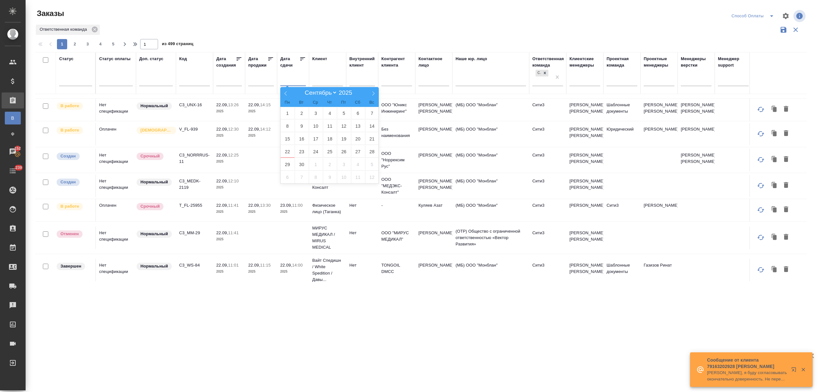
click at [236, 79] on input "text" at bounding box center [231, 80] width 22 height 9
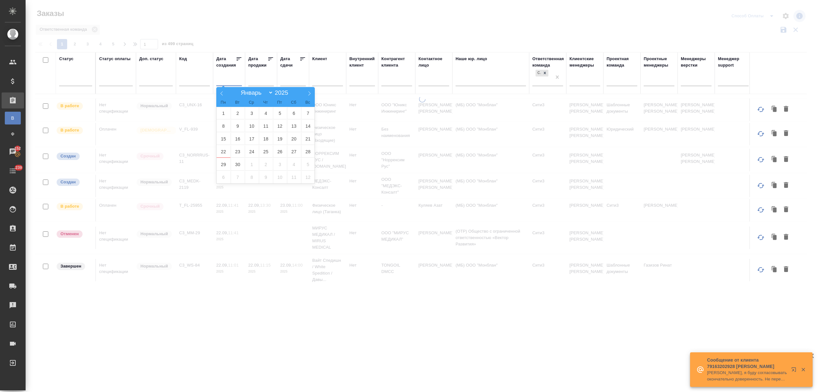
type div "2025-09-21T21:00:00.000Z"
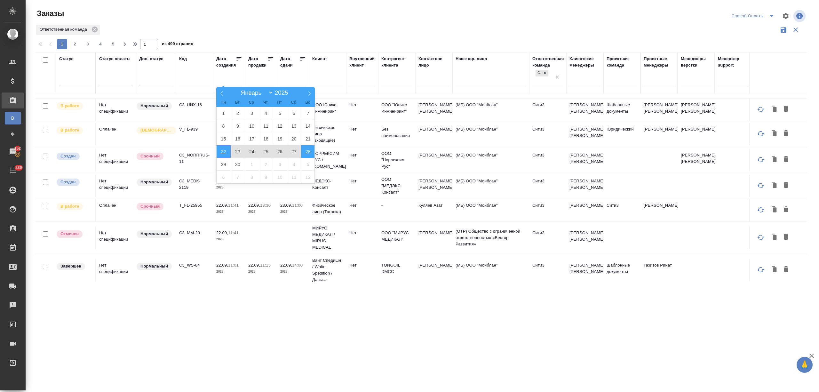
click at [306, 146] on span "28" at bounding box center [308, 151] width 14 height 12
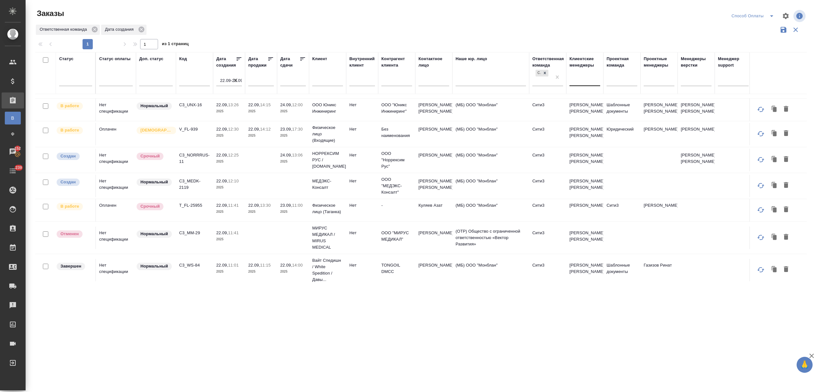
click at [581, 80] on div at bounding box center [584, 79] width 31 height 9
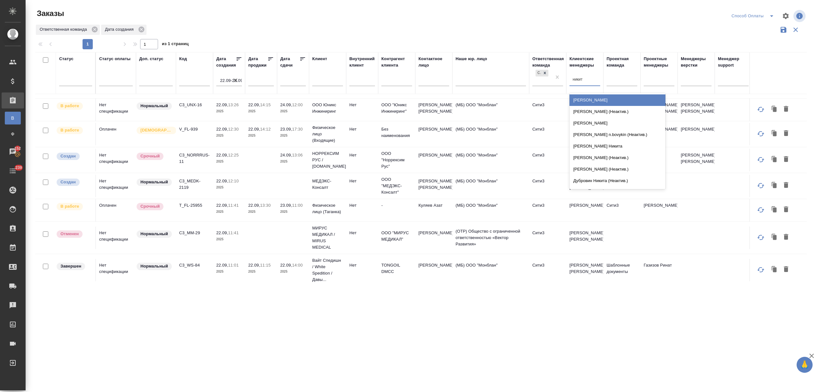
type input "никити"
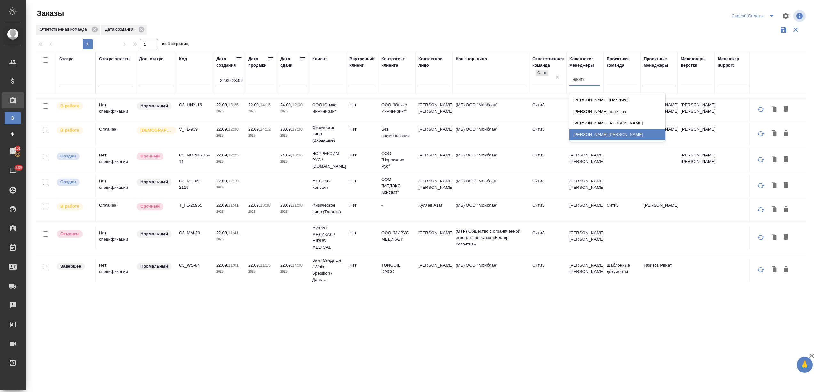
click at [596, 135] on div "[PERSON_NAME]" at bounding box center [617, 135] width 96 height 12
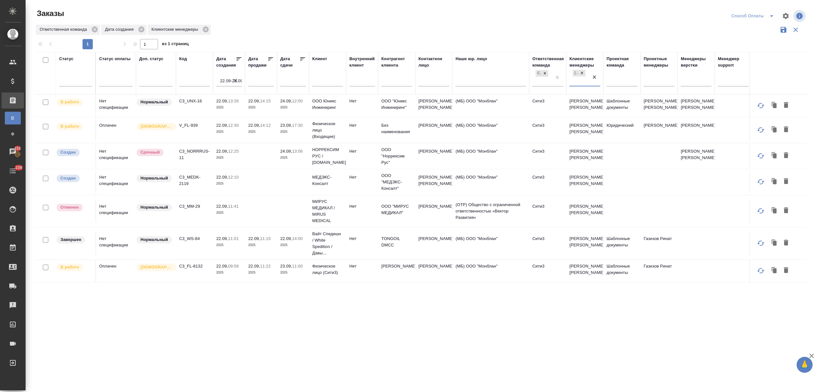
scroll to position [10, 0]
click at [195, 263] on p "C3_FL-8132" at bounding box center [194, 266] width 31 height 6
click at [193, 235] on p "C3_WS-84" at bounding box center [194, 238] width 31 height 6
click at [192, 174] on p "C3_MEDK-2119" at bounding box center [194, 180] width 31 height 13
click at [191, 148] on p "C3_NORRRUS-11" at bounding box center [194, 154] width 31 height 13
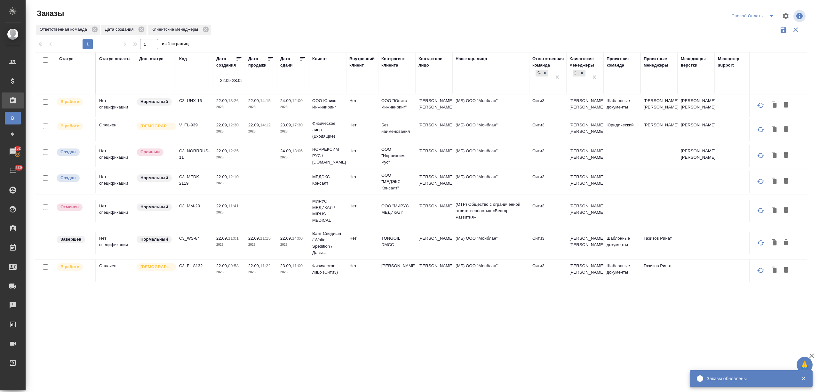
scroll to position [0, 0]
click at [191, 102] on p "C3_UNX-16" at bounding box center [194, 101] width 31 height 6
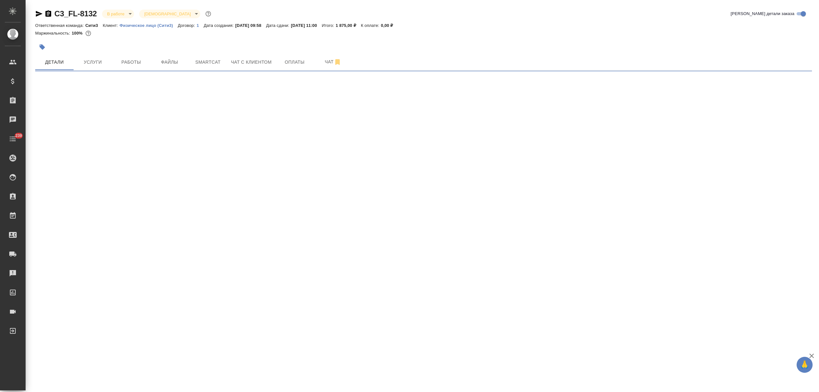
select select "RU"
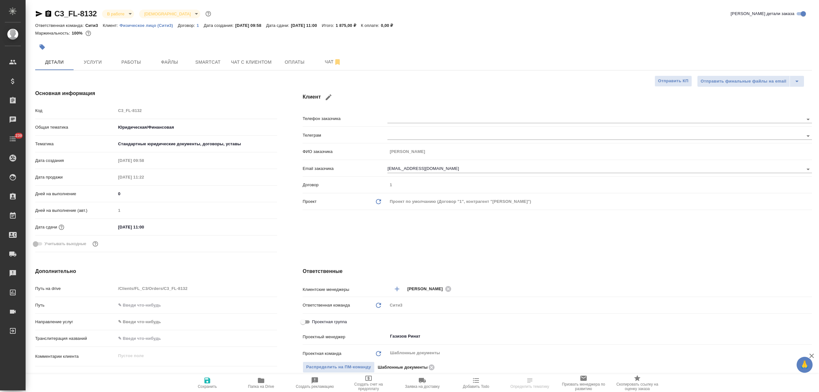
type textarea "x"
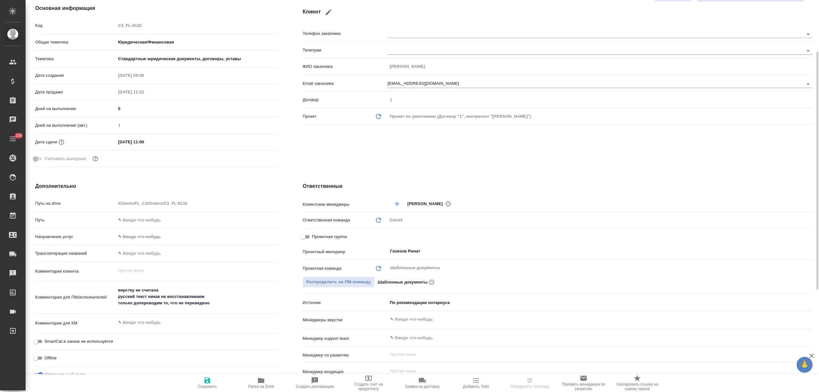
scroll to position [128, 0]
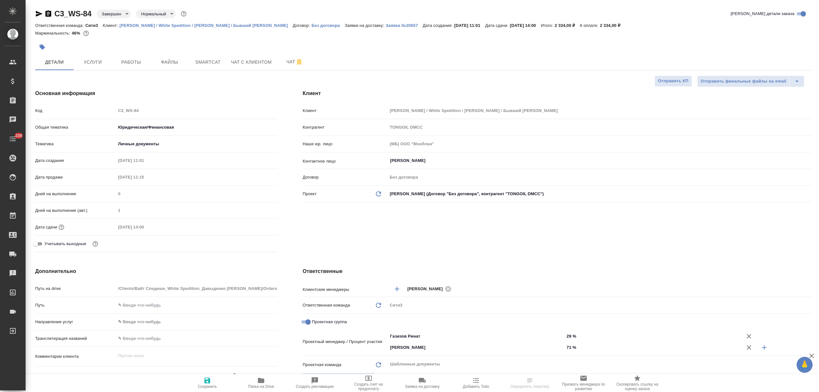
select select "RU"
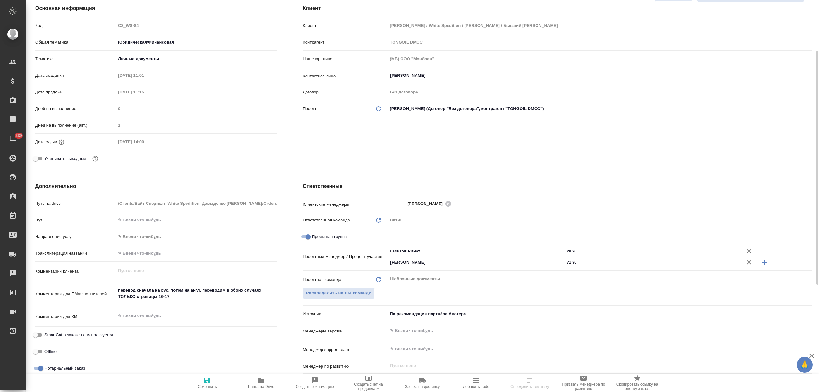
scroll to position [128, 0]
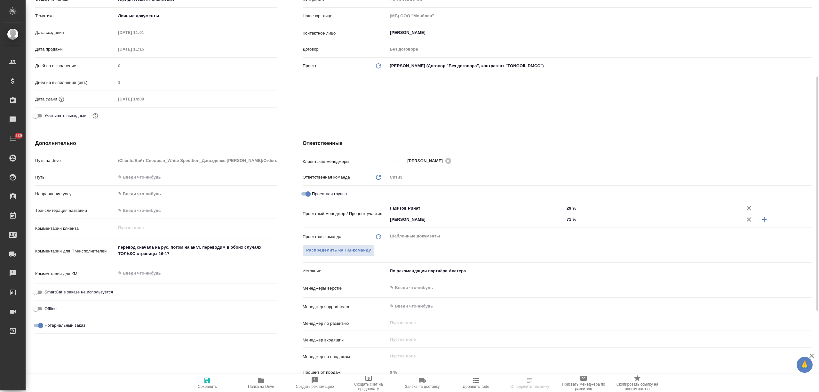
click at [411, 281] on div "Источник По рекомендации партнёра [PERSON_NAME] partnerRecommendation" at bounding box center [557, 273] width 509 height 17
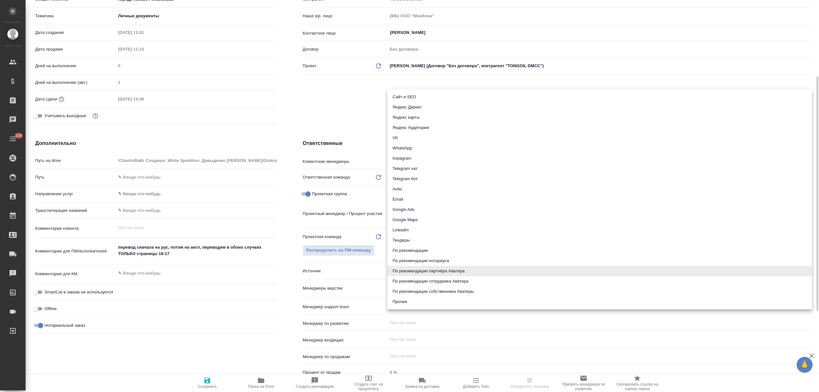
click at [414, 272] on body "🙏 .cls-1 fill:#fff; AWATERA Nikitina Tatiana Клиенты Спецификации Заказы Чаты 2…" at bounding box center [409, 221] width 819 height 443
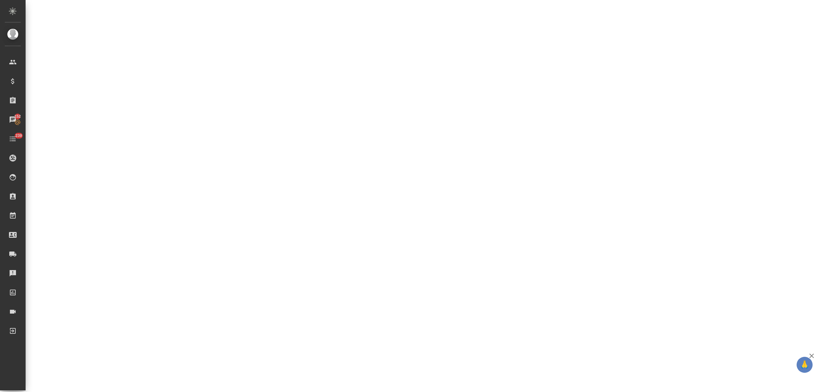
select select "RU"
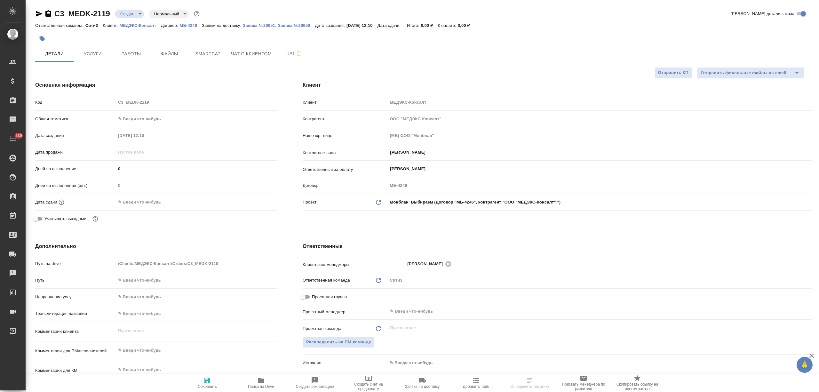
select select "RU"
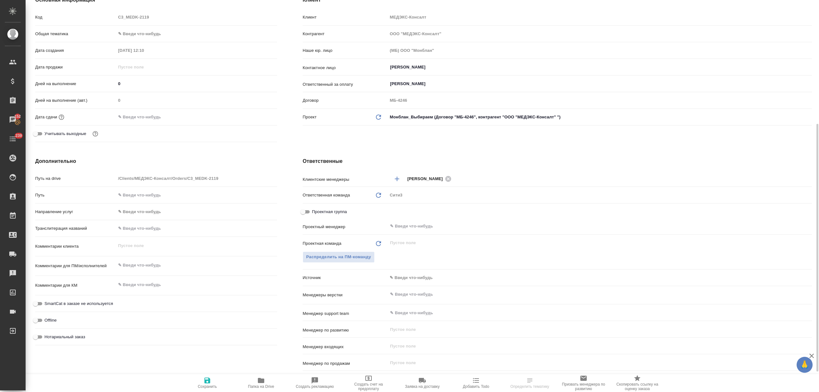
scroll to position [128, 0]
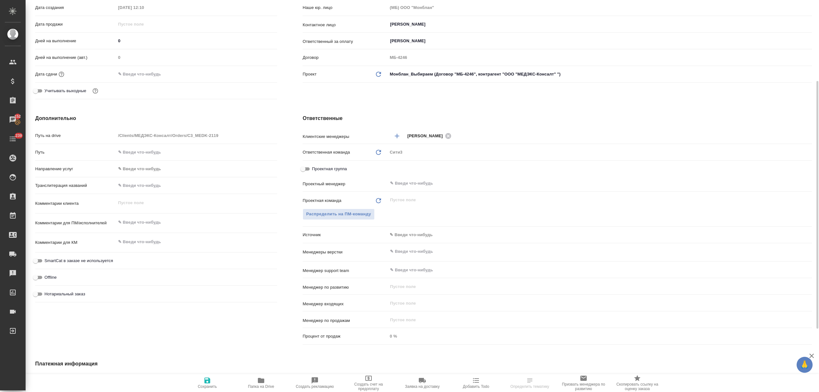
click at [399, 234] on body "🙏 .cls-1 fill:#fff; AWATERA [PERSON_NAME] Спецификации Заказы 152 Чаты 239 Todo…" at bounding box center [409, 221] width 819 height 443
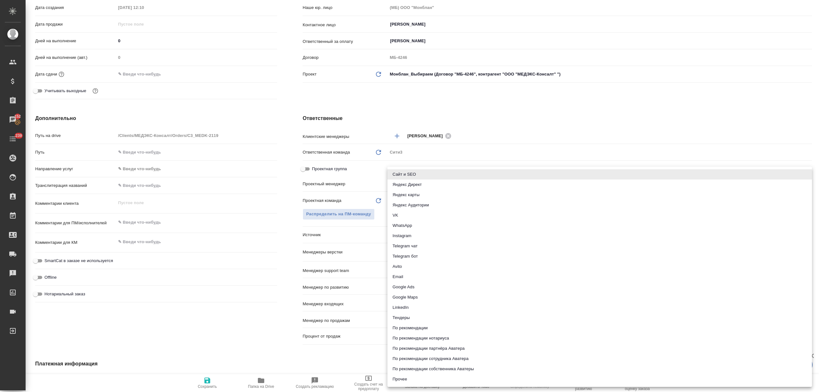
click at [404, 275] on li "Email" at bounding box center [599, 277] width 424 height 10
type input "emailAds"
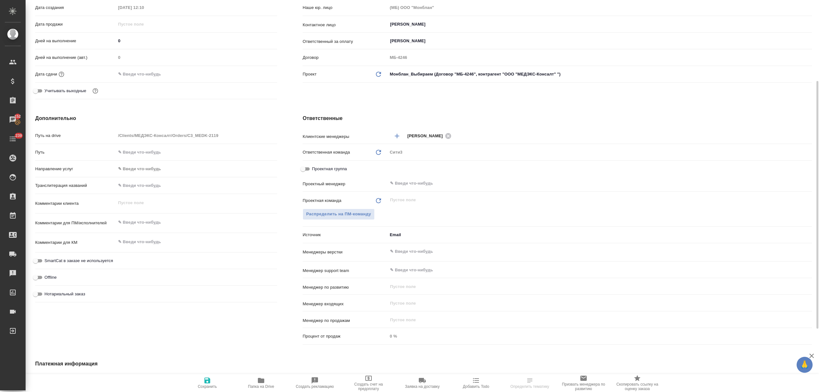
click at [206, 379] on icon "button" at bounding box center [207, 380] width 8 height 8
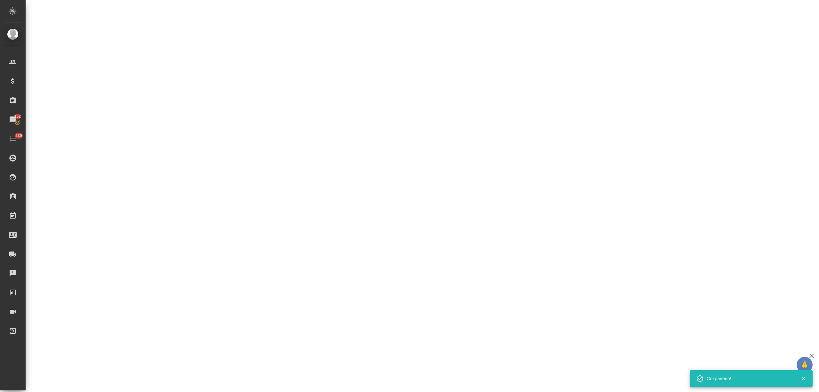
select select "RU"
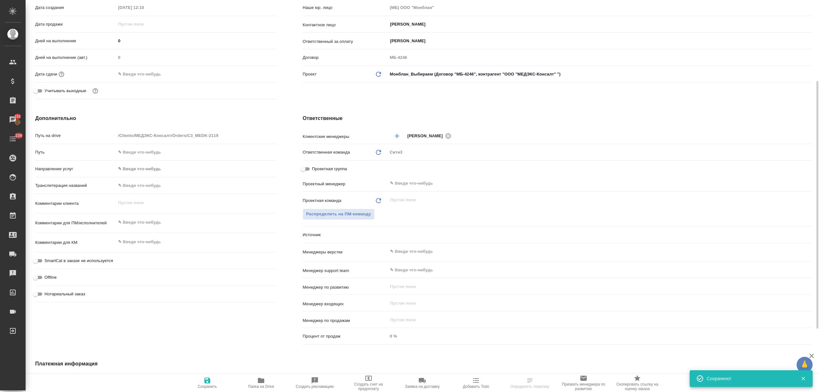
type textarea "x"
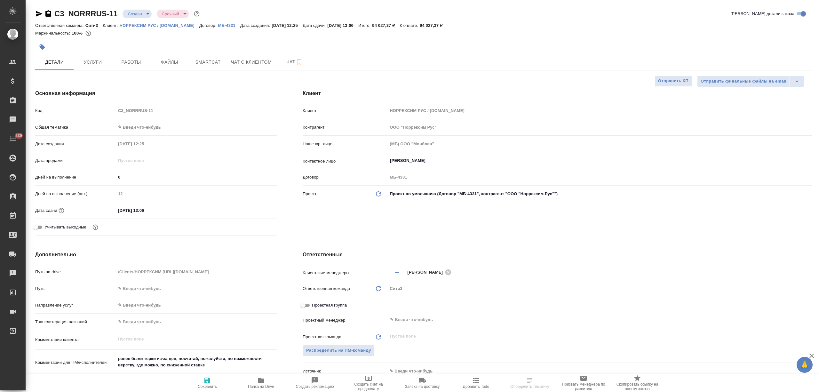
select select "RU"
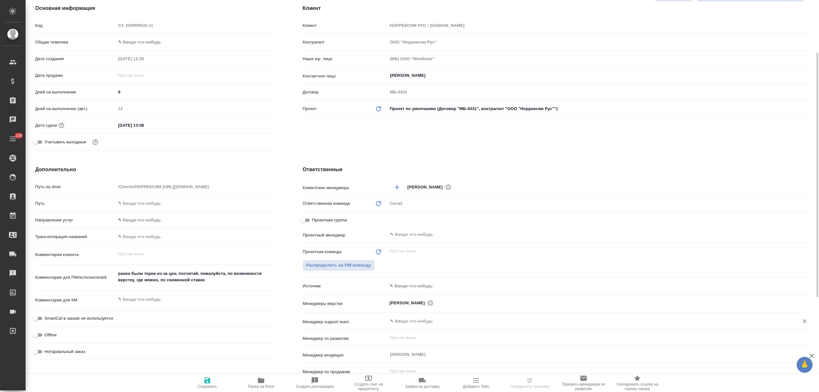
scroll to position [170, 0]
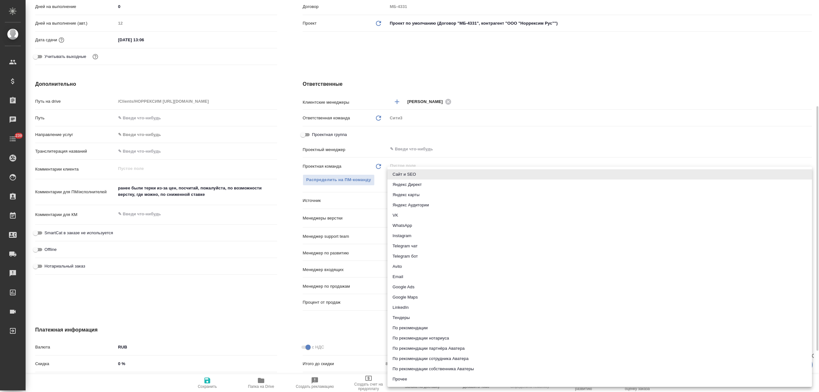
click at [406, 200] on body "🙏 .cls-1 fill:#fff; AWATERA [PERSON_NAME] Спецификации Заказы Чаты 239 Todo Про…" at bounding box center [409, 221] width 819 height 443
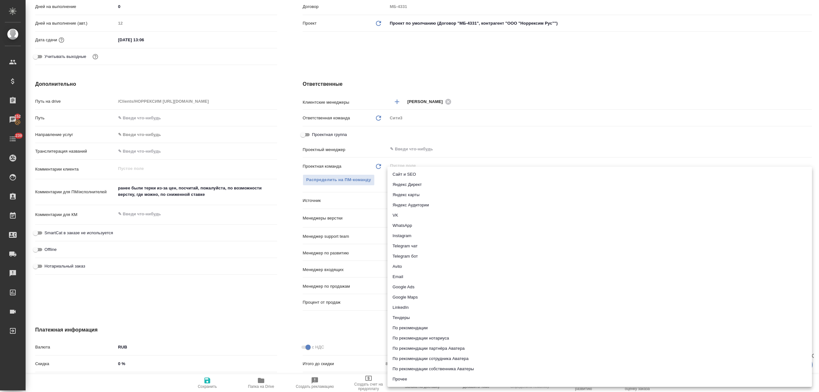
select select "RU"
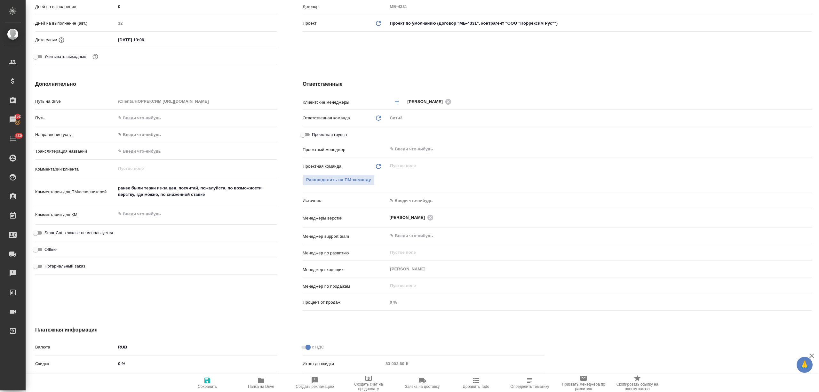
type textarea "x"
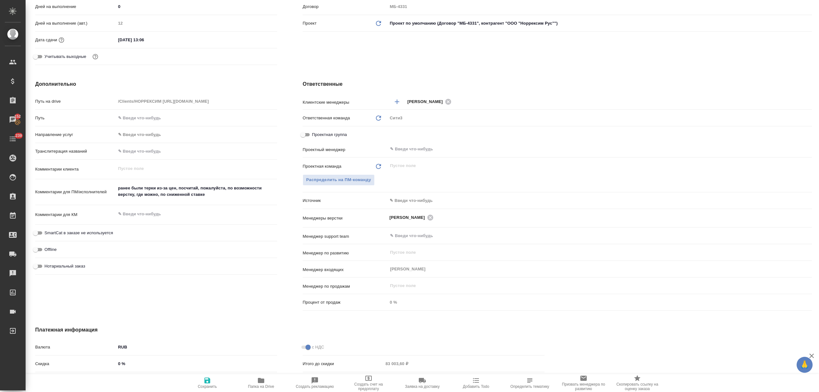
type textarea "x"
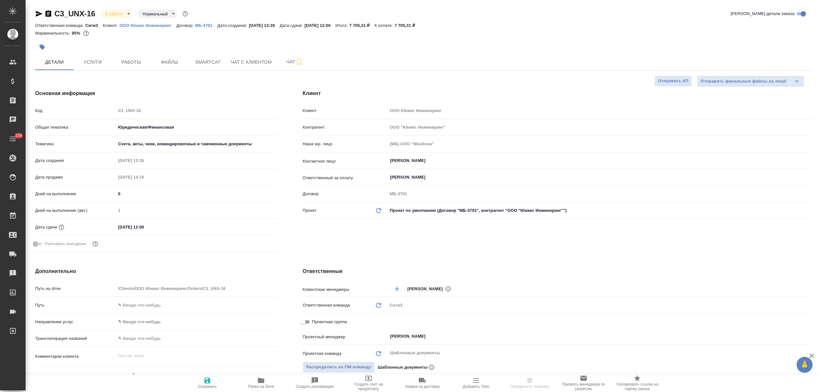
select select "RU"
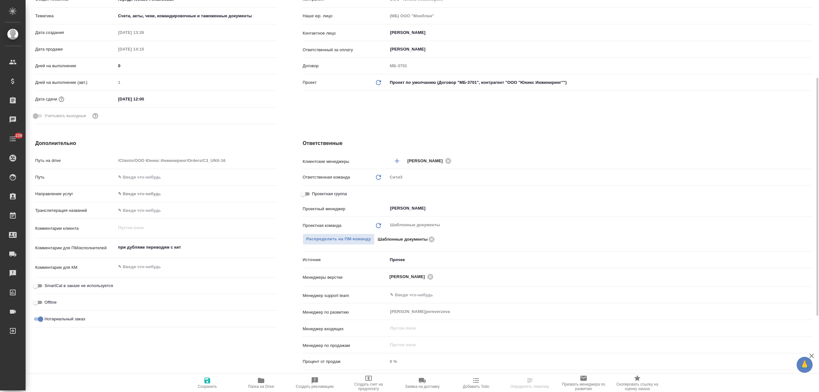
scroll to position [170, 0]
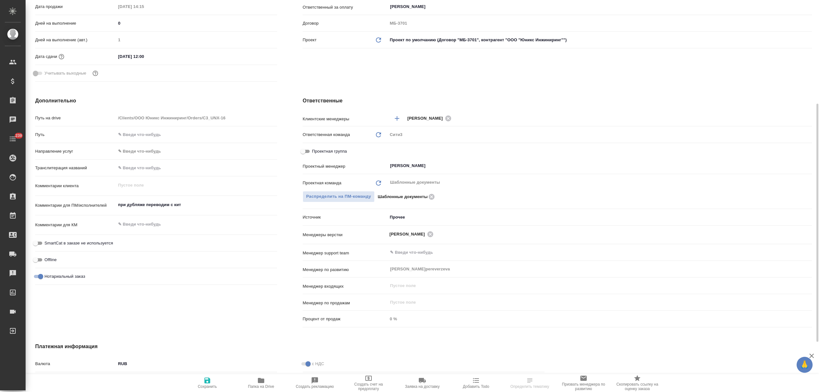
click at [397, 216] on body "🙏 .cls-1 fill:#fff; AWATERA [PERSON_NAME] Спецификации Заказы Чаты 239 Todo Про…" at bounding box center [409, 221] width 819 height 443
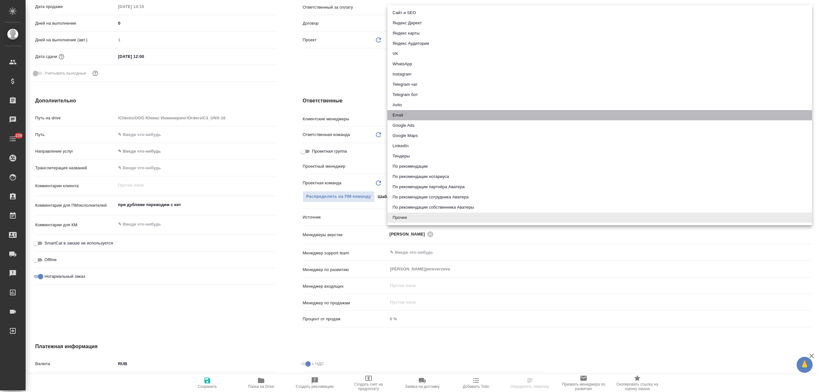
click at [414, 115] on li "Email" at bounding box center [599, 115] width 424 height 10
type input "emailAds"
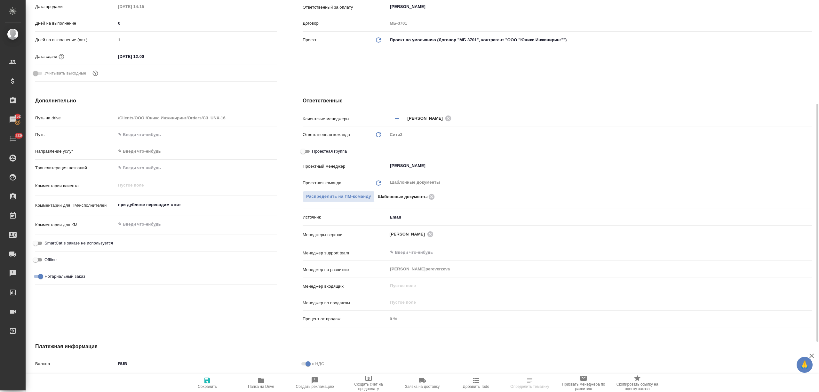
click at [209, 381] on icon "button" at bounding box center [207, 380] width 6 height 6
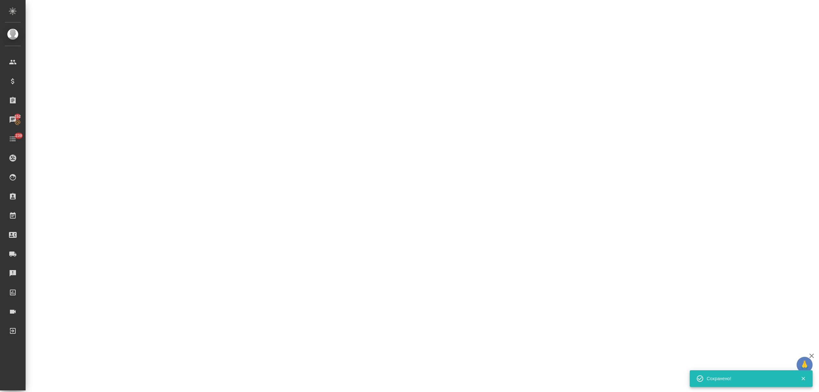
select select "RU"
